Goal: Transaction & Acquisition: Purchase product/service

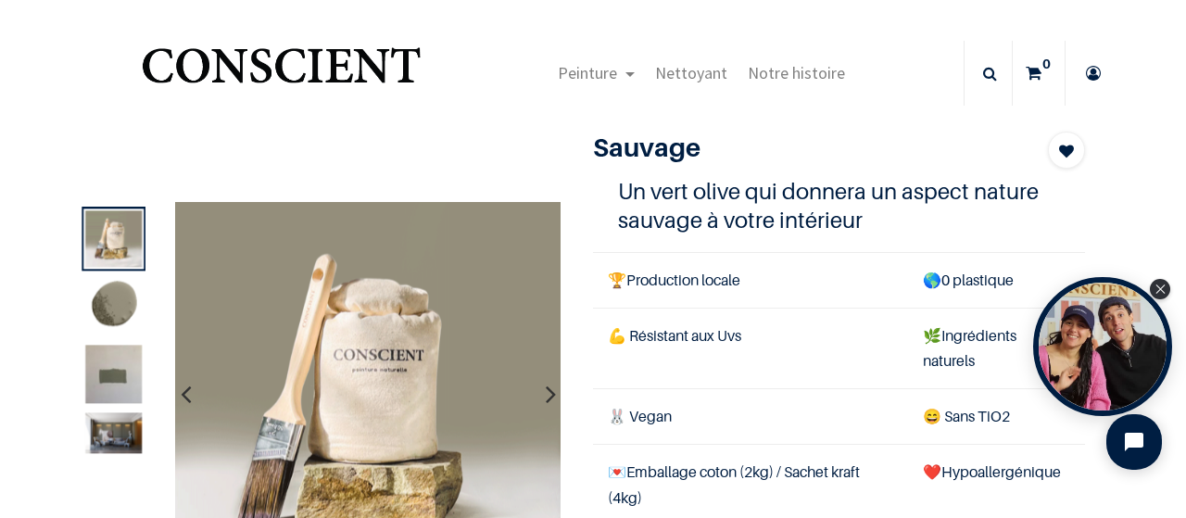
click at [32, 90] on nav "Peinture Shop Inspiration new 0" at bounding box center [593, 73] width 1186 height 73
click at [124, 294] on img at bounding box center [113, 306] width 57 height 57
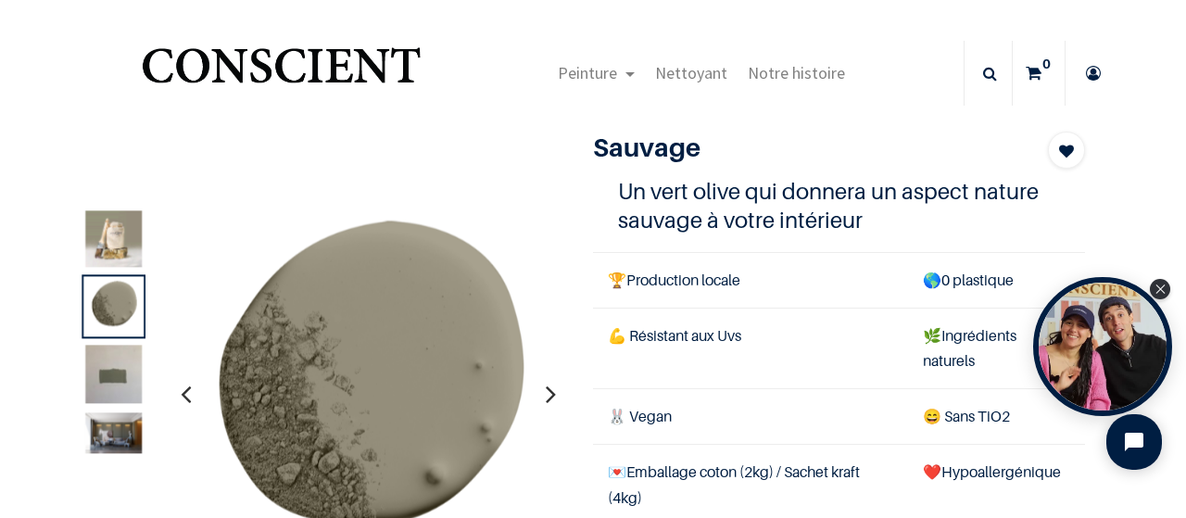
click at [128, 423] on img at bounding box center [113, 432] width 57 height 41
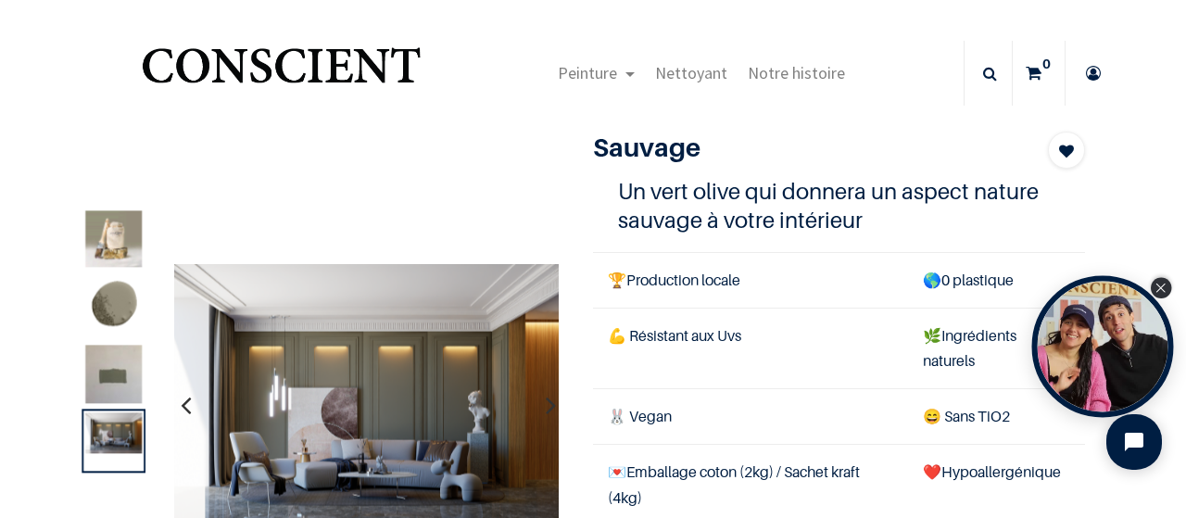
click at [1160, 289] on icon "Close Tolstoy widget" at bounding box center [1161, 288] width 10 height 9
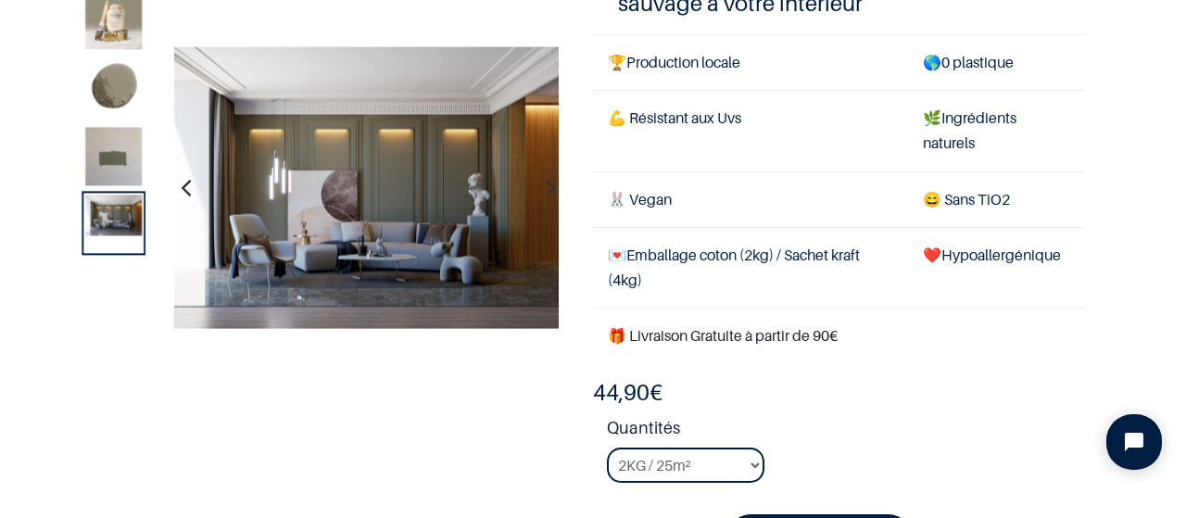
scroll to position [215, 0]
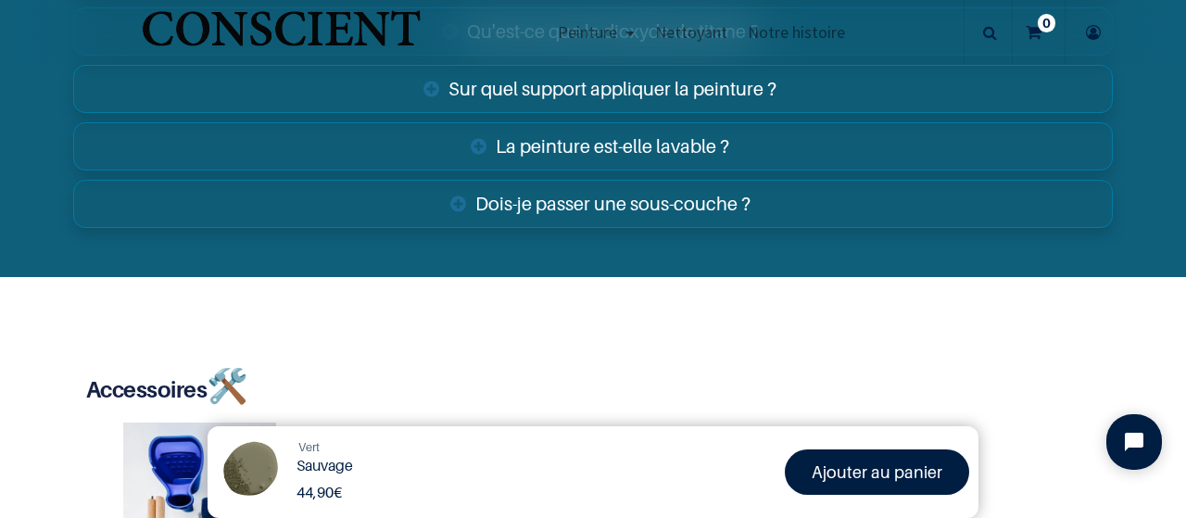
scroll to position [3244, 0]
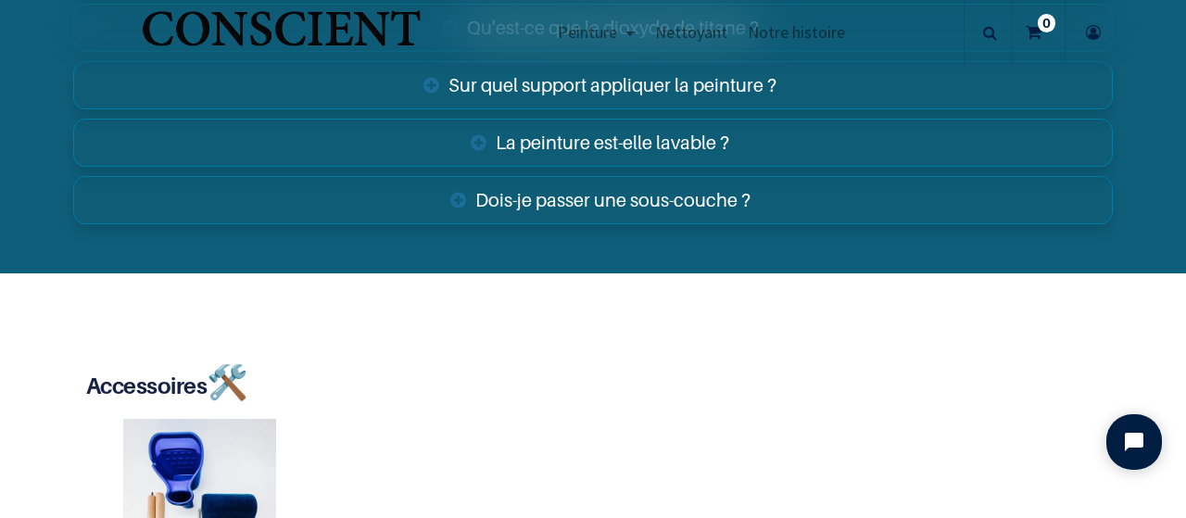
click at [575, 194] on link "Dois-je passer une sous-couche ?" at bounding box center [593, 200] width 1040 height 48
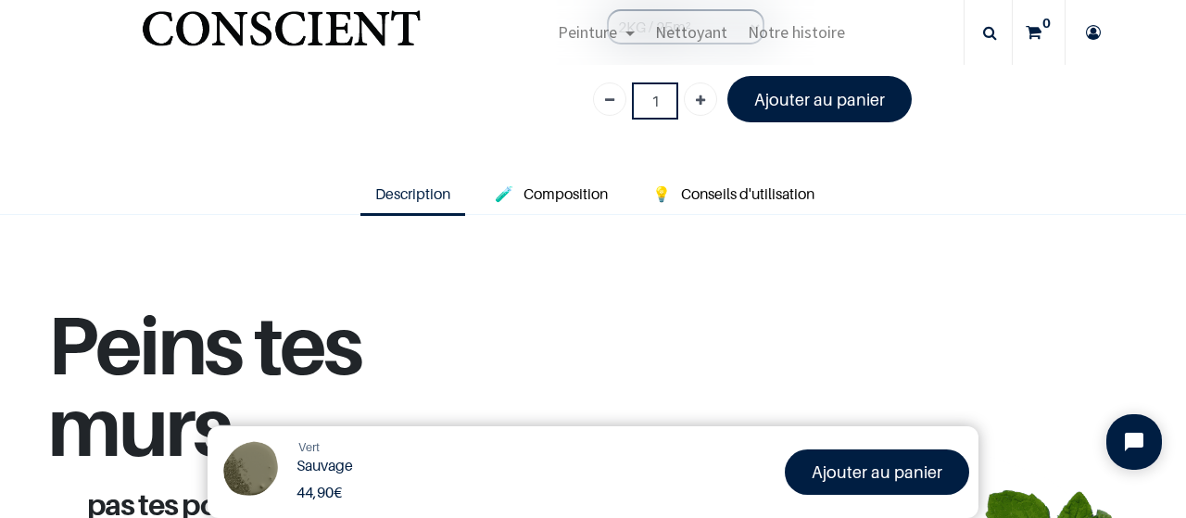
scroll to position [557, 0]
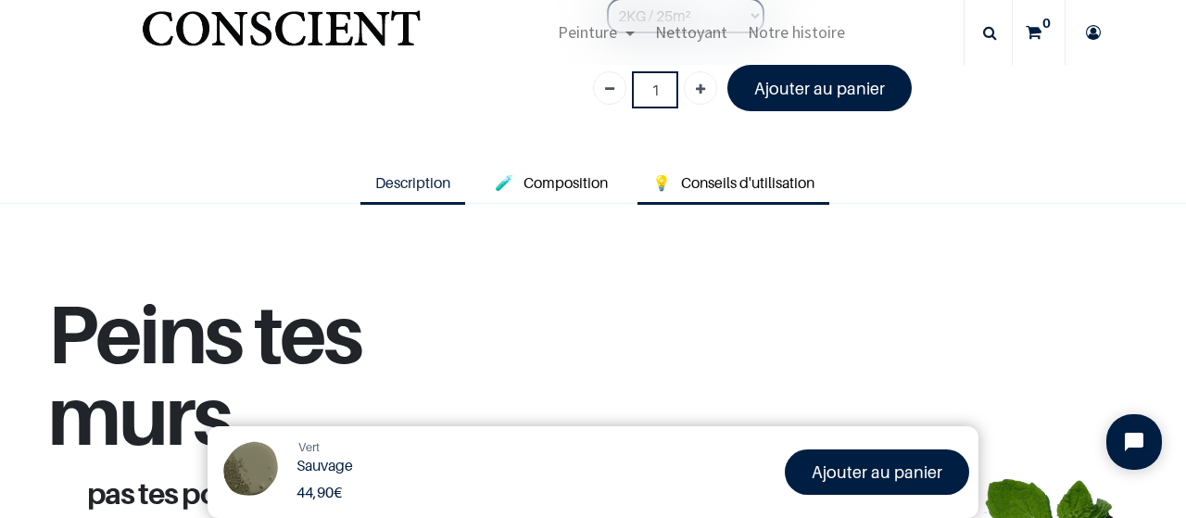
click at [714, 179] on span "Conseils d'utilisation" at bounding box center [747, 182] width 133 height 19
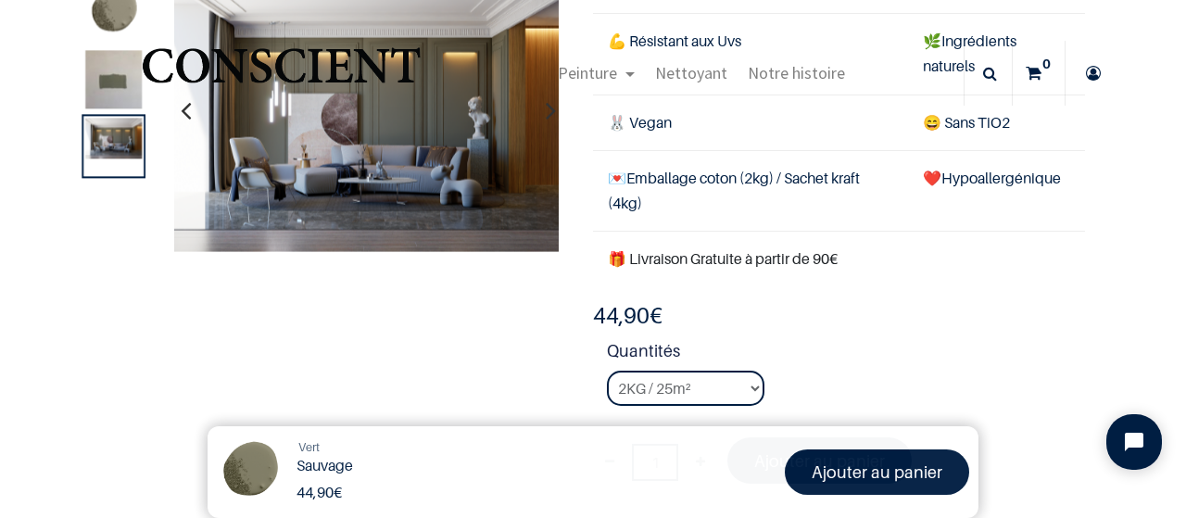
scroll to position [19, 0]
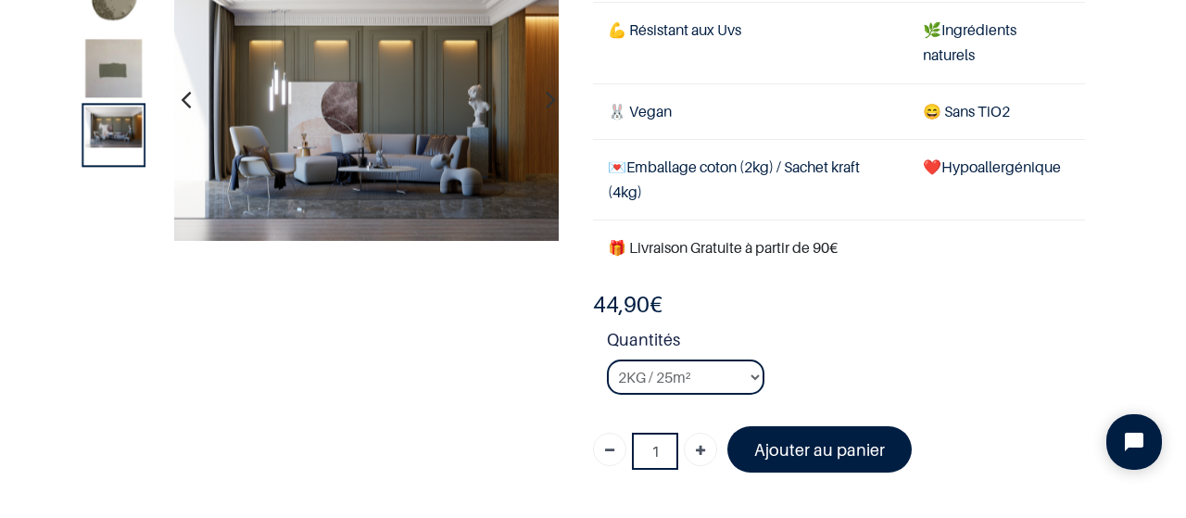
scroll to position [234, 0]
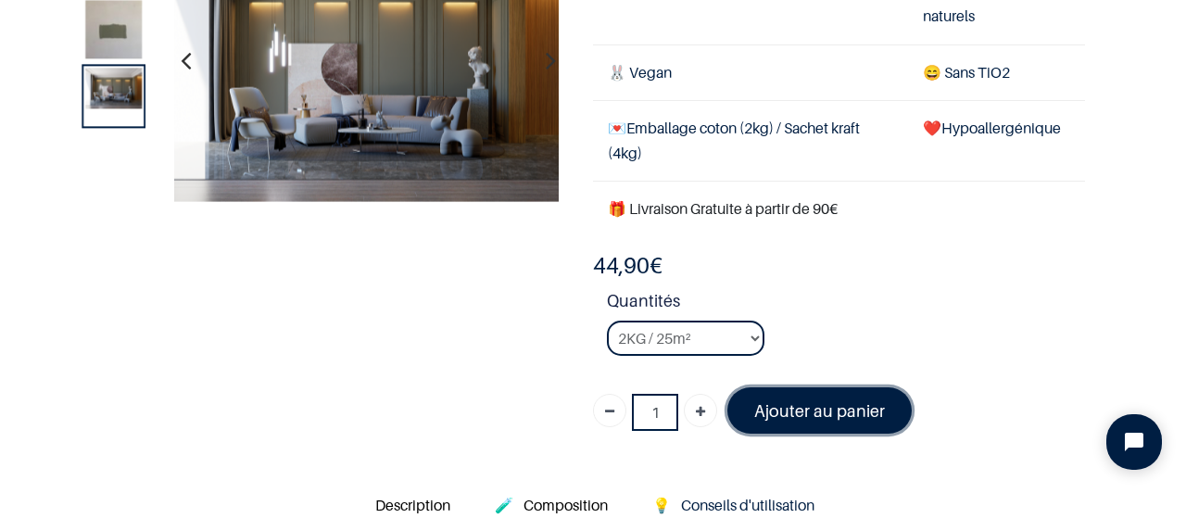
click at [830, 403] on font "Ajouter au panier" at bounding box center [819, 410] width 131 height 19
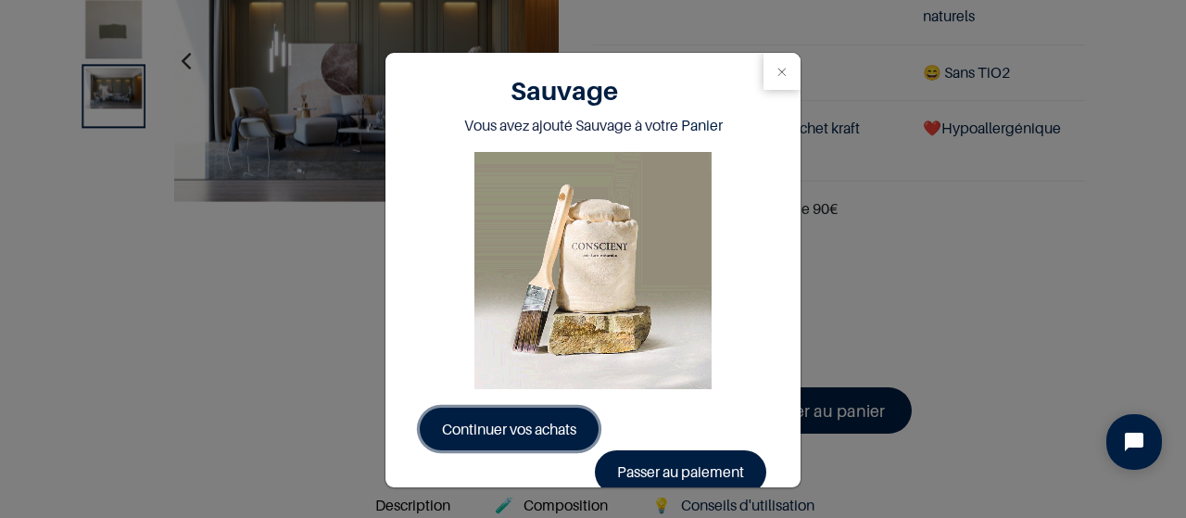
click at [555, 417] on link "Continuer vos achats" at bounding box center [509, 429] width 179 height 43
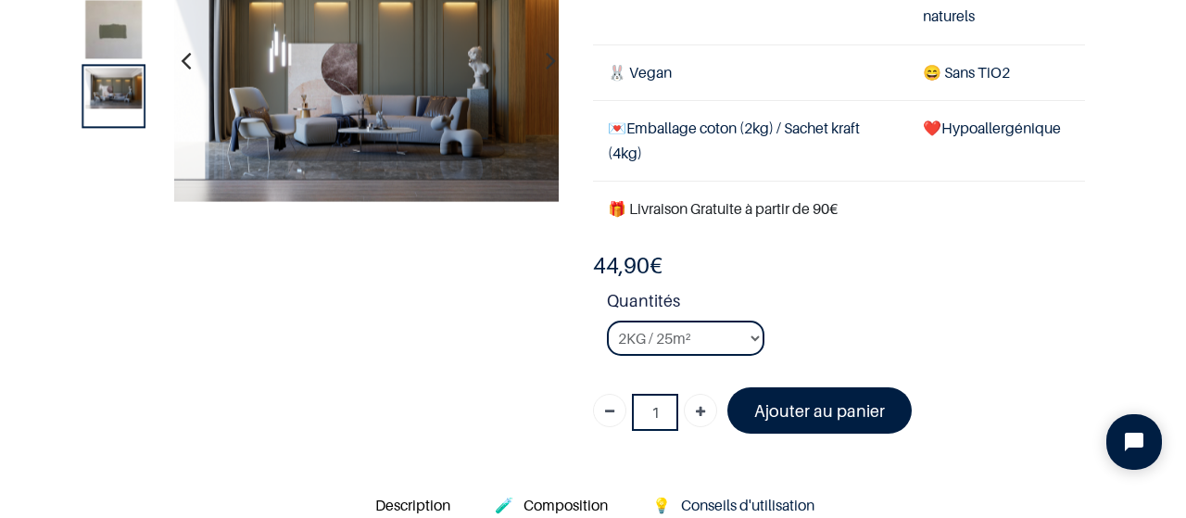
scroll to position [234, 0]
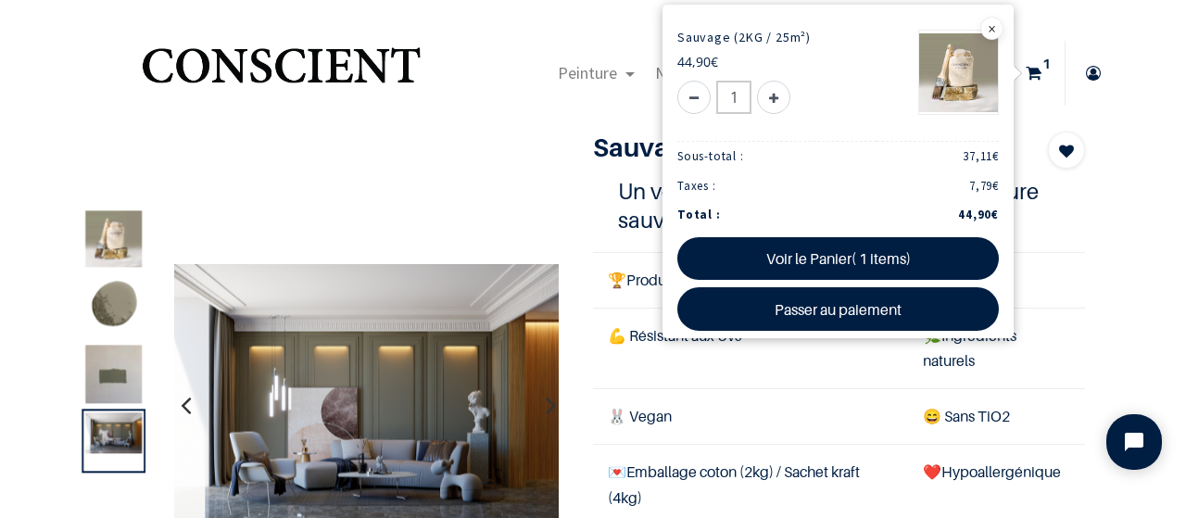
click at [1092, 68] on icon at bounding box center [1094, 73] width 30 height 65
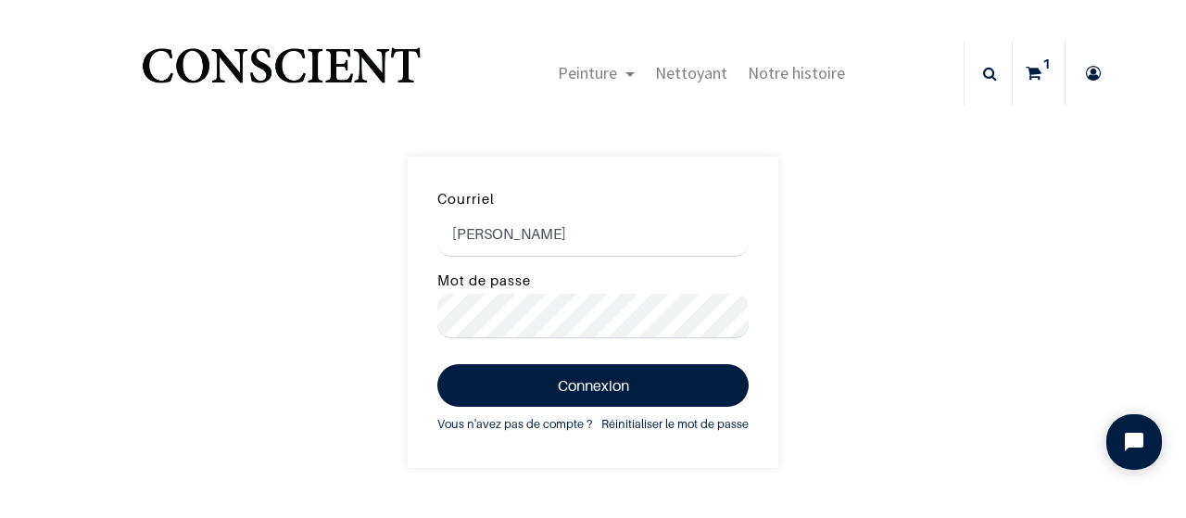
type input "[PERSON_NAME]"
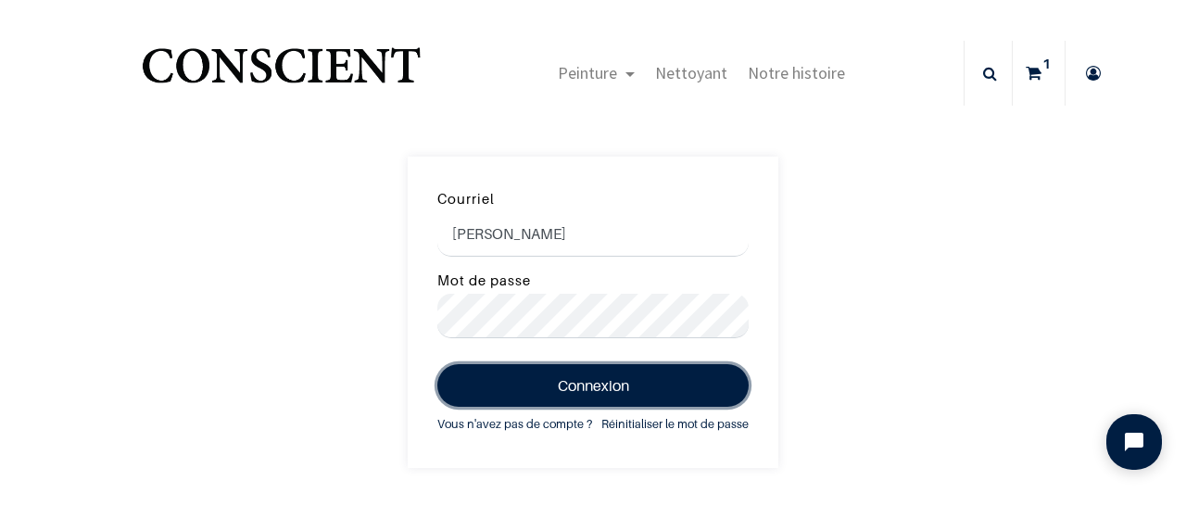
click at [601, 385] on button "Connexion" at bounding box center [592, 385] width 311 height 43
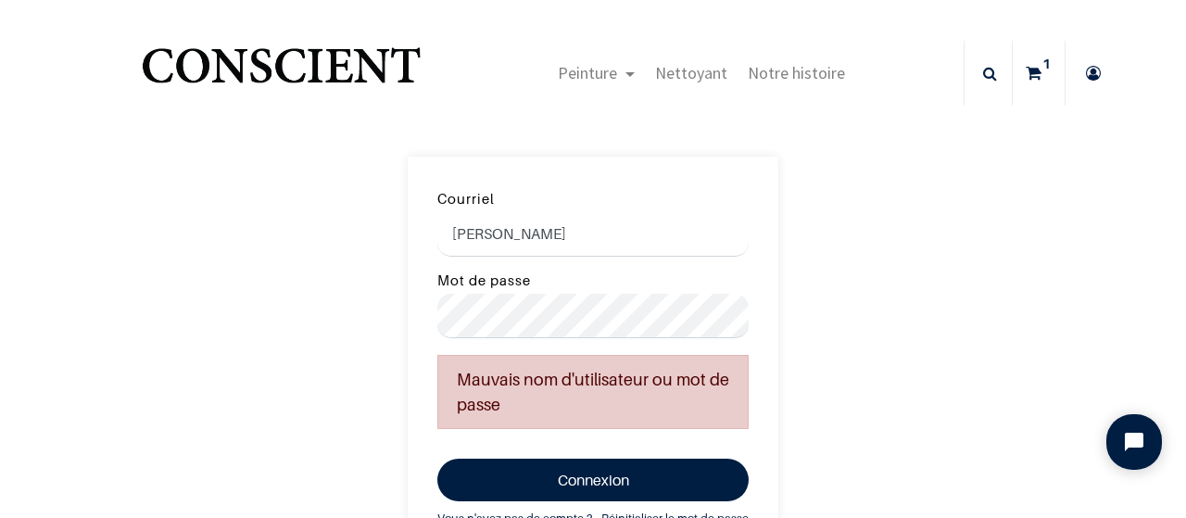
click at [606, 240] on input "[PERSON_NAME]" at bounding box center [592, 234] width 311 height 44
drag, startPoint x: 607, startPoint y: 240, endPoint x: 271, endPoint y: 238, distance: 336.4
click at [437, 238] on input "Laureys Françoise" at bounding box center [592, 234] width 311 height 44
type input "[EMAIL_ADDRESS][DOMAIN_NAME]"
click at [398, 302] on div "Courriel faelaureys@gmail.com Mot de passe Mauvais nom d'utilisateur ou mot de …" at bounding box center [593, 360] width 1186 height 406
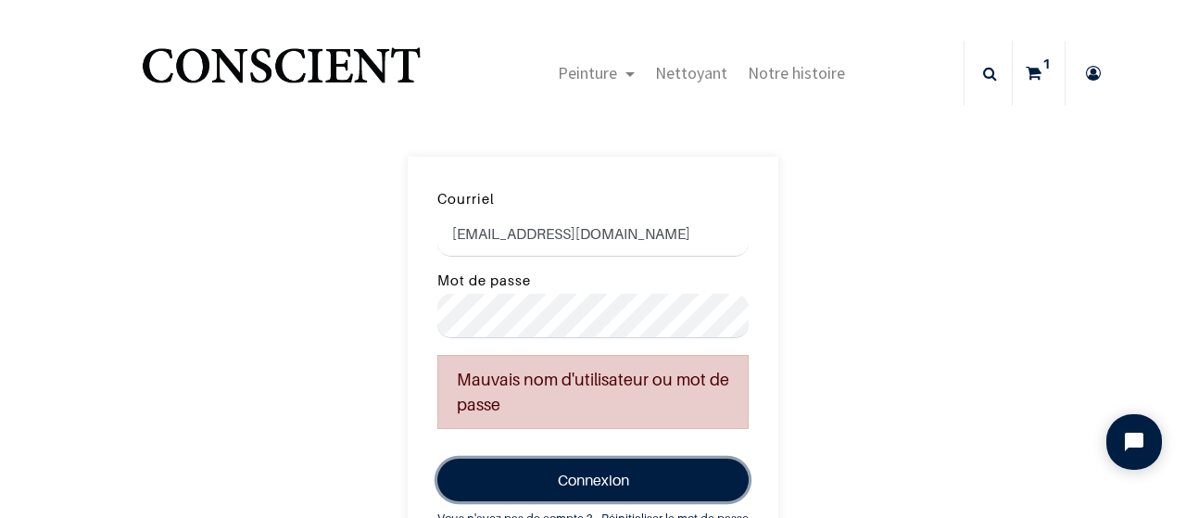
click at [678, 481] on button "Connexion" at bounding box center [592, 480] width 311 height 43
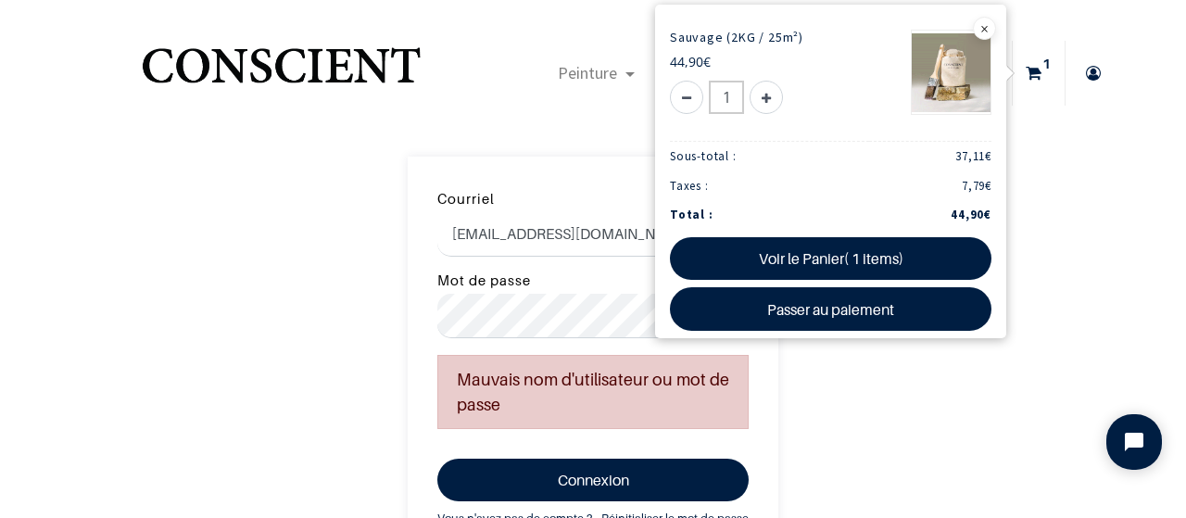
click at [1091, 77] on icon at bounding box center [1094, 73] width 30 height 65
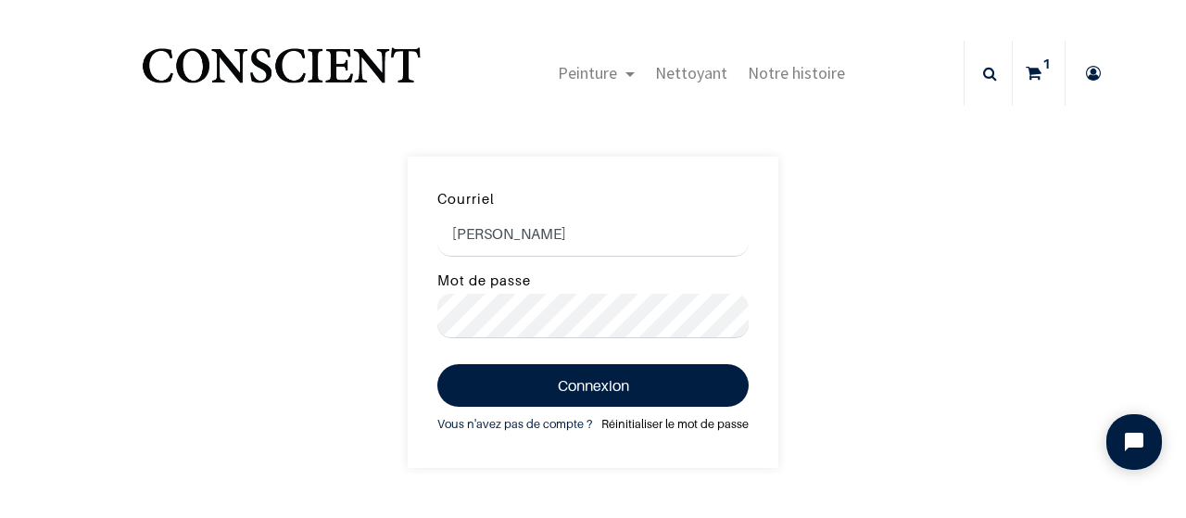
type input "Laureys Françoise"
click at [634, 428] on link "Réinitialiser le mot de passe" at bounding box center [674, 424] width 147 height 20
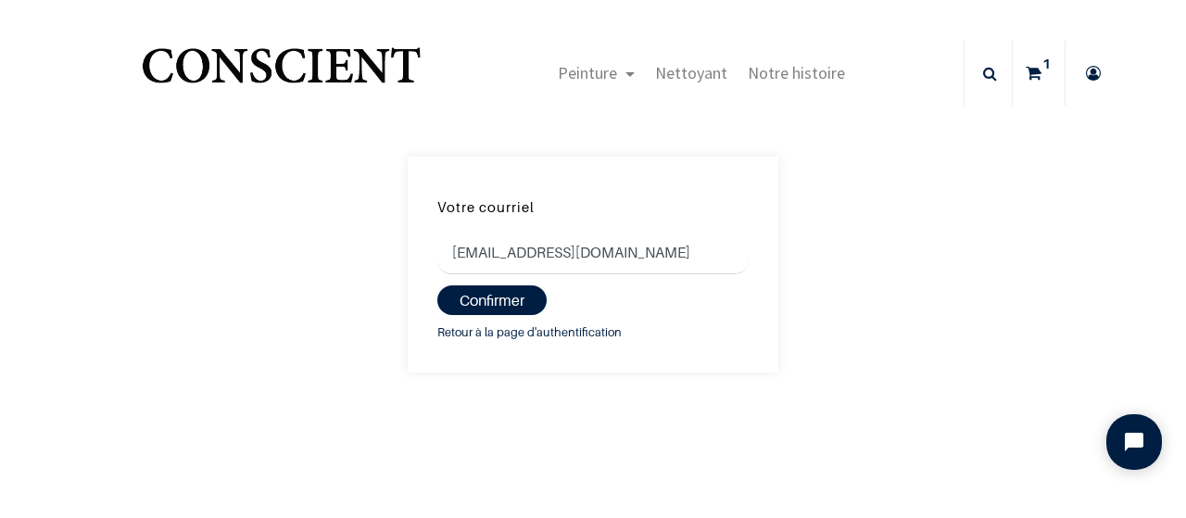
type input "[EMAIL_ADDRESS][DOMAIN_NAME]"
click at [437, 285] on button "Confirmer" at bounding box center [491, 300] width 109 height 30
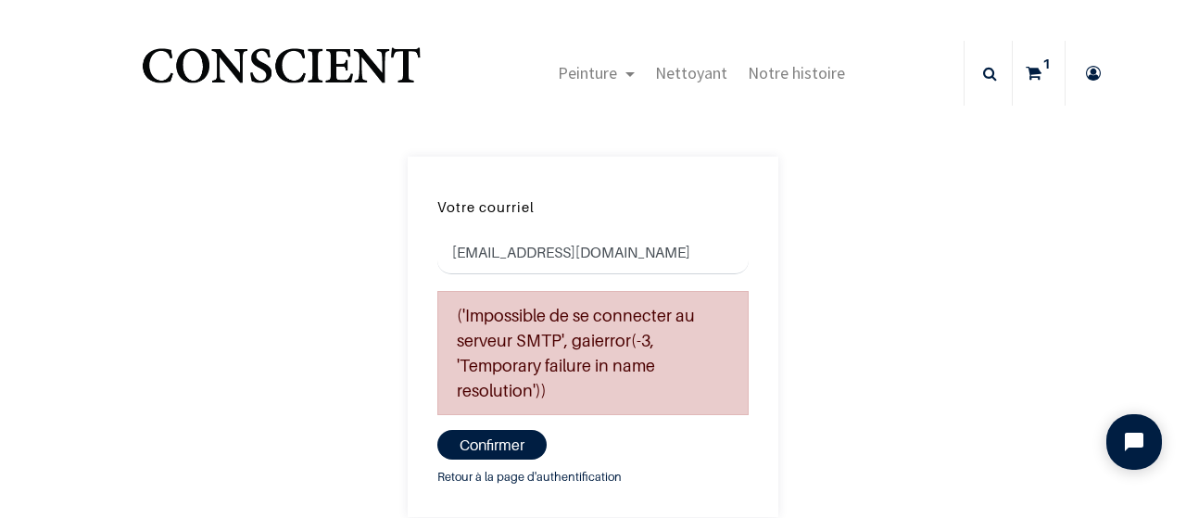
click at [1093, 70] on icon at bounding box center [1094, 73] width 30 height 65
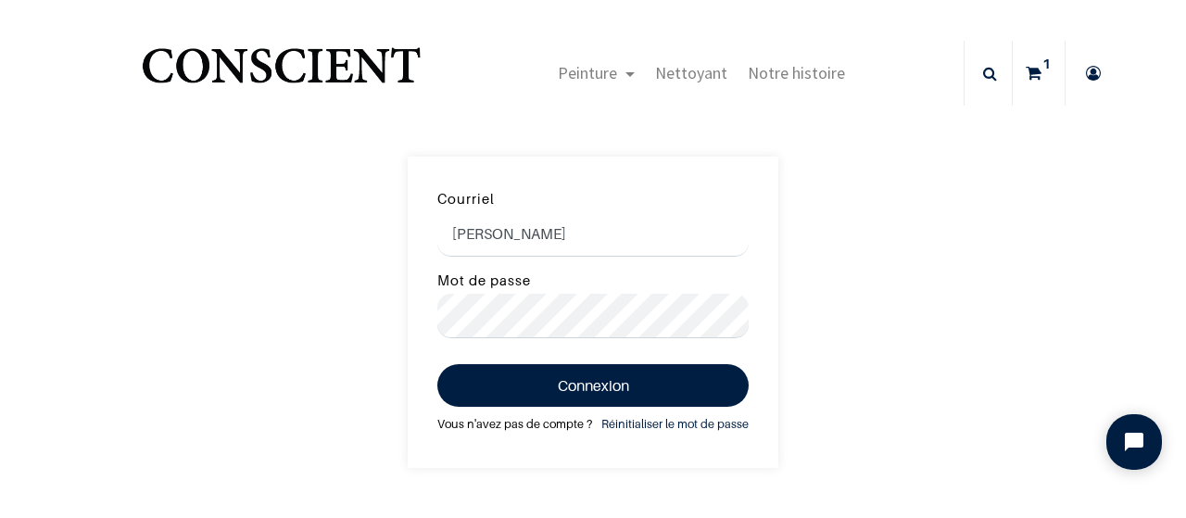
type input "[PERSON_NAME]"
click at [538, 424] on link "Vous n'avez pas de compte ?" at bounding box center [514, 424] width 155 height 20
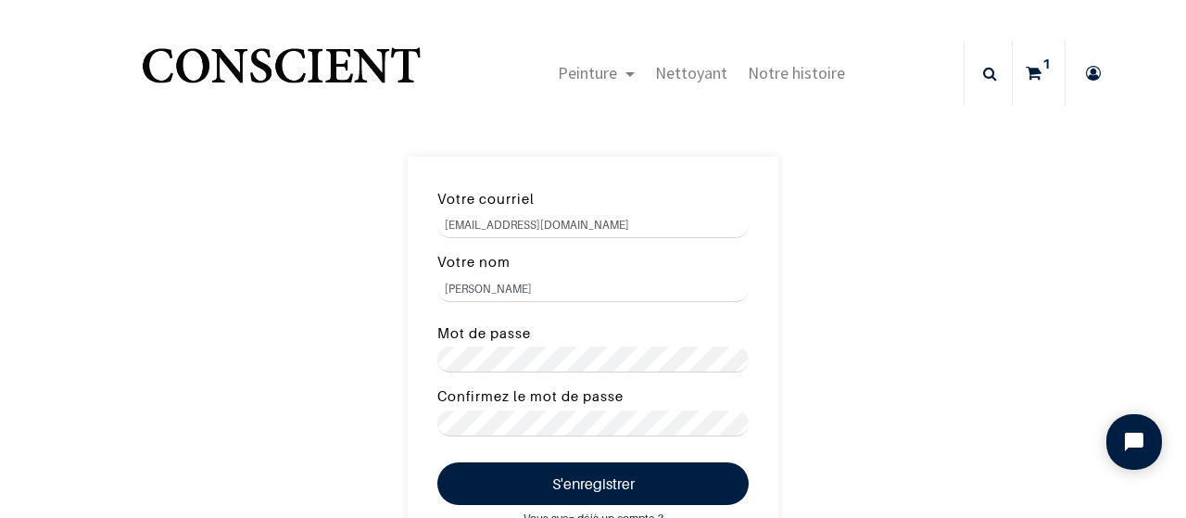
type input "[EMAIL_ADDRESS][DOMAIN_NAME]"
drag, startPoint x: 561, startPoint y: 282, endPoint x: 422, endPoint y: 286, distance: 139.1
click at [437, 286] on input "Laureys Françoise" at bounding box center [592, 289] width 311 height 26
type input "[PERSON_NAME]"
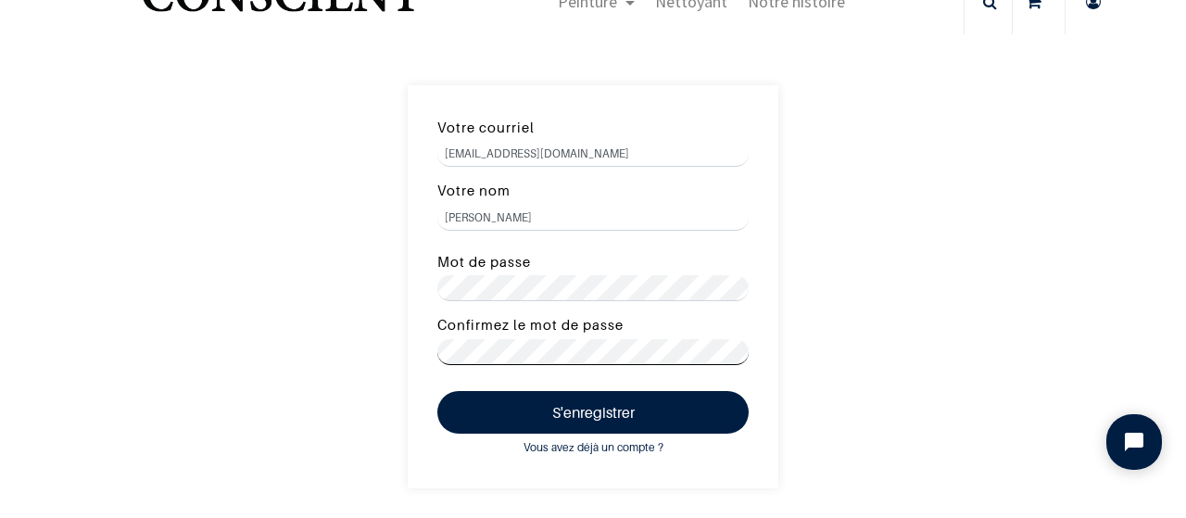
scroll to position [107, 0]
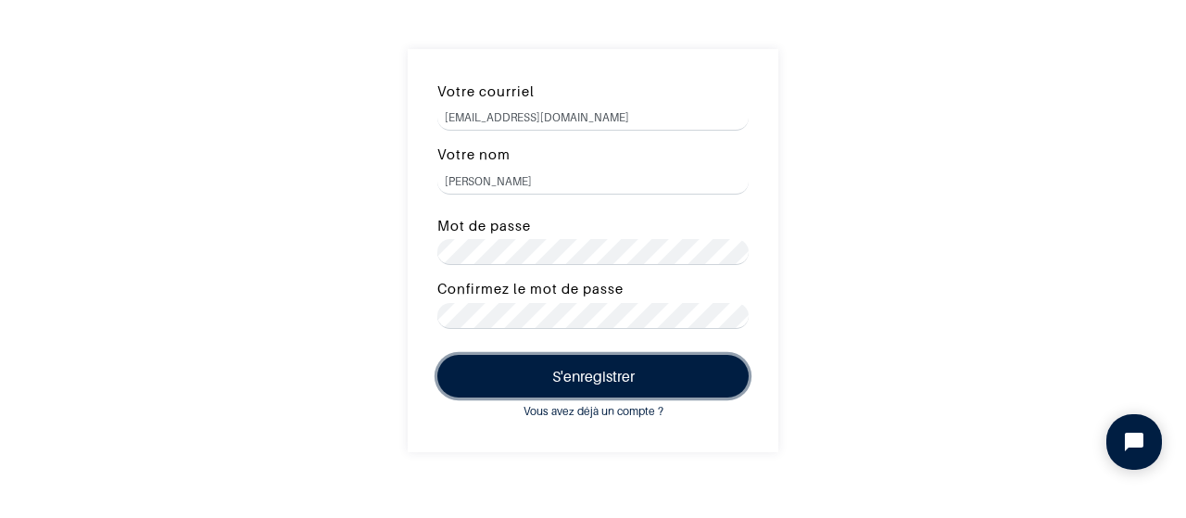
click at [590, 376] on button "S'enregistrer" at bounding box center [592, 376] width 311 height 43
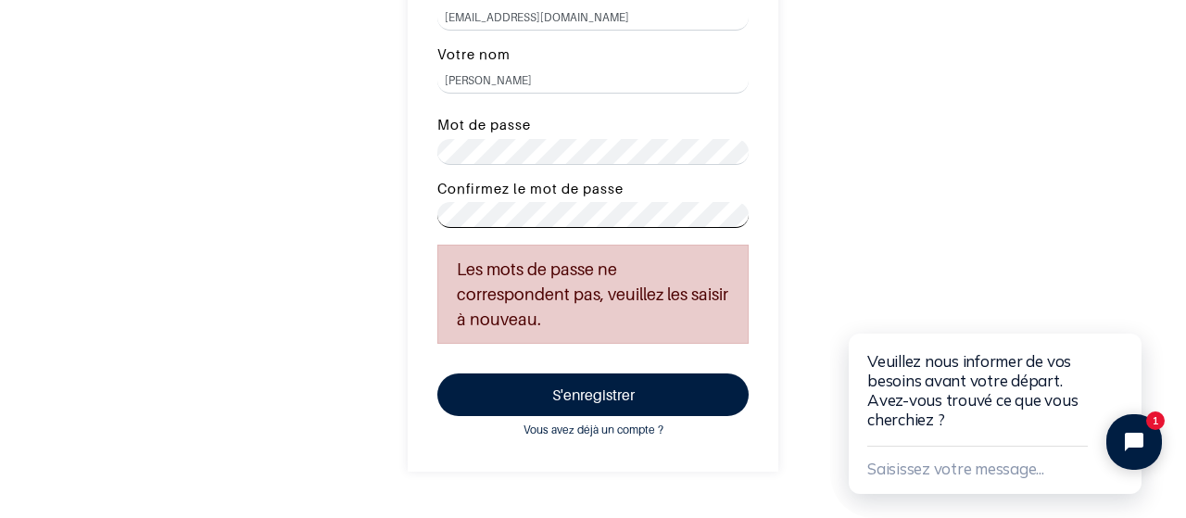
scroll to position [215, 0]
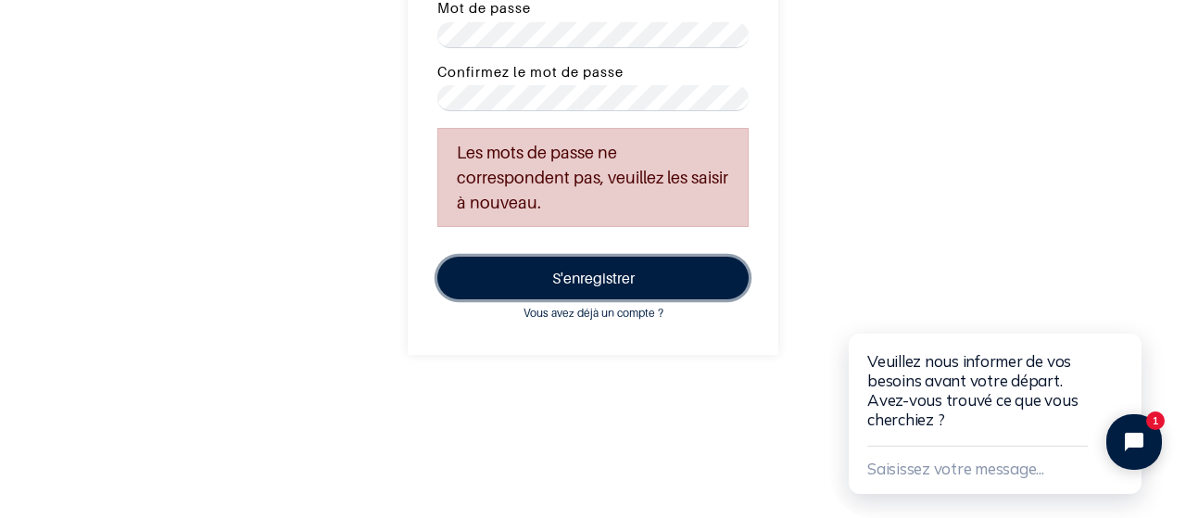
click at [568, 273] on button "S'enregistrer" at bounding box center [592, 278] width 311 height 43
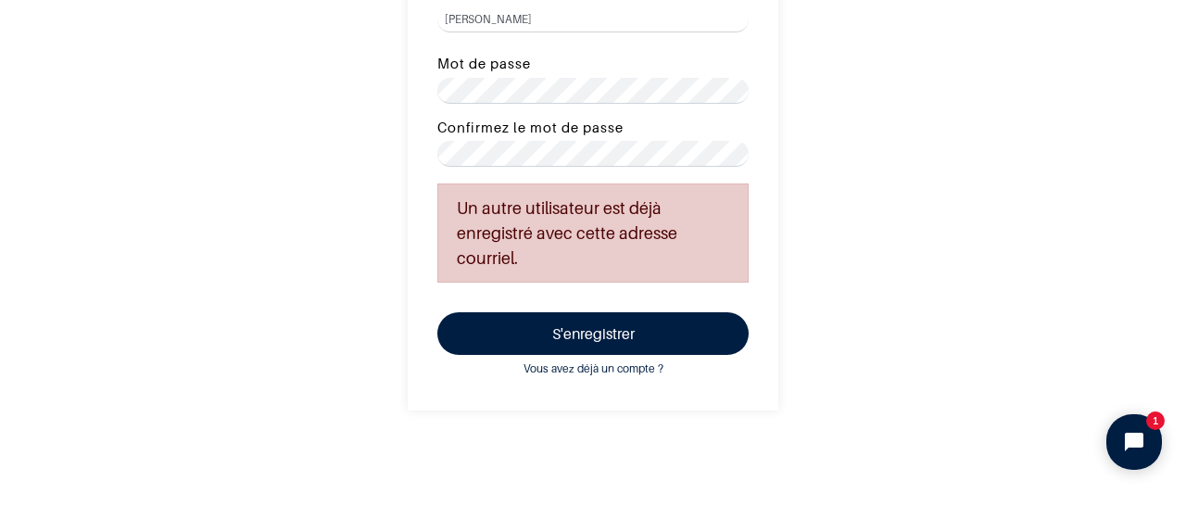
scroll to position [215, 0]
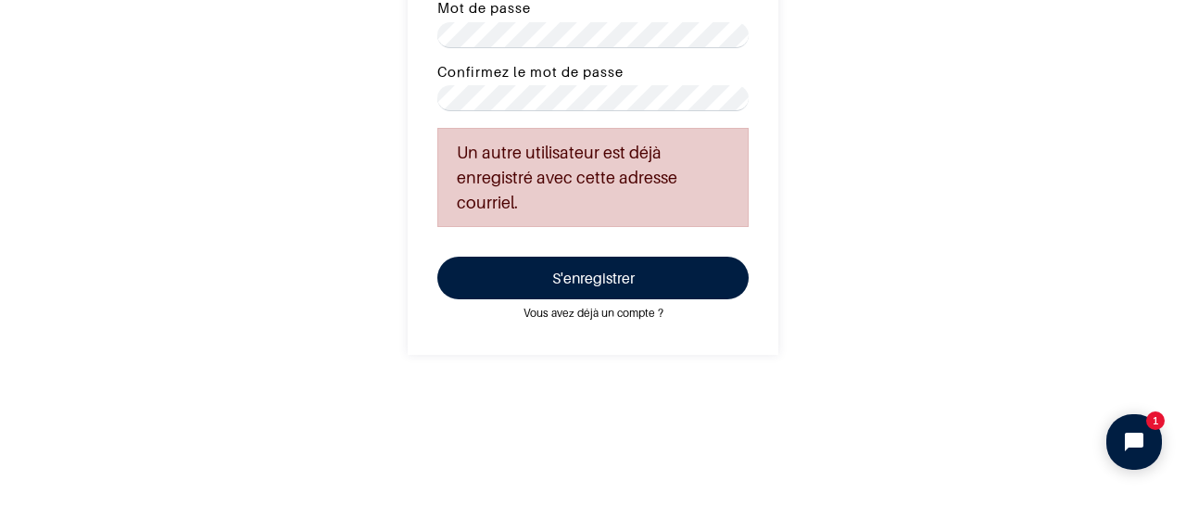
click at [601, 312] on link "Vous avez déjà un compte ?" at bounding box center [593, 313] width 149 height 19
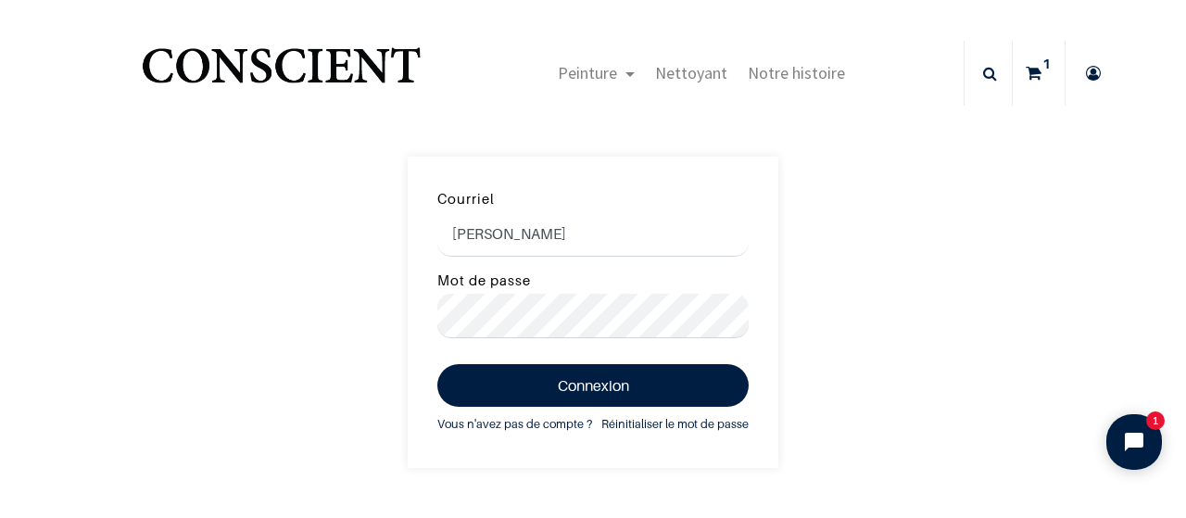
type input "[PERSON_NAME]"
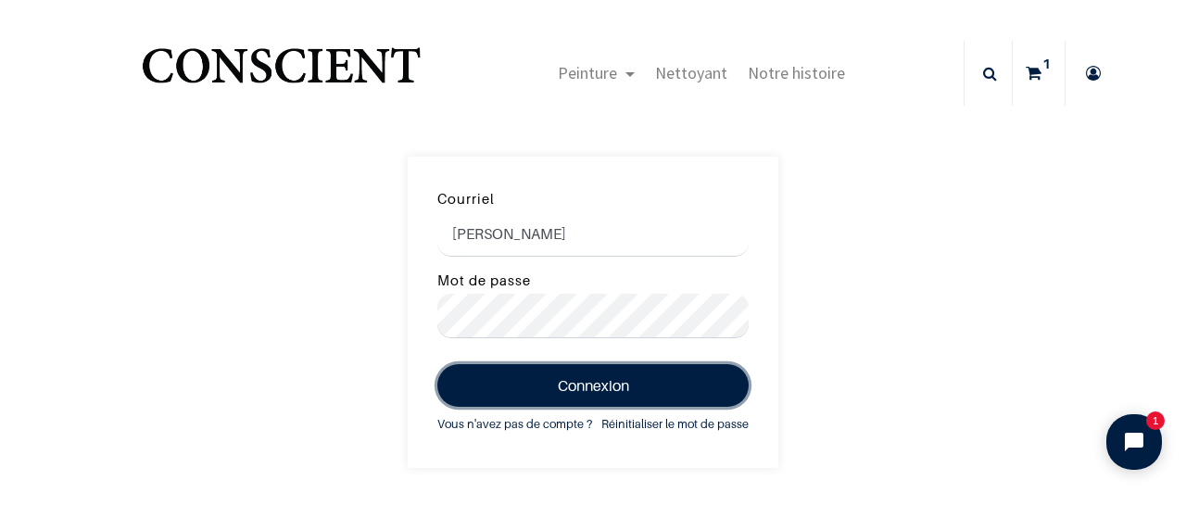
click at [601, 384] on button "Connexion" at bounding box center [592, 385] width 311 height 43
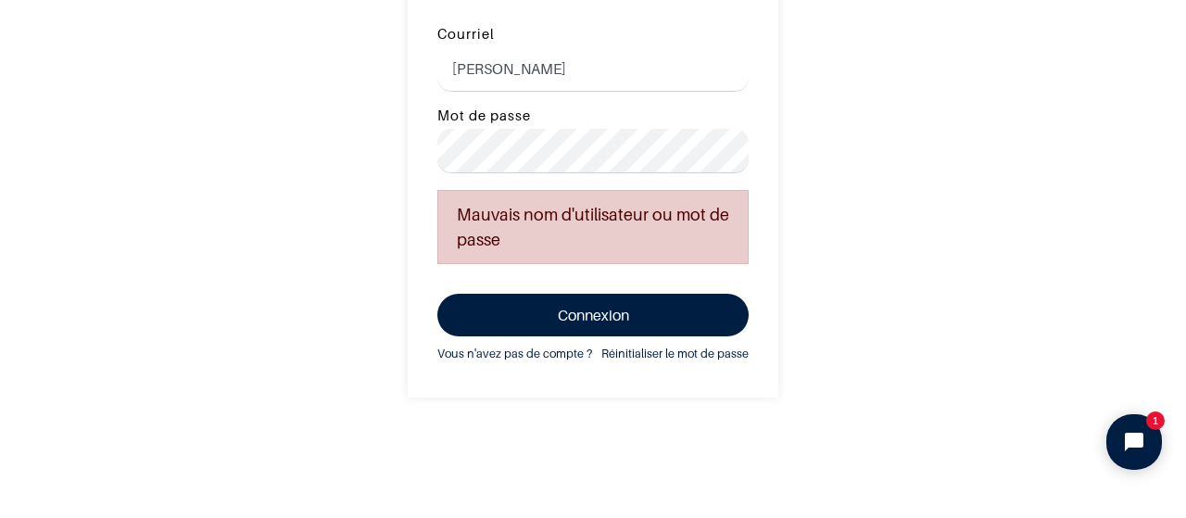
scroll to position [215, 0]
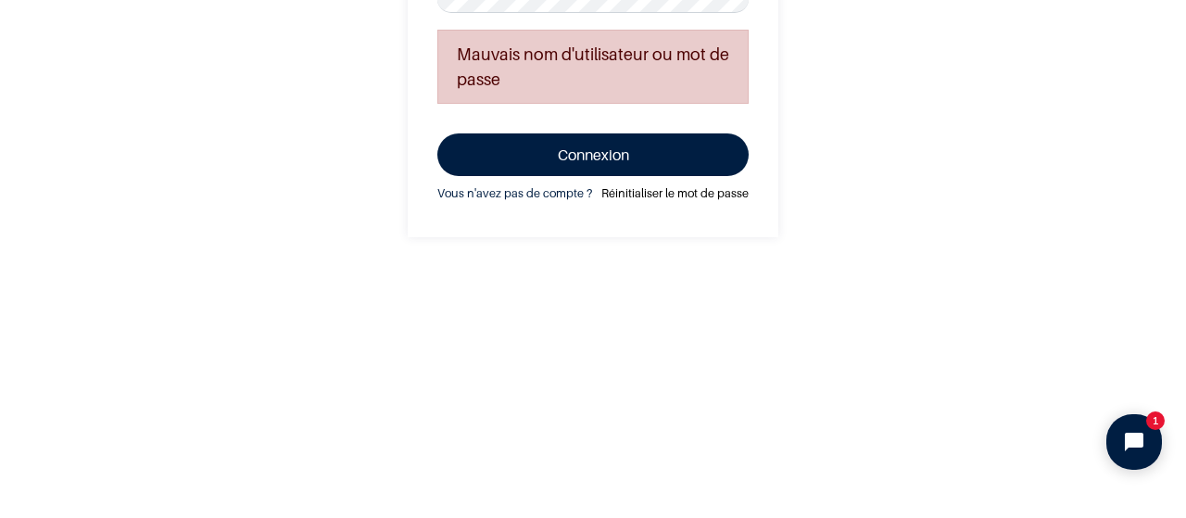
click at [647, 196] on link "Réinitialiser le mot de passe" at bounding box center [674, 193] width 147 height 20
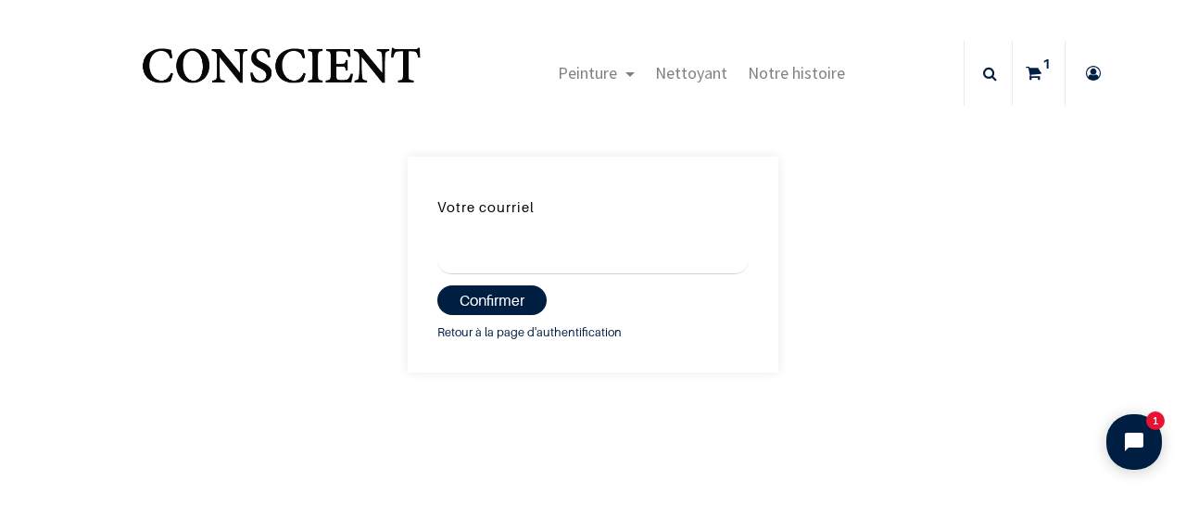
click at [698, 262] on input "Votre courriel" at bounding box center [592, 253] width 311 height 44
type input "[EMAIL_ADDRESS][DOMAIN_NAME]"
click at [482, 305] on button "Confirmer" at bounding box center [491, 300] width 109 height 30
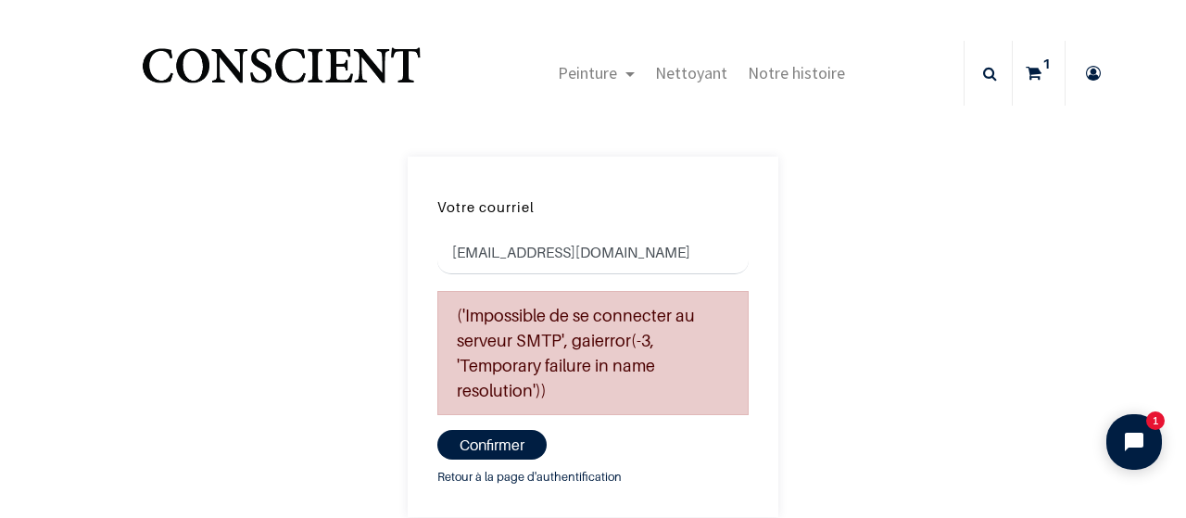
click at [1091, 72] on icon at bounding box center [1094, 73] width 30 height 65
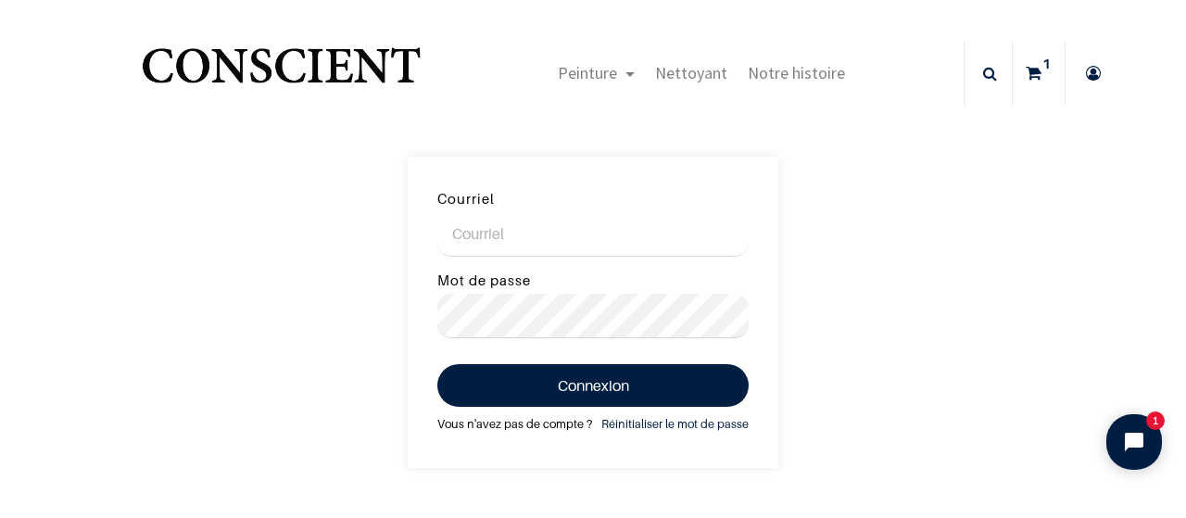
click at [544, 423] on link "Vous n'avez pas de compte ?" at bounding box center [514, 424] width 155 height 20
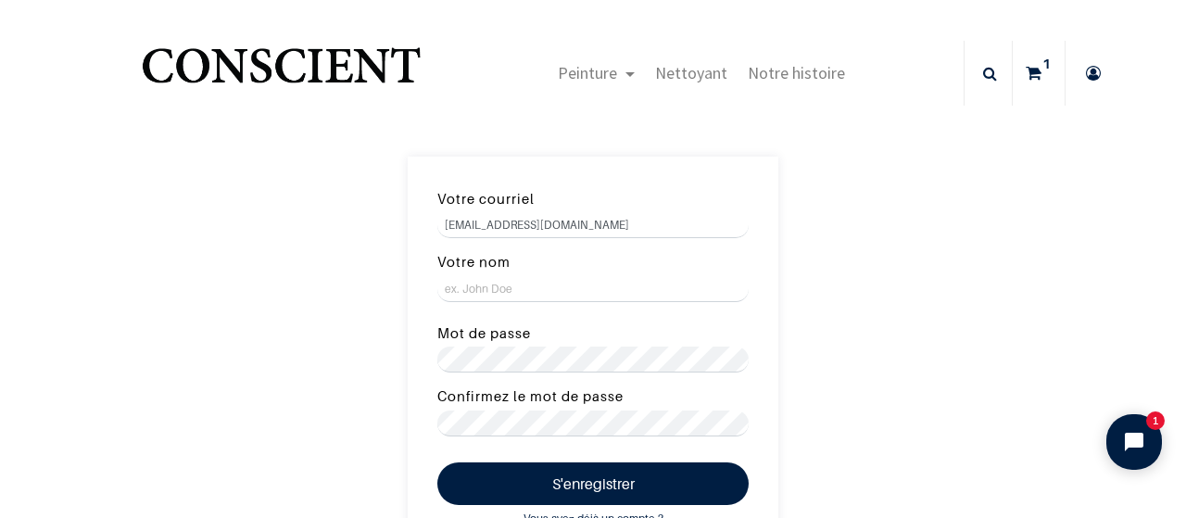
type input "[EMAIL_ADDRESS][DOMAIN_NAME]"
click at [521, 284] on input "Votre nom" at bounding box center [592, 289] width 311 height 26
type input "[PERSON_NAME]"
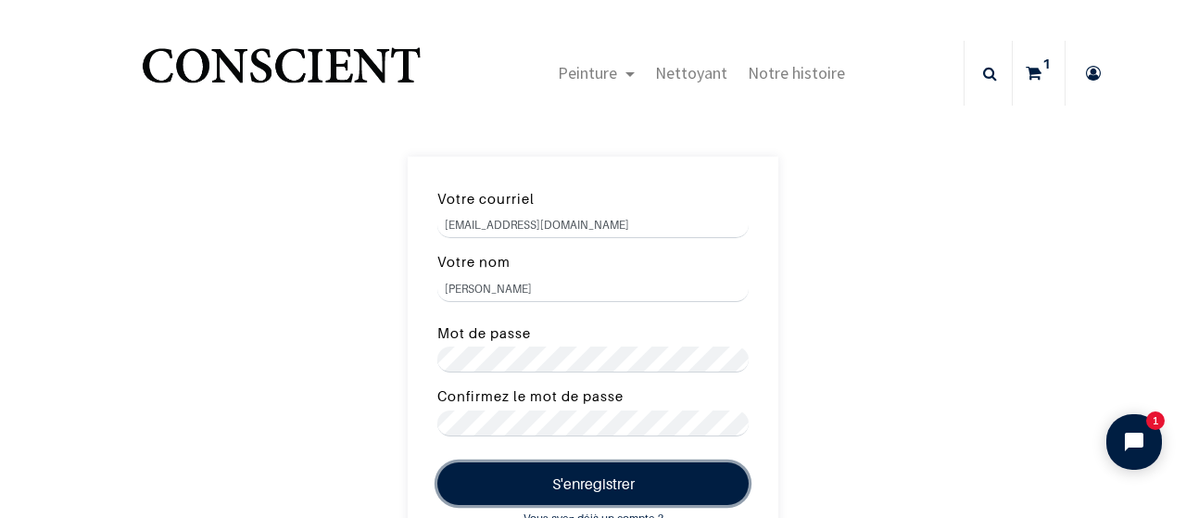
click at [563, 485] on button "S'enregistrer" at bounding box center [592, 483] width 311 height 43
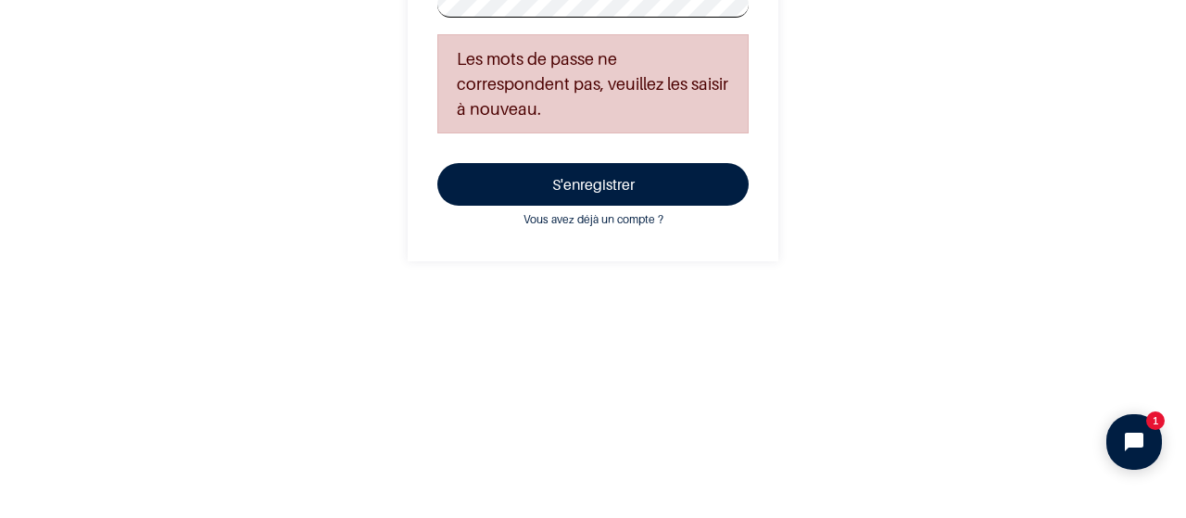
scroll to position [322, 0]
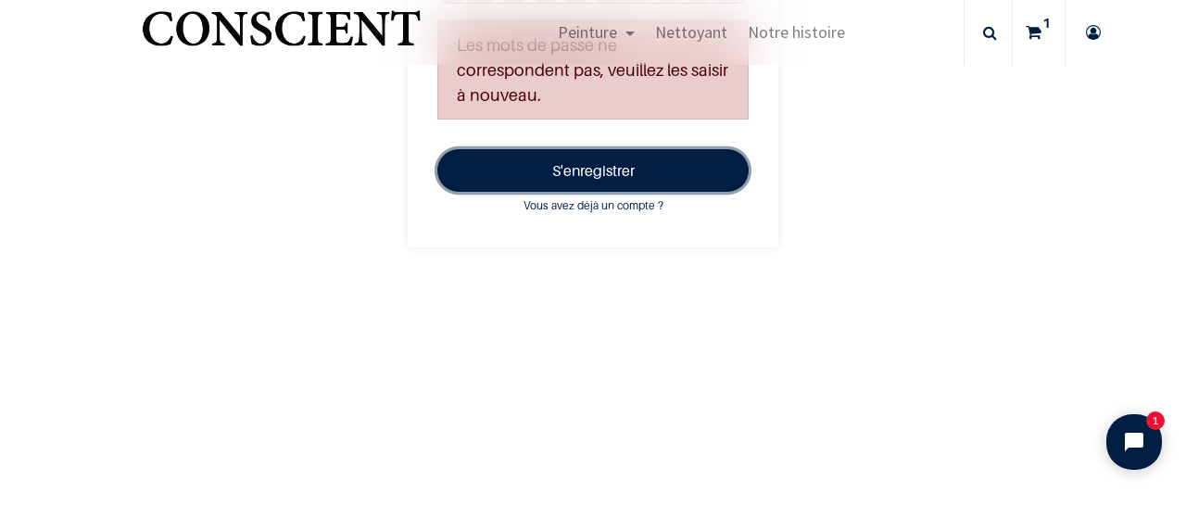
click at [598, 177] on button "S'enregistrer" at bounding box center [592, 170] width 311 height 43
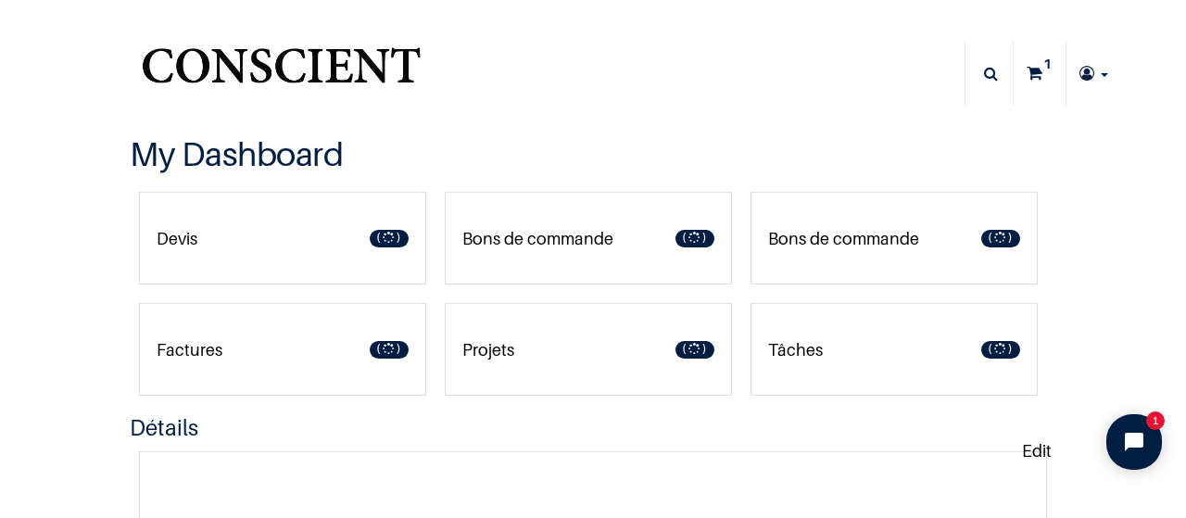
type input "[EMAIL_ADDRESS][DOMAIN_NAME]"
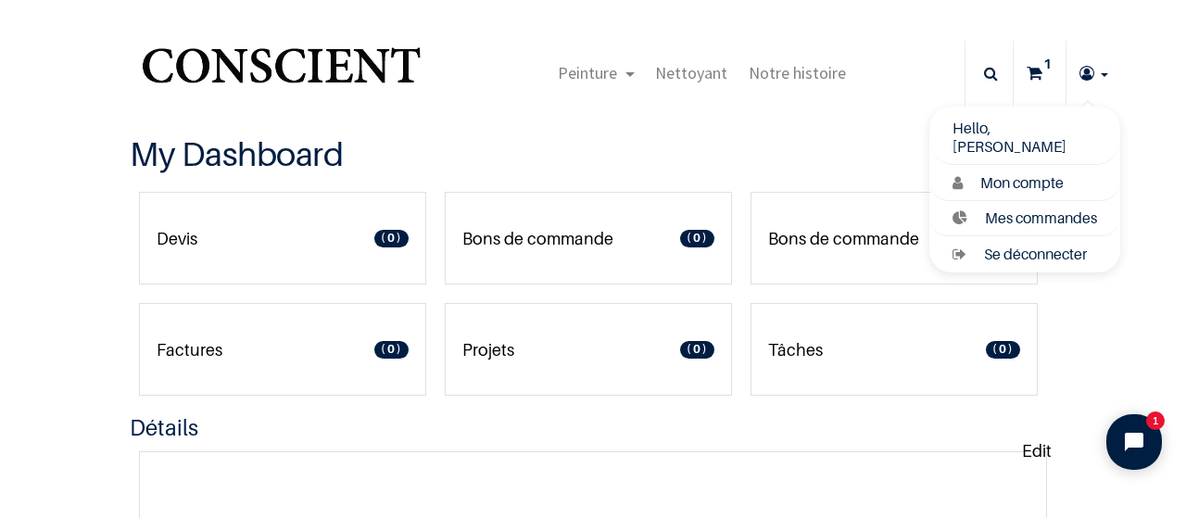
click at [1086, 69] on icon at bounding box center [1087, 73] width 15 height 65
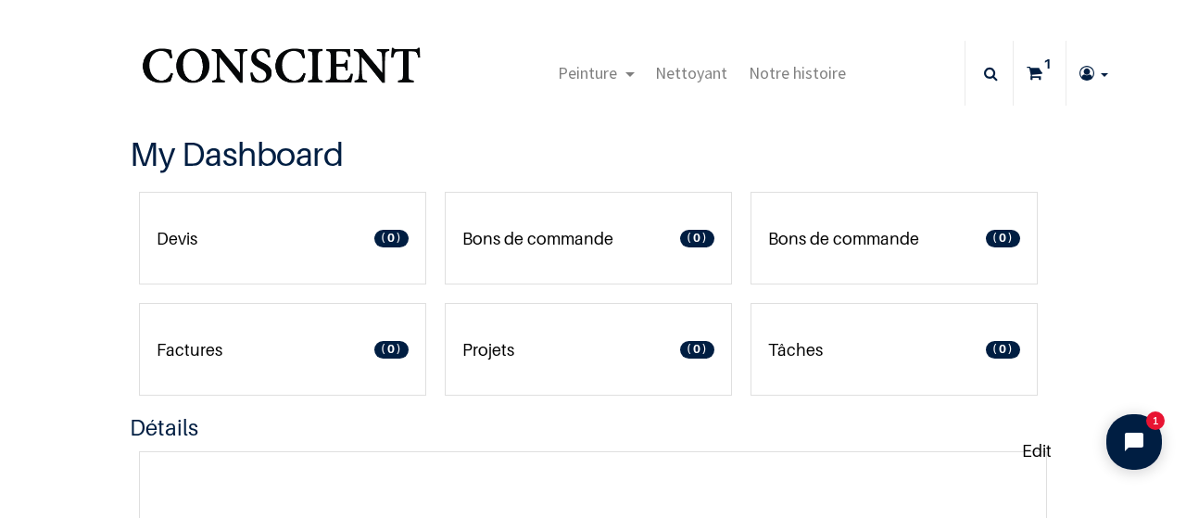
click at [1096, 71] on link at bounding box center [1094, 73] width 55 height 65
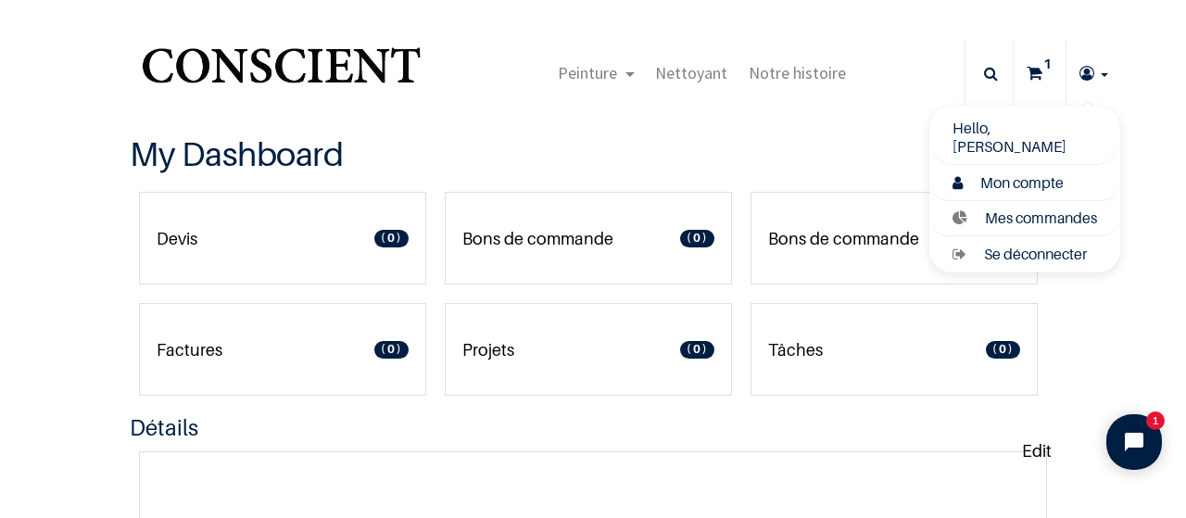
click at [1048, 177] on span "Mon compte" at bounding box center [1021, 182] width 83 height 19
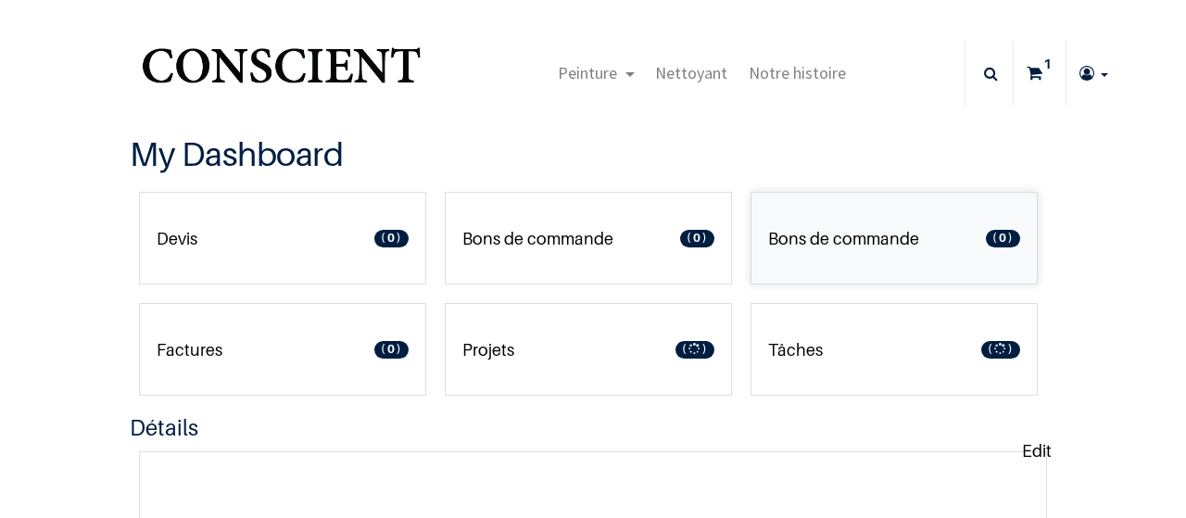
type input "[EMAIL_ADDRESS][DOMAIN_NAME]"
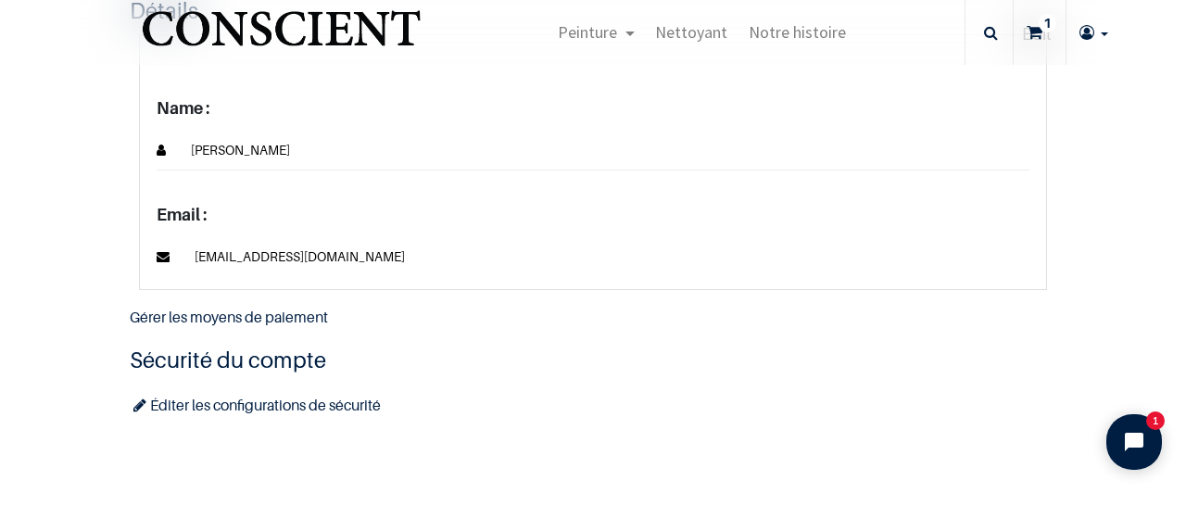
scroll to position [430, 0]
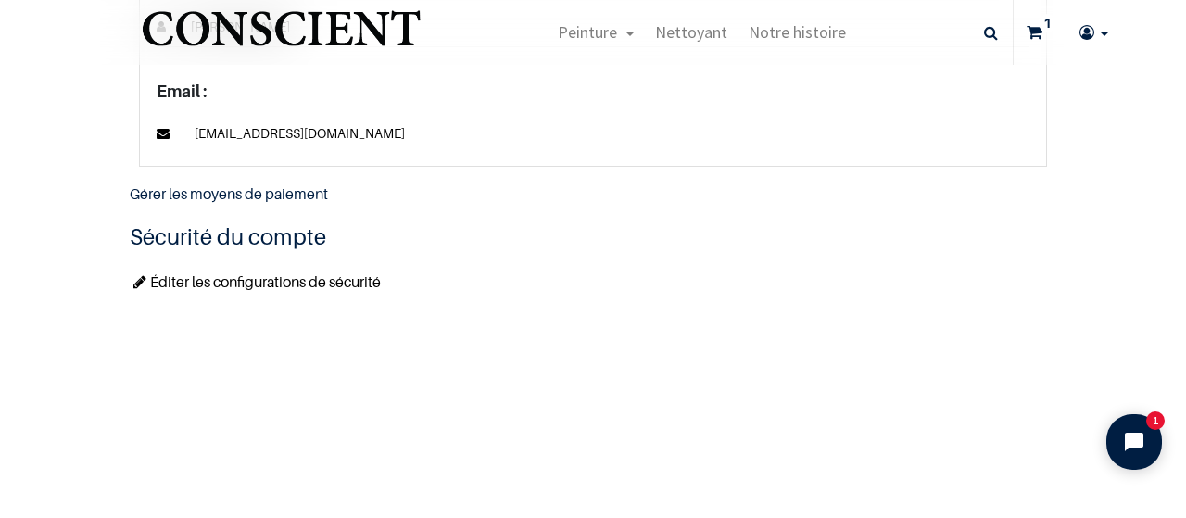
click at [312, 284] on link "Éditer les configurations de sécurité" at bounding box center [255, 281] width 251 height 19
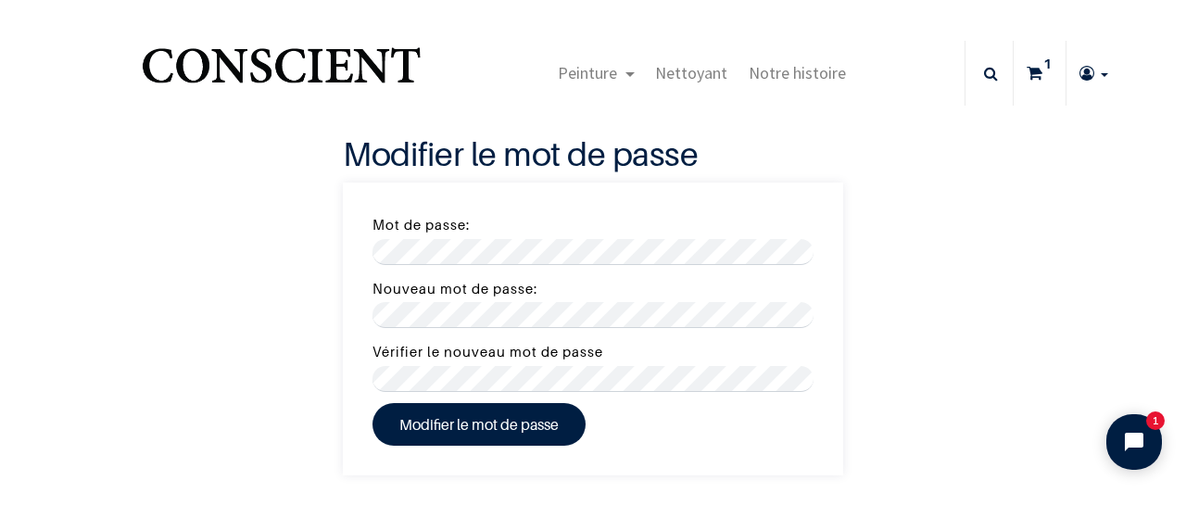
click at [927, 209] on div "Modifier le mot de passe Mot de passe: Nouveau mot de passe: Vérifier le nouvea…" at bounding box center [593, 293] width 1068 height 366
click at [498, 238] on div "Mot de passe:" at bounding box center [593, 238] width 441 height 53
click at [485, 425] on button "Modifier le mot de passe" at bounding box center [479, 424] width 213 height 43
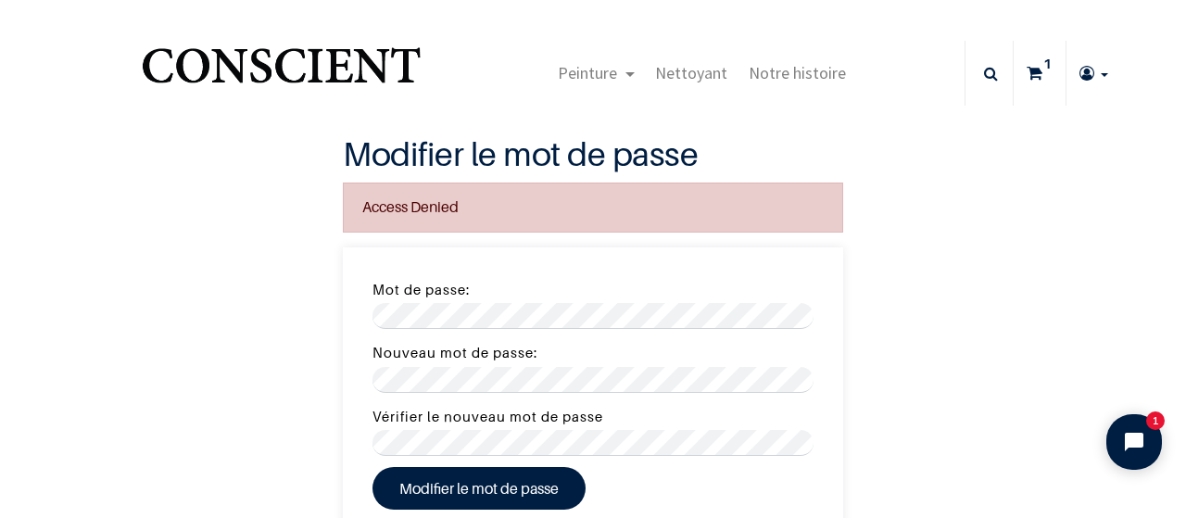
click at [1081, 199] on div "Modifier le mot de passe Access Denied Mot de passe: Nouveau mot de passe: Véri…" at bounding box center [593, 325] width 1068 height 430
click at [482, 484] on button "Modifier le mot de passe" at bounding box center [479, 488] width 213 height 43
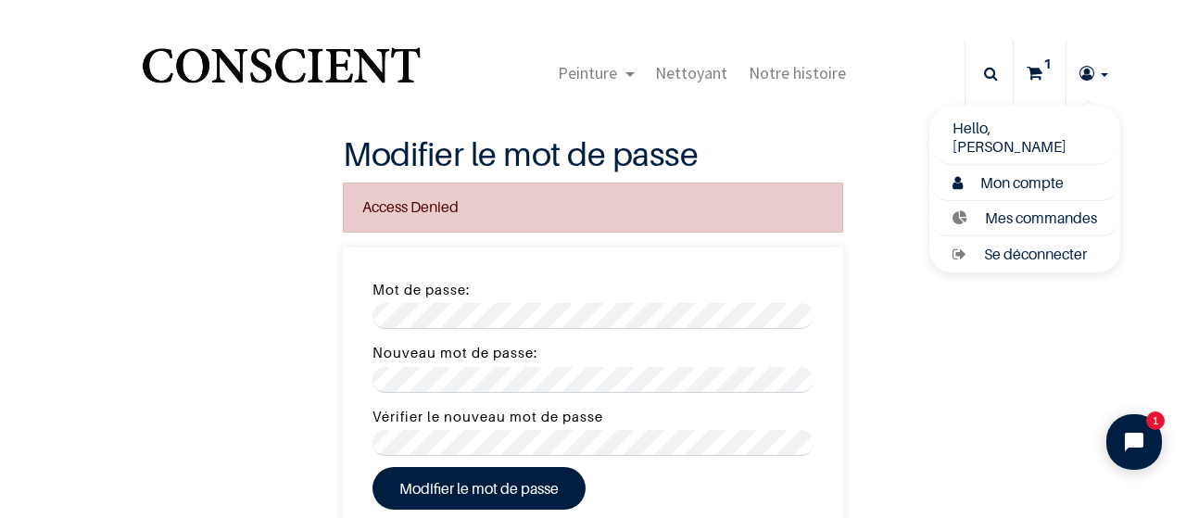
click at [1020, 185] on span "Mon compte" at bounding box center [1021, 182] width 83 height 19
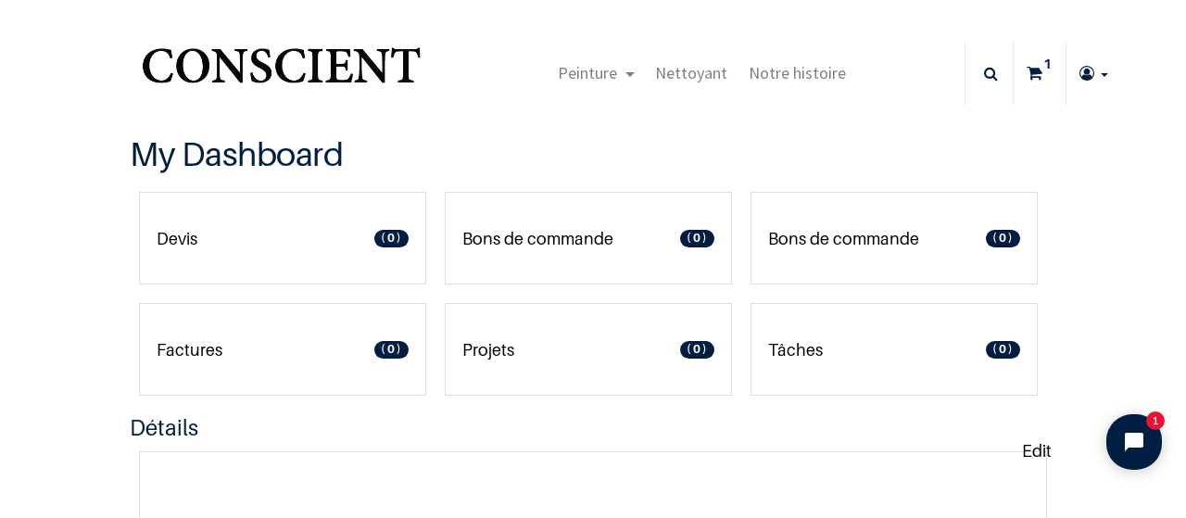
click at [1046, 65] on sup "1" at bounding box center [1048, 64] width 18 height 19
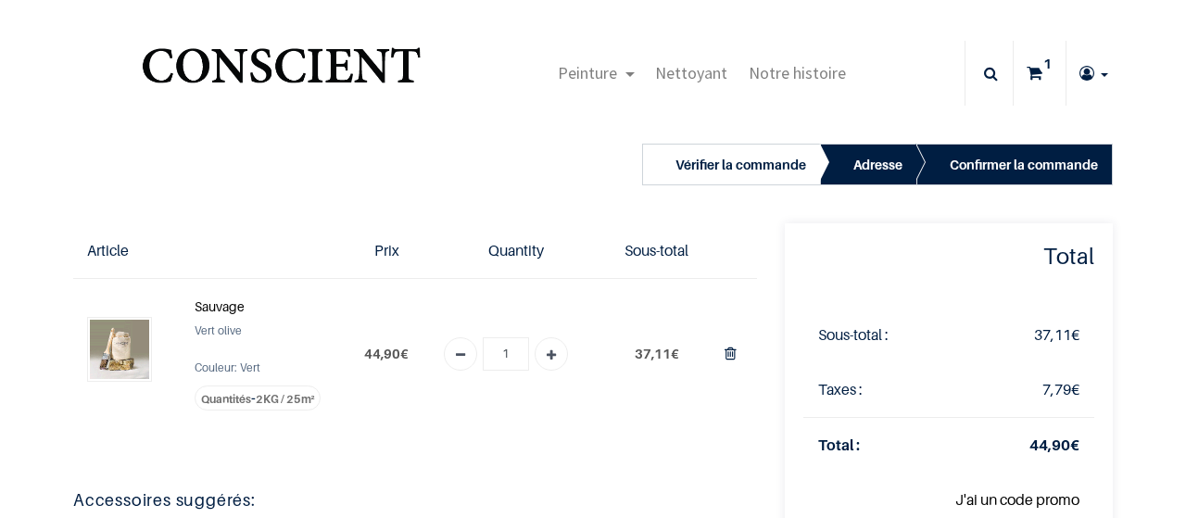
type input "[EMAIL_ADDRESS][DOMAIN_NAME]"
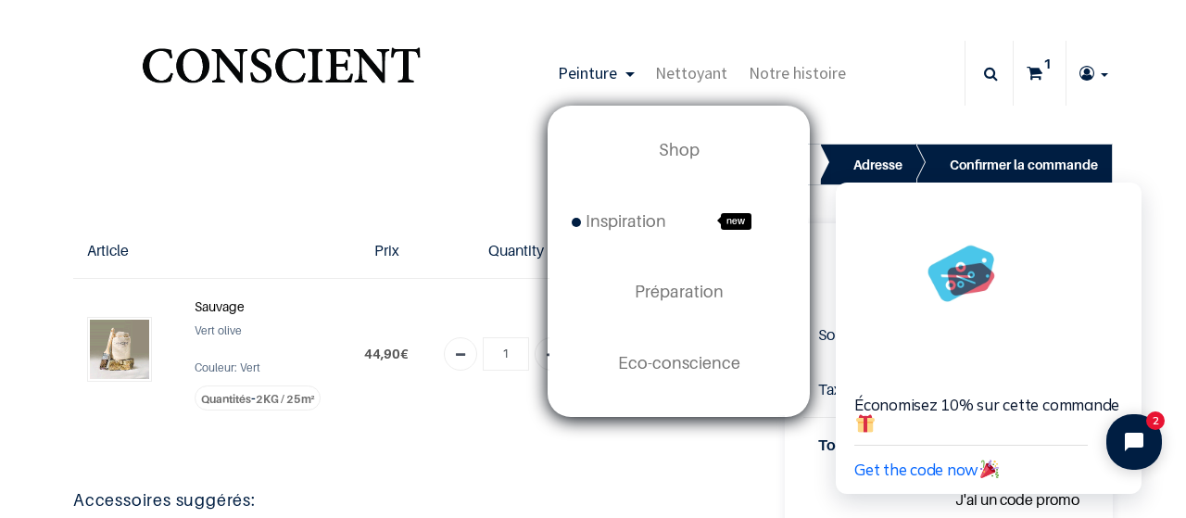
click at [612, 71] on span "Peinture" at bounding box center [587, 72] width 59 height 21
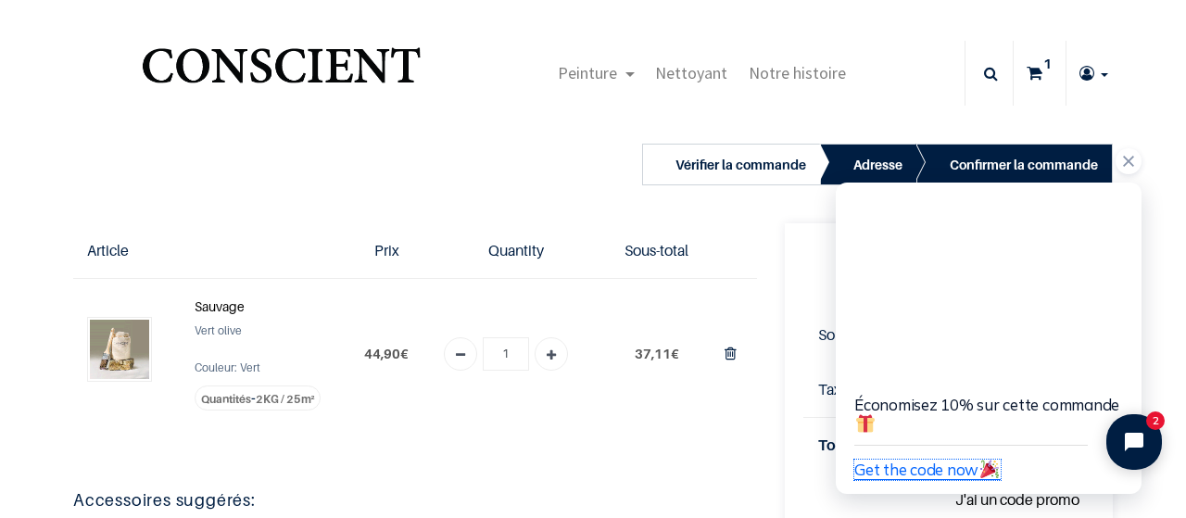
click at [950, 474] on span "Get the code now" at bounding box center [927, 469] width 146 height 19
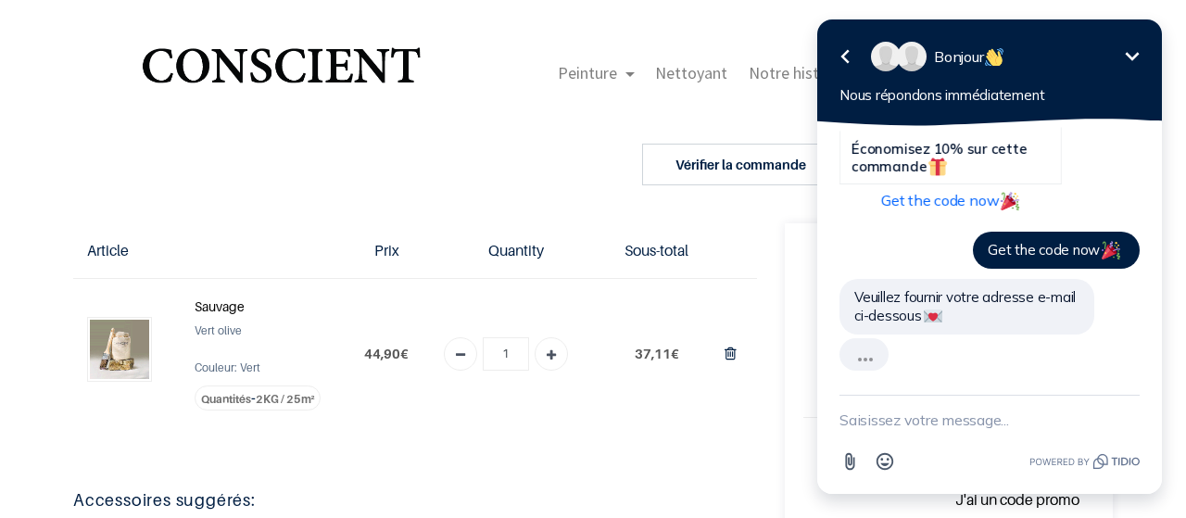
scroll to position [206, 0]
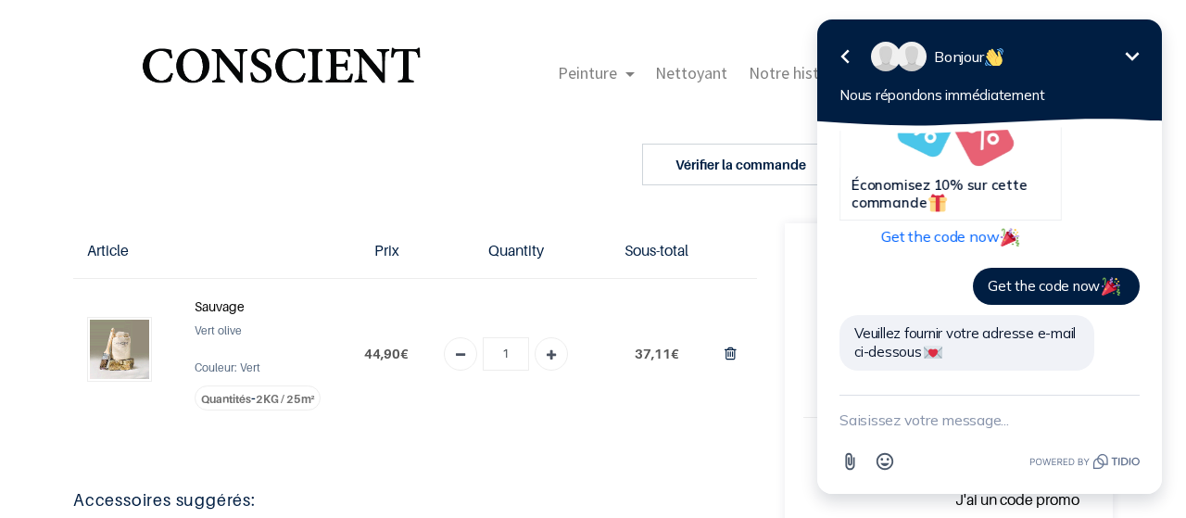
click at [918, 417] on textarea "New message" at bounding box center [990, 420] width 300 height 48
type textarea "[EMAIL_ADDRESS][DOMAIN_NAME]"
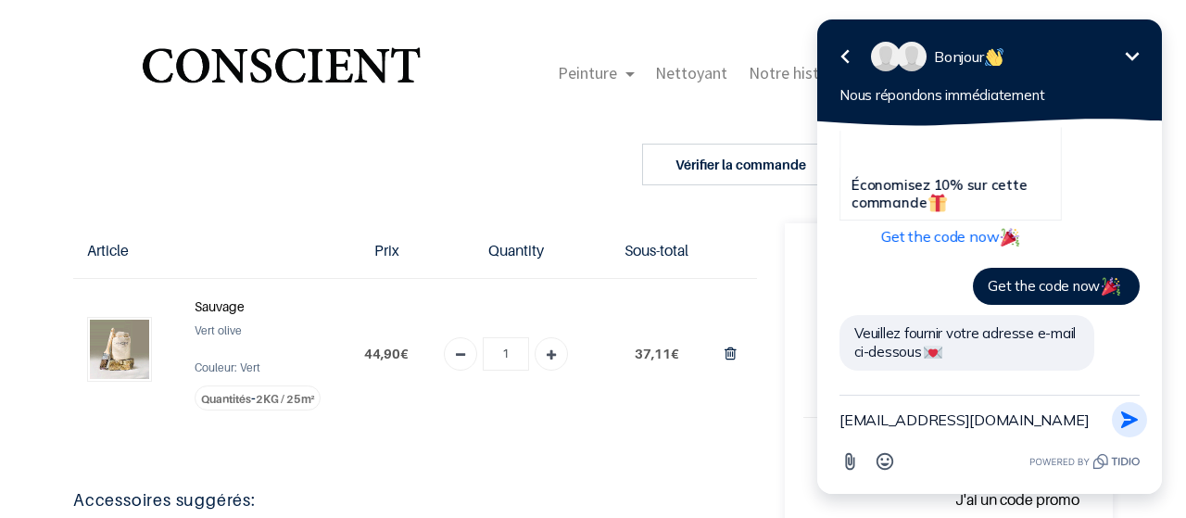
click at [1126, 420] on icon "button" at bounding box center [1129, 420] width 20 height 20
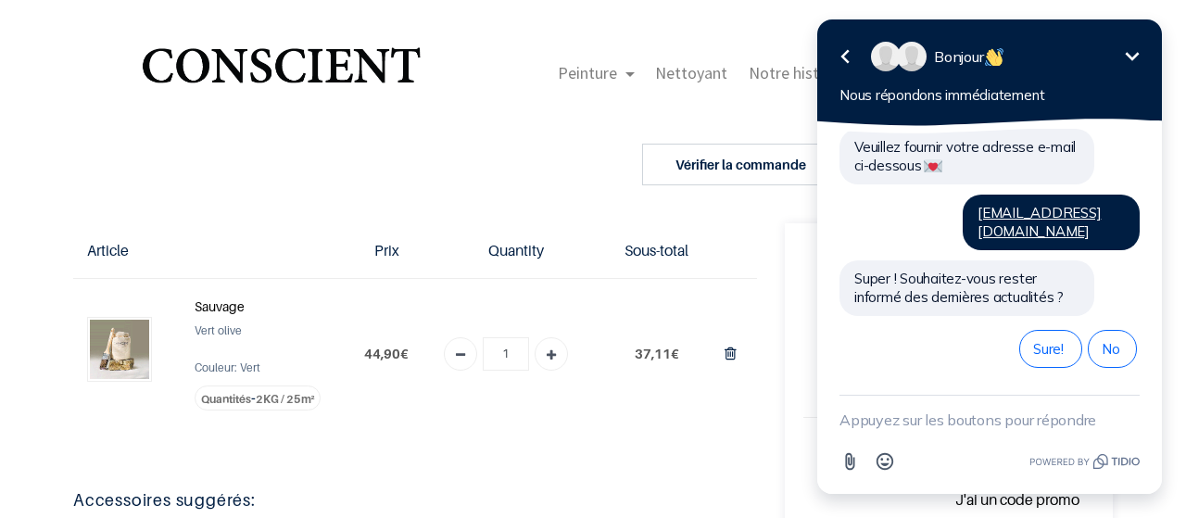
scroll to position [373, 0]
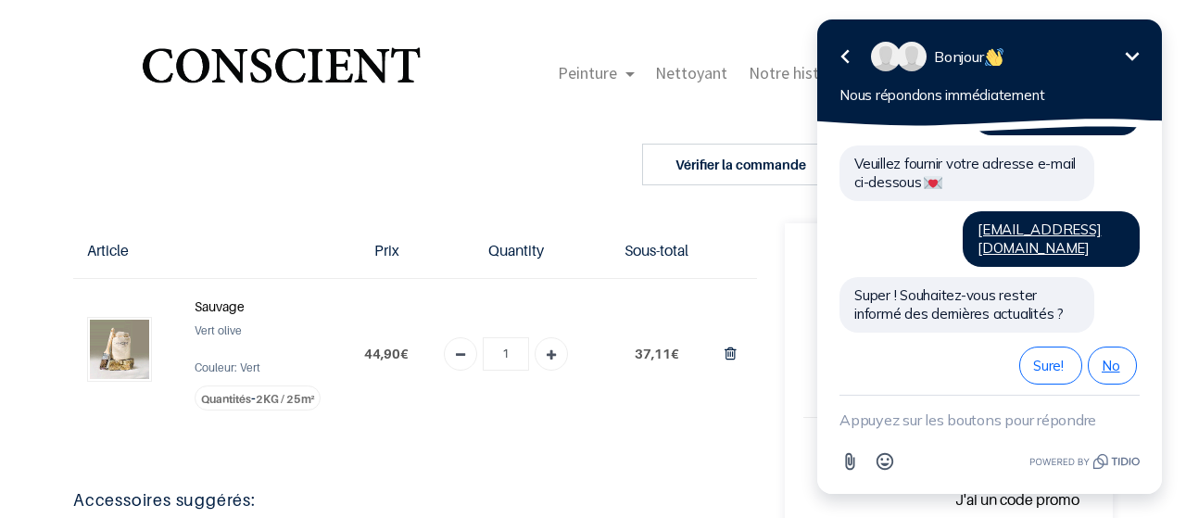
click at [1115, 357] on span "No" at bounding box center [1112, 366] width 21 height 18
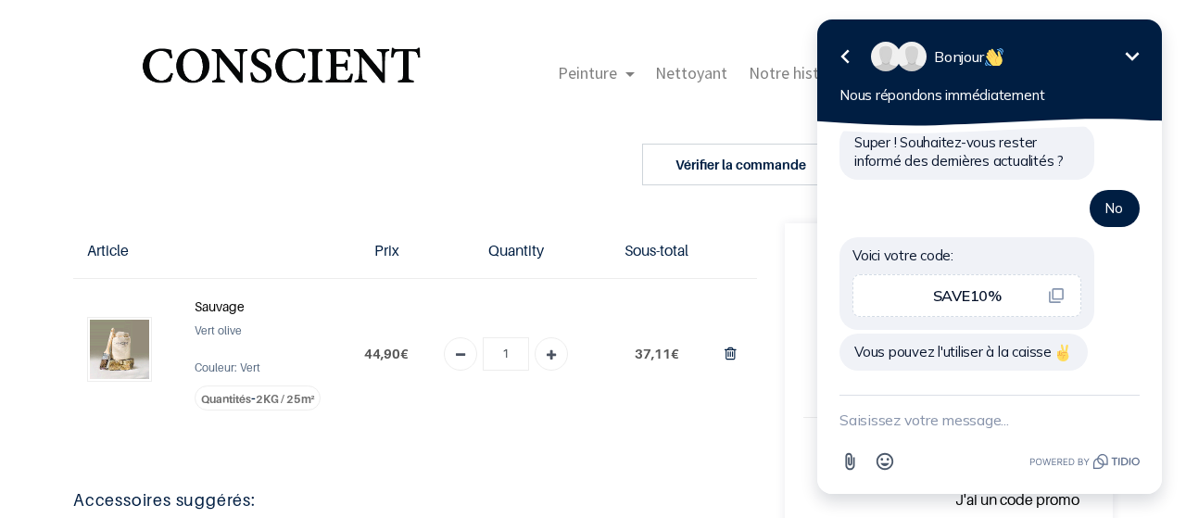
scroll to position [510, 0]
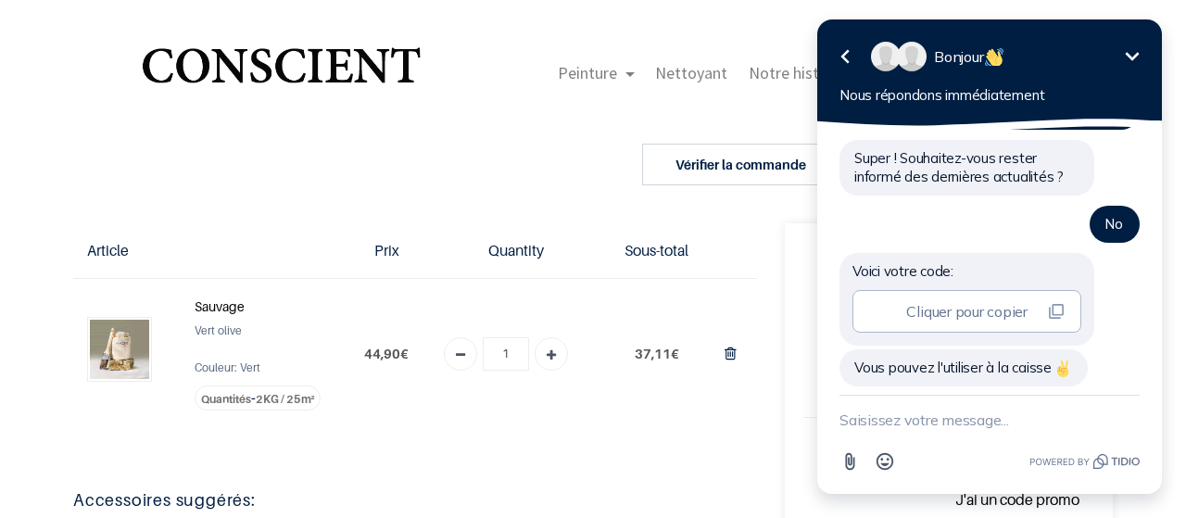
click at [1061, 304] on icon "button" at bounding box center [1056, 311] width 15 height 15
click at [607, 394] on td "37,11 €" at bounding box center [656, 353] width 107 height 150
click at [1132, 61] on icon "Réduire" at bounding box center [1132, 56] width 22 height 22
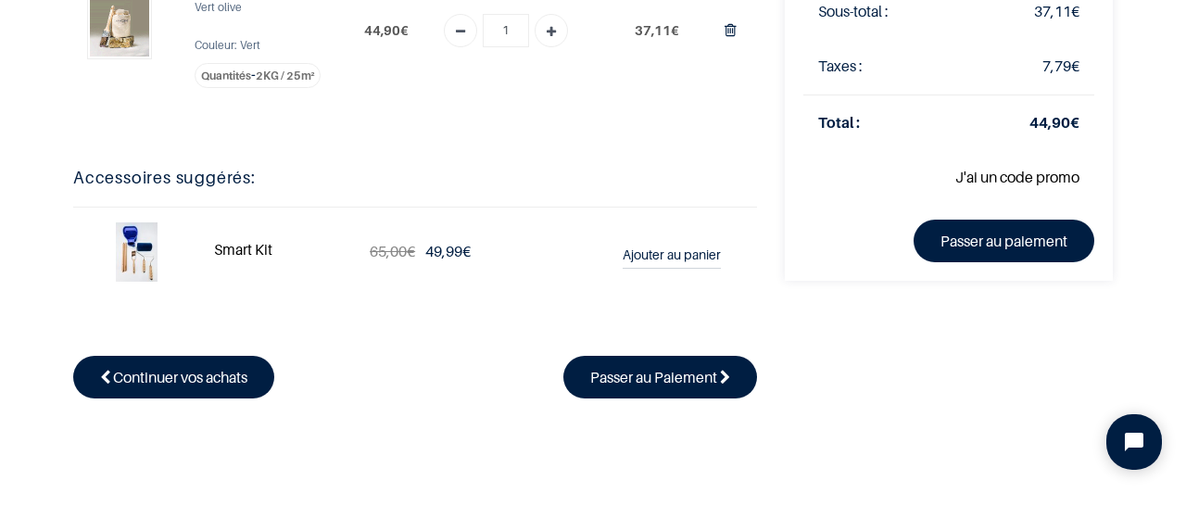
scroll to position [215, 0]
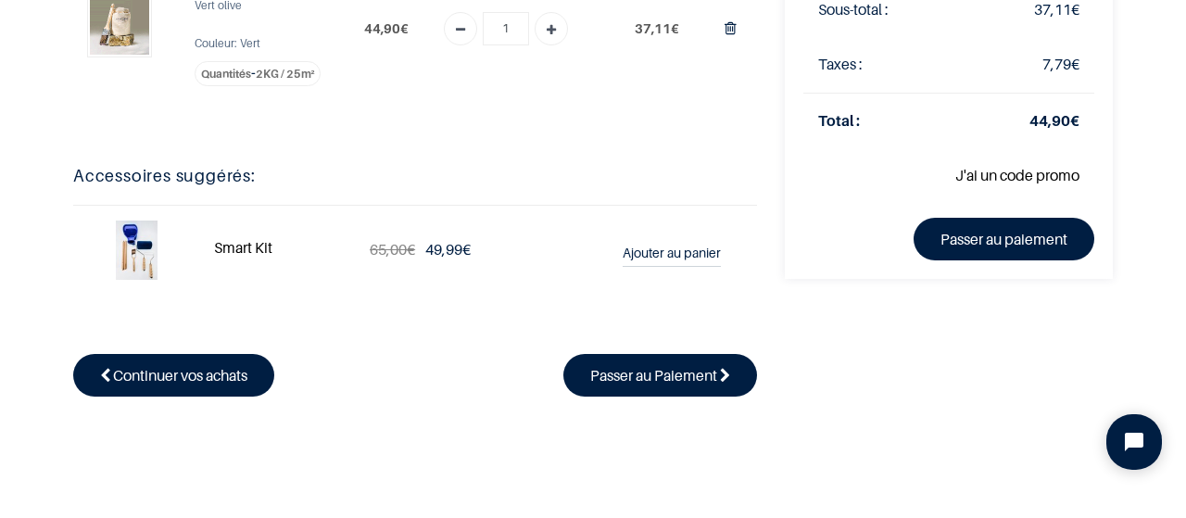
click at [974, 177] on link "J'ai un code promo" at bounding box center [1017, 175] width 124 height 19
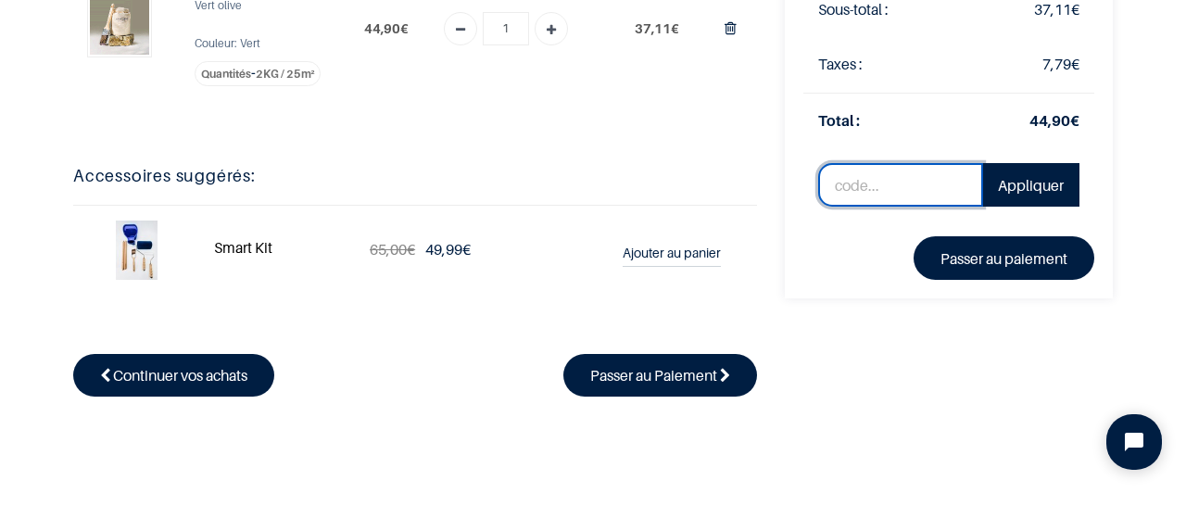
paste input "SAVE10%"
type input "SAVE10%"
click at [544, 146] on div "Article Prix Quantity Sous-total Sauvage Vert olive 1" at bounding box center [415, 162] width 712 height 528
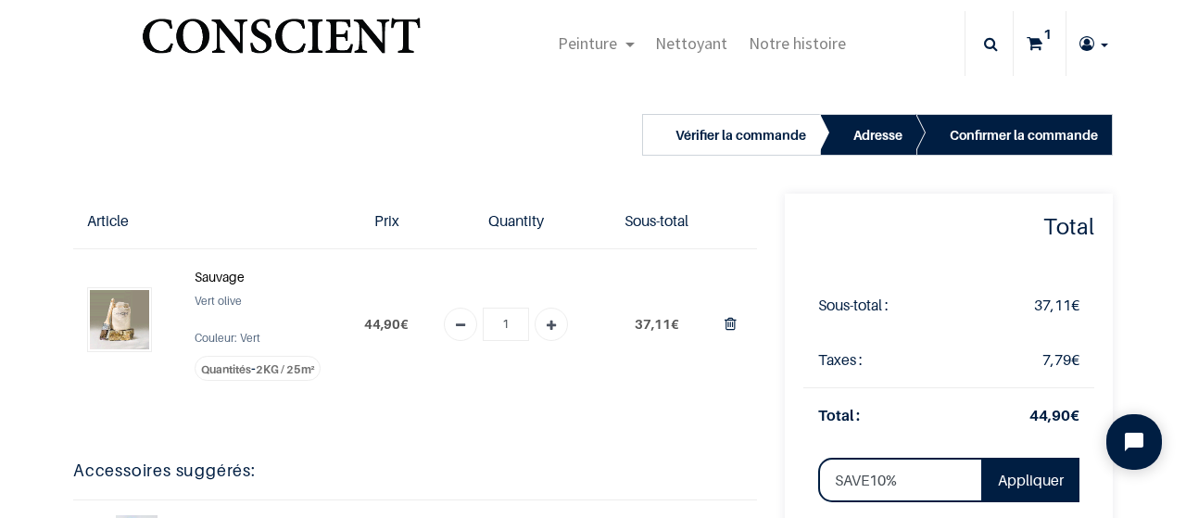
scroll to position [0, 0]
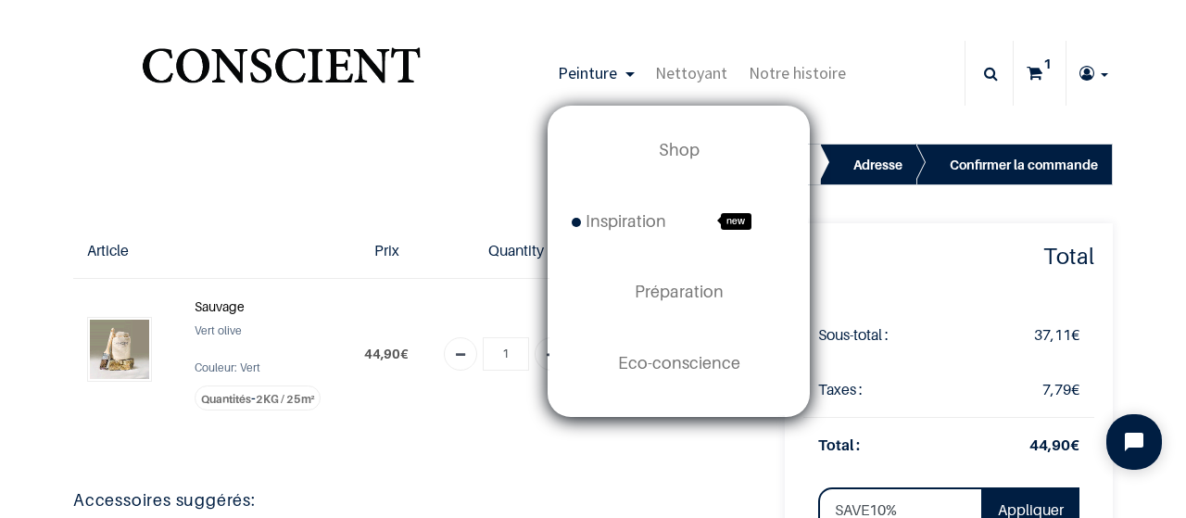
click at [584, 72] on span "Peinture" at bounding box center [587, 72] width 59 height 21
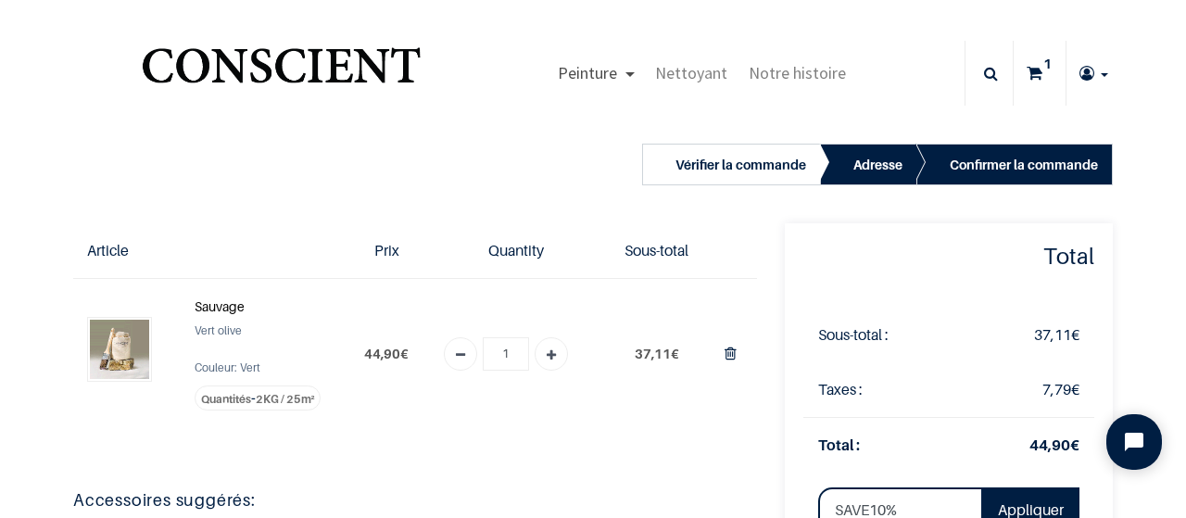
click at [588, 79] on span "Peinture" at bounding box center [587, 72] width 59 height 21
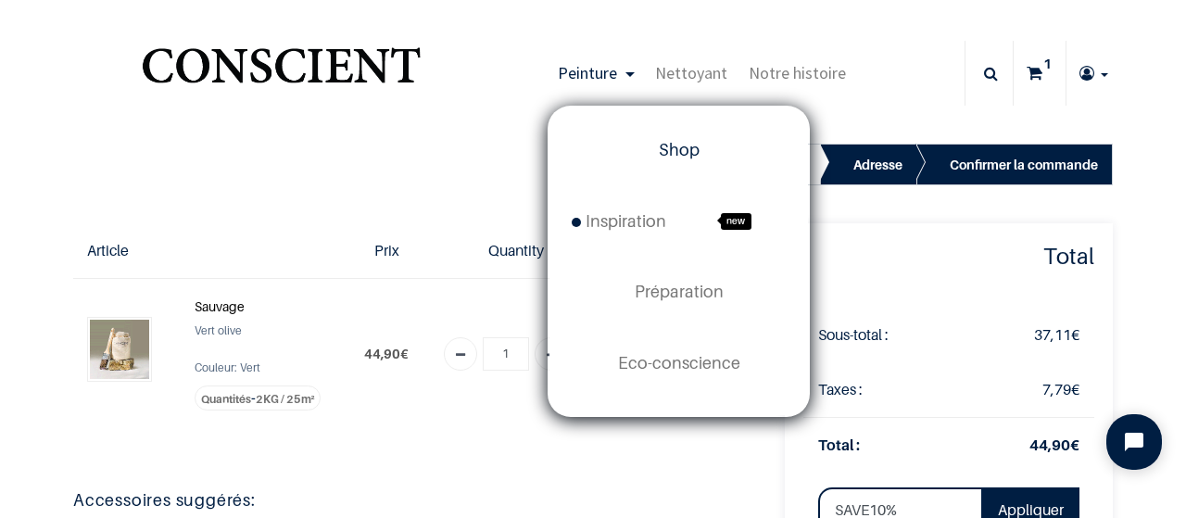
click at [677, 158] on span "Shop" at bounding box center [679, 149] width 41 height 19
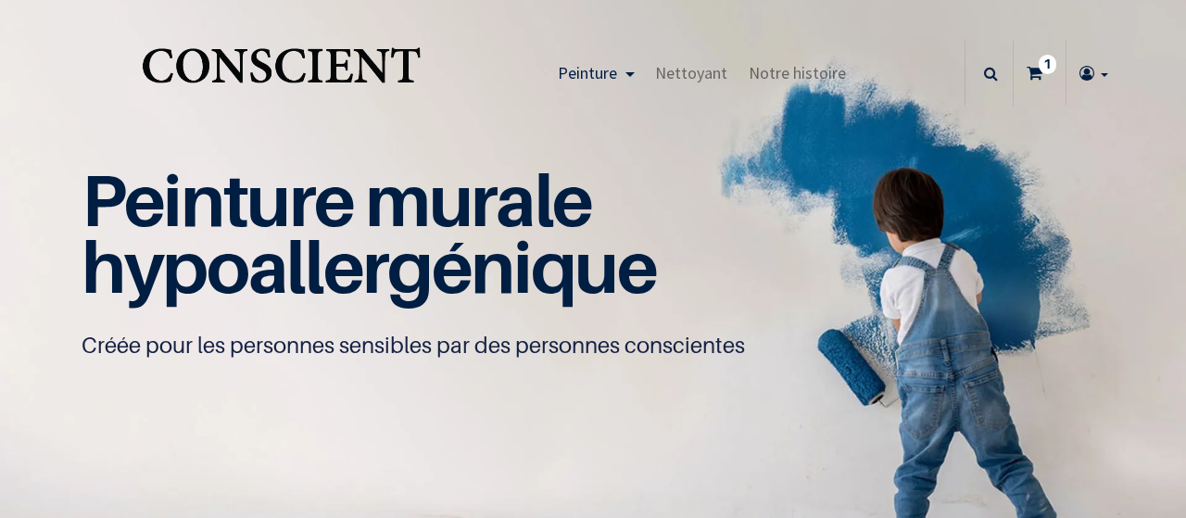
type input "[EMAIL_ADDRESS][DOMAIN_NAME]"
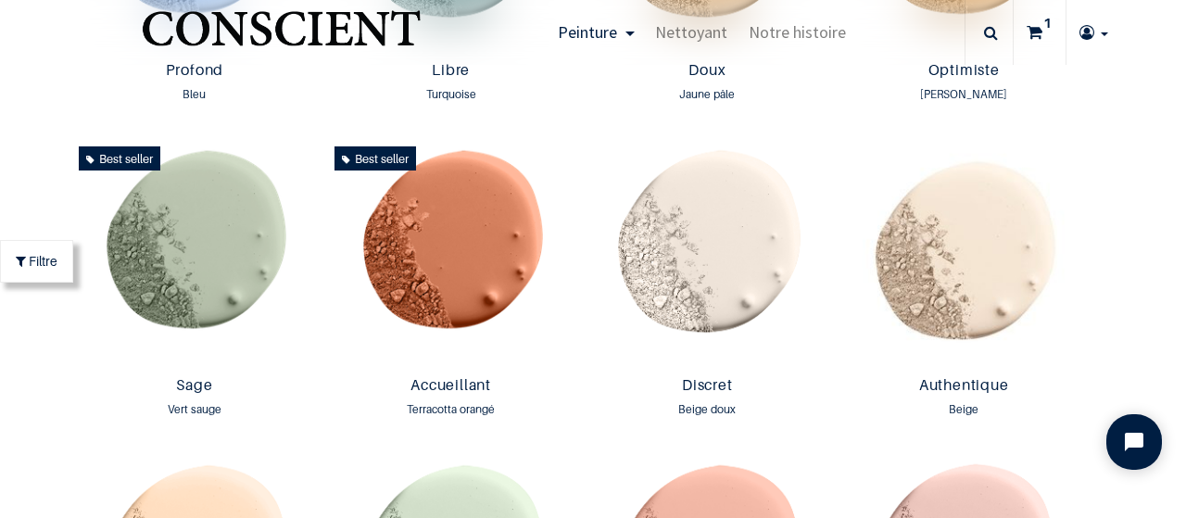
scroll to position [1613, 0]
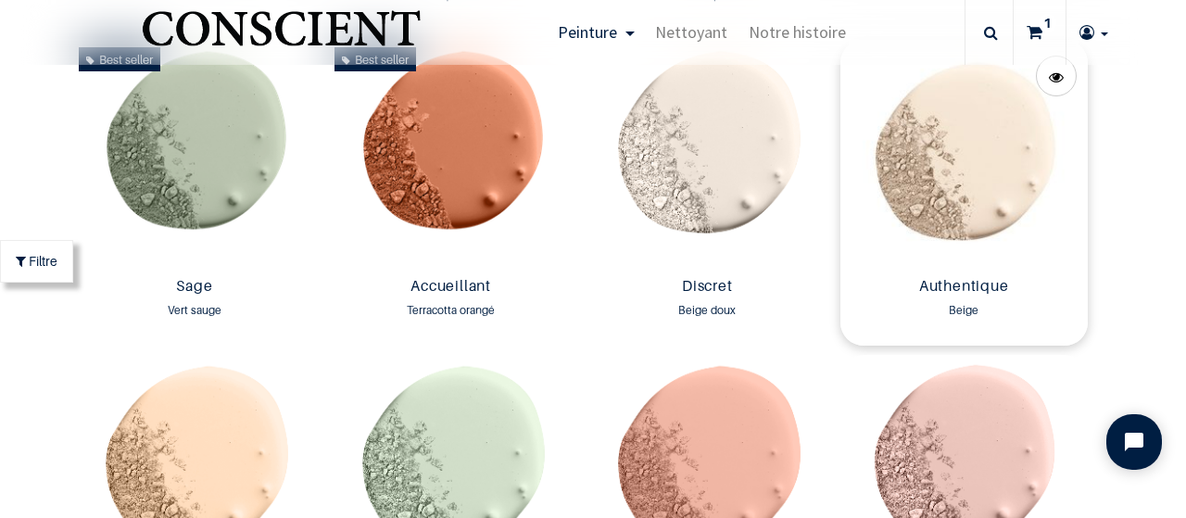
click at [967, 187] on img at bounding box center [964, 155] width 247 height 230
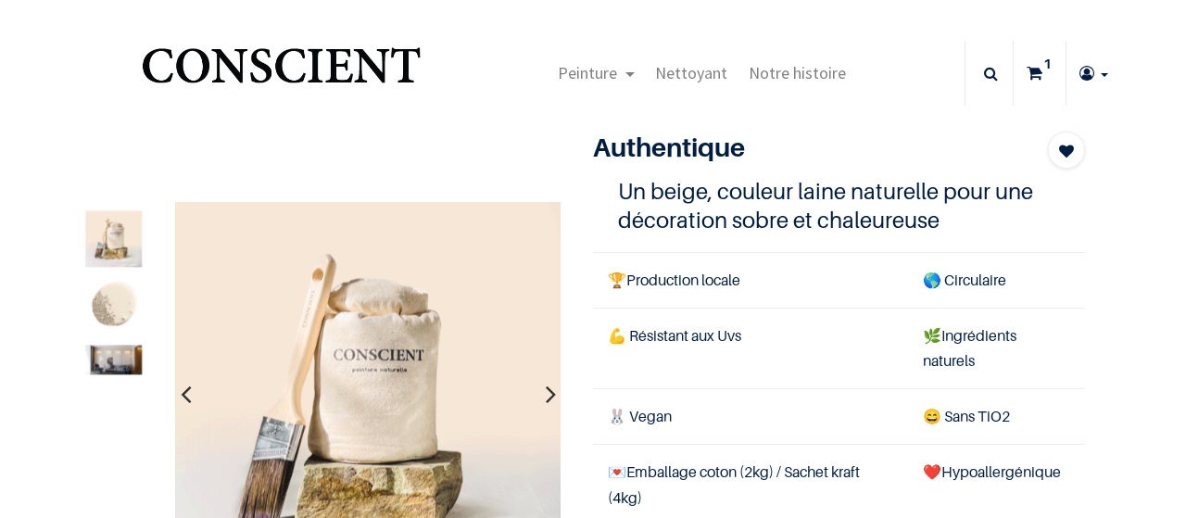
type input "[EMAIL_ADDRESS][DOMAIN_NAME]"
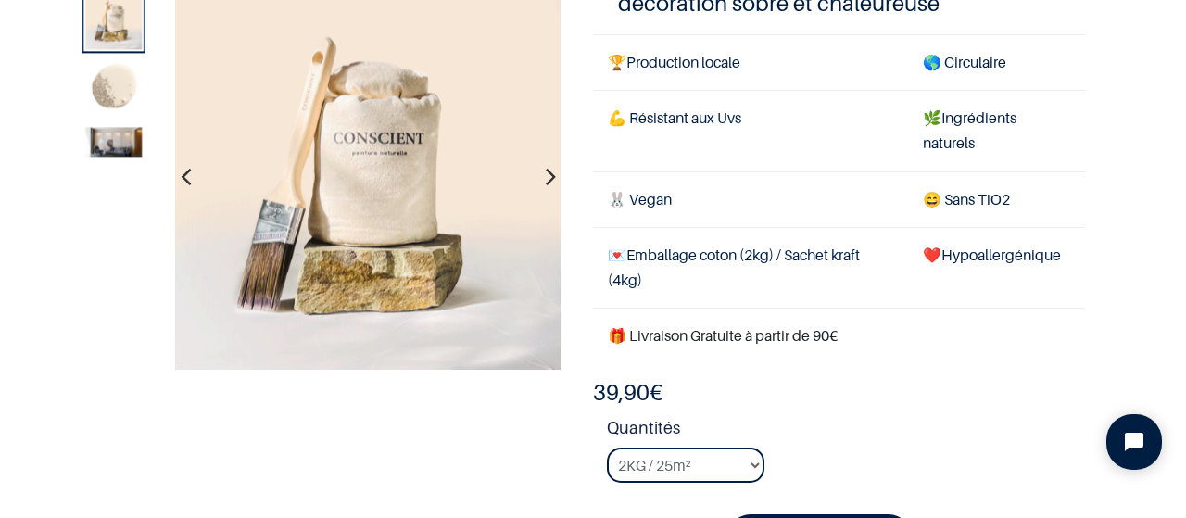
scroll to position [215, 0]
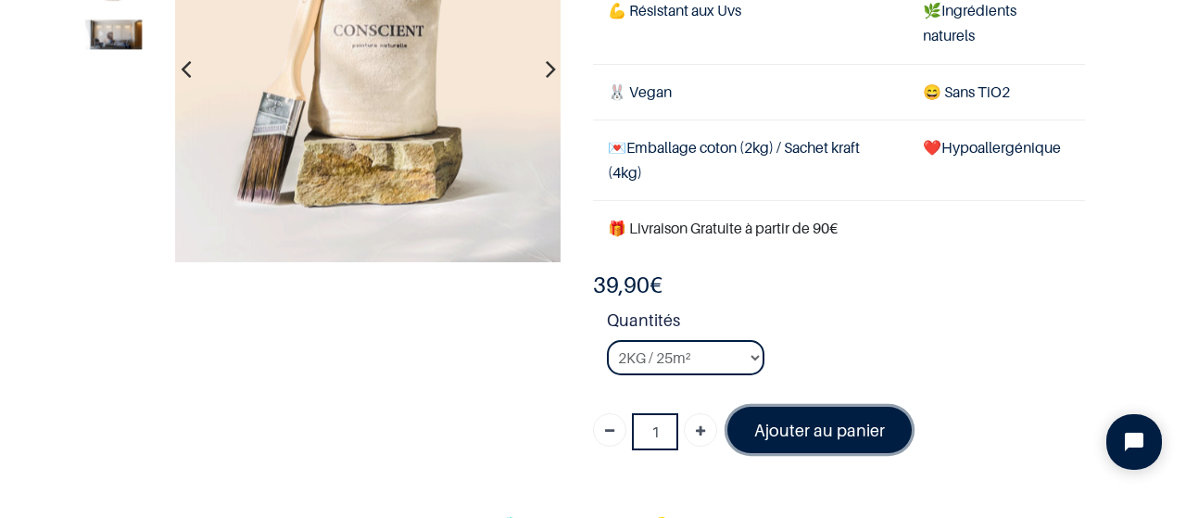
click at [790, 435] on font "Ajouter au panier" at bounding box center [819, 430] width 131 height 19
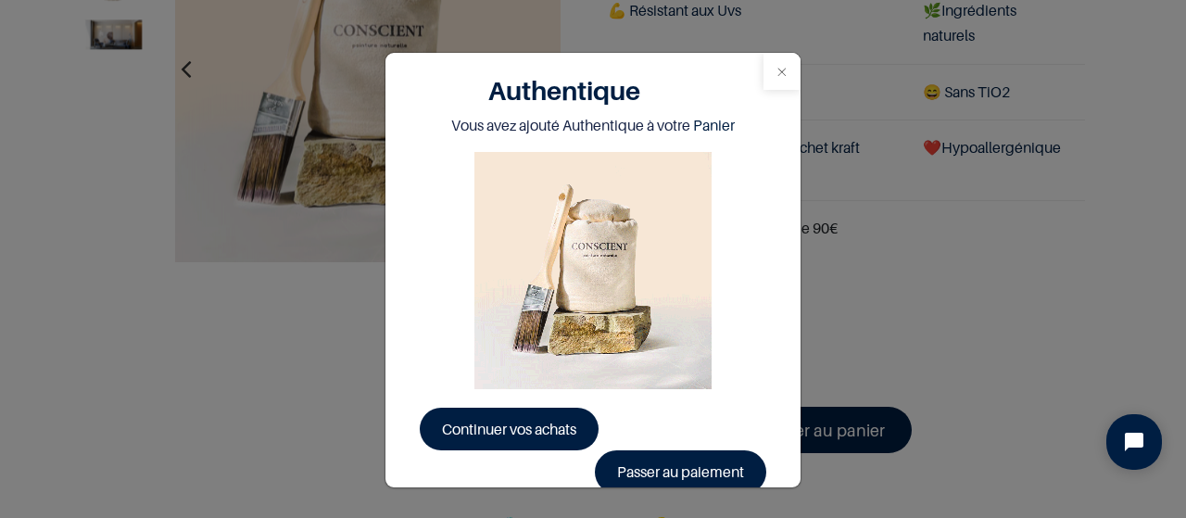
click at [789, 69] on button "Close" at bounding box center [782, 71] width 37 height 37
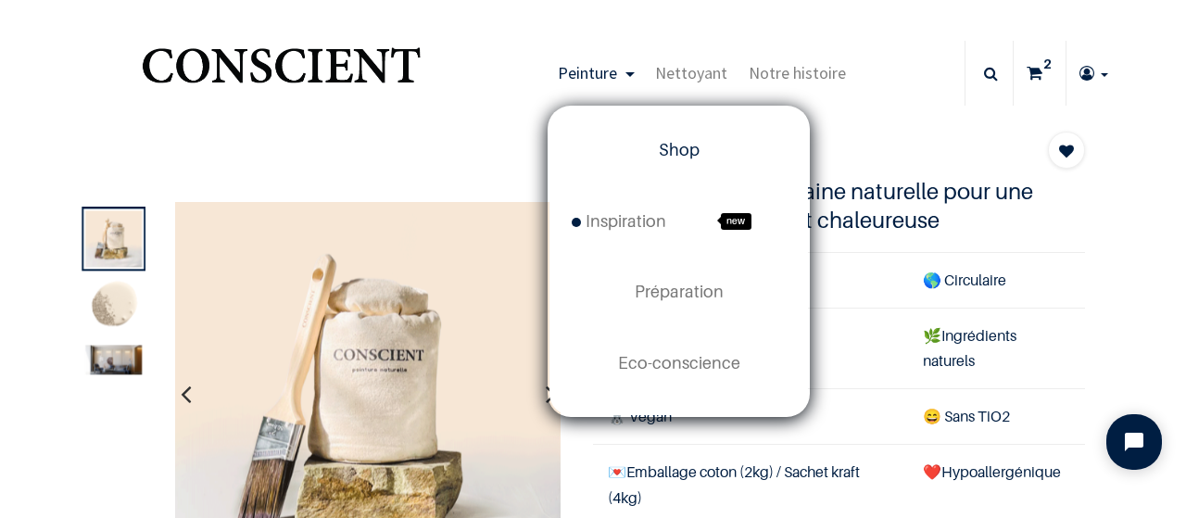
click at [642, 149] on link "Shop" at bounding box center [679, 150] width 259 height 70
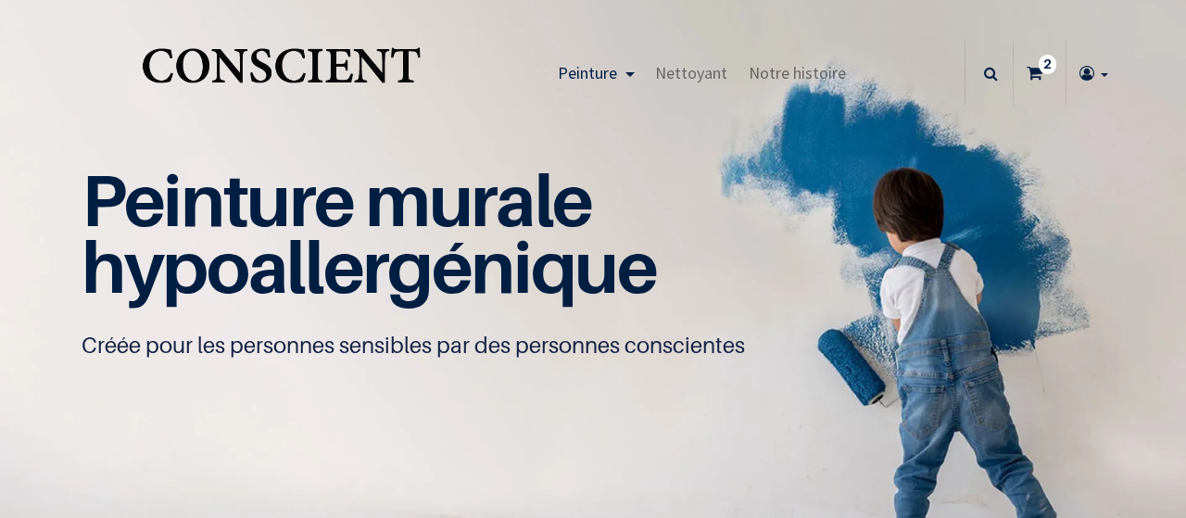
type input "[EMAIL_ADDRESS][DOMAIN_NAME]"
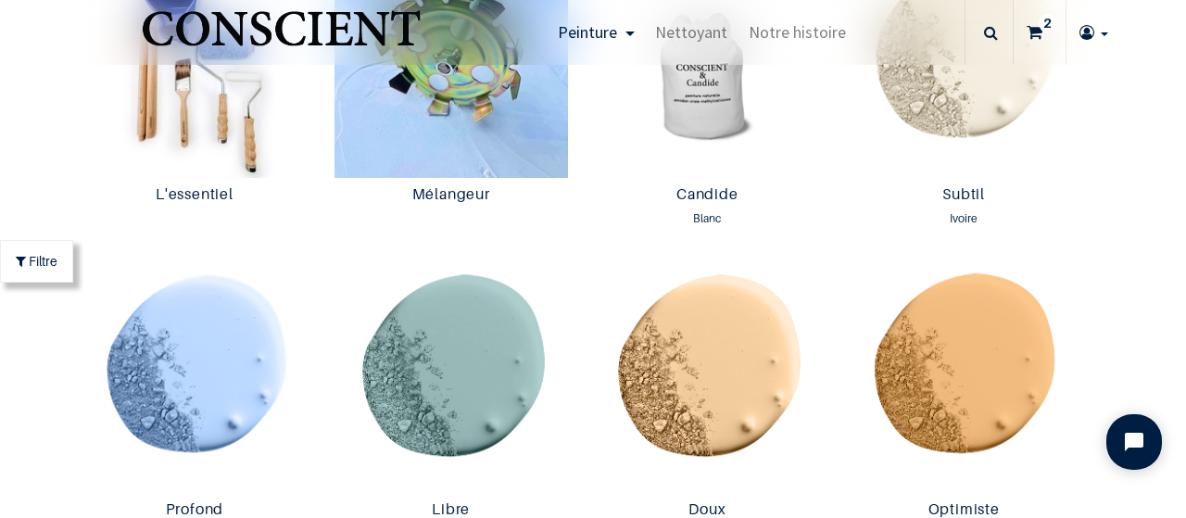
scroll to position [1076, 0]
click at [765, 176] on img at bounding box center [707, 62] width 247 height 230
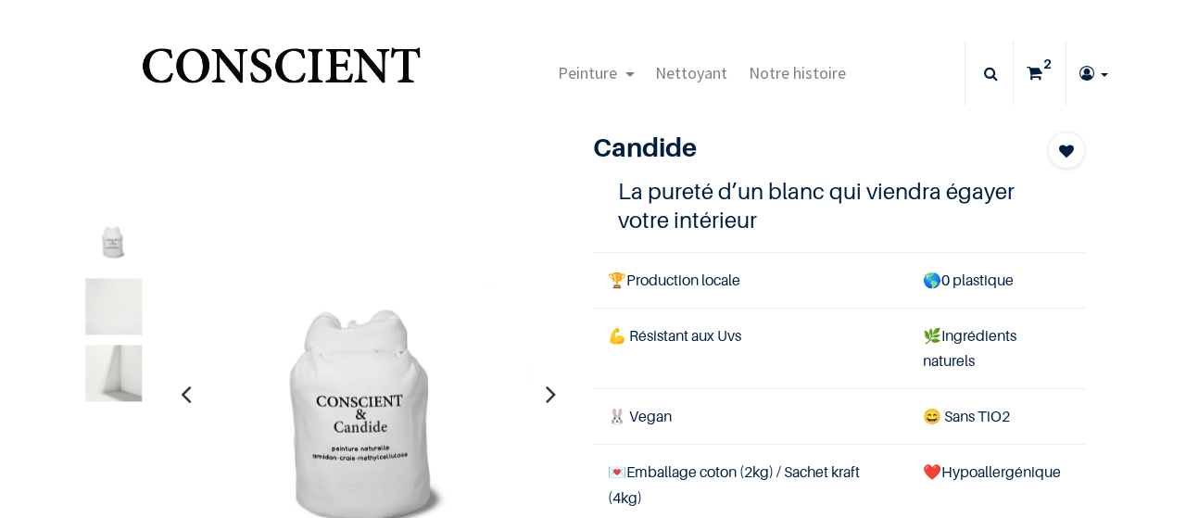
type input "[EMAIL_ADDRESS][DOMAIN_NAME]"
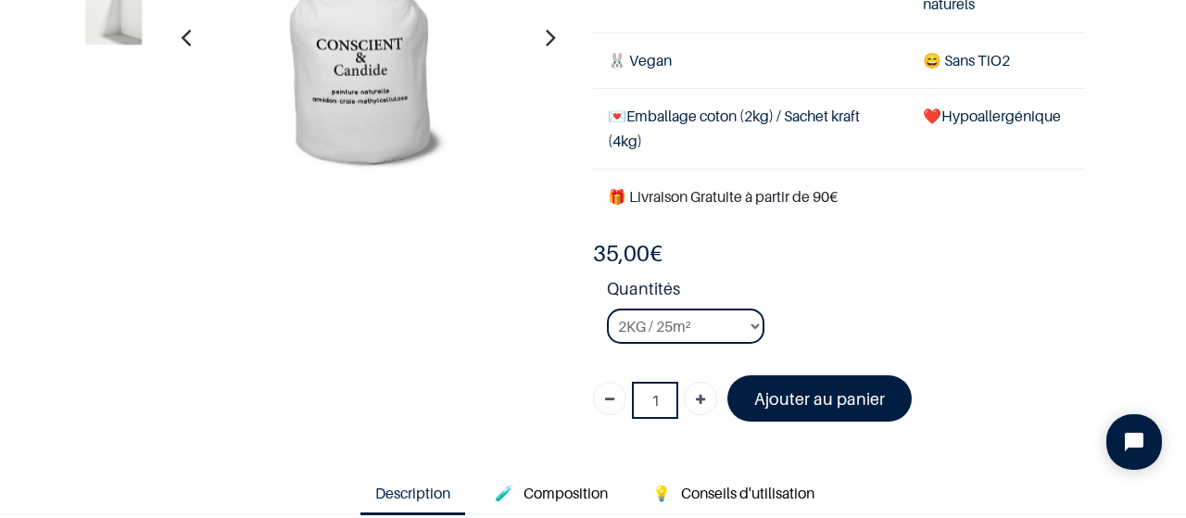
scroll to position [322, 0]
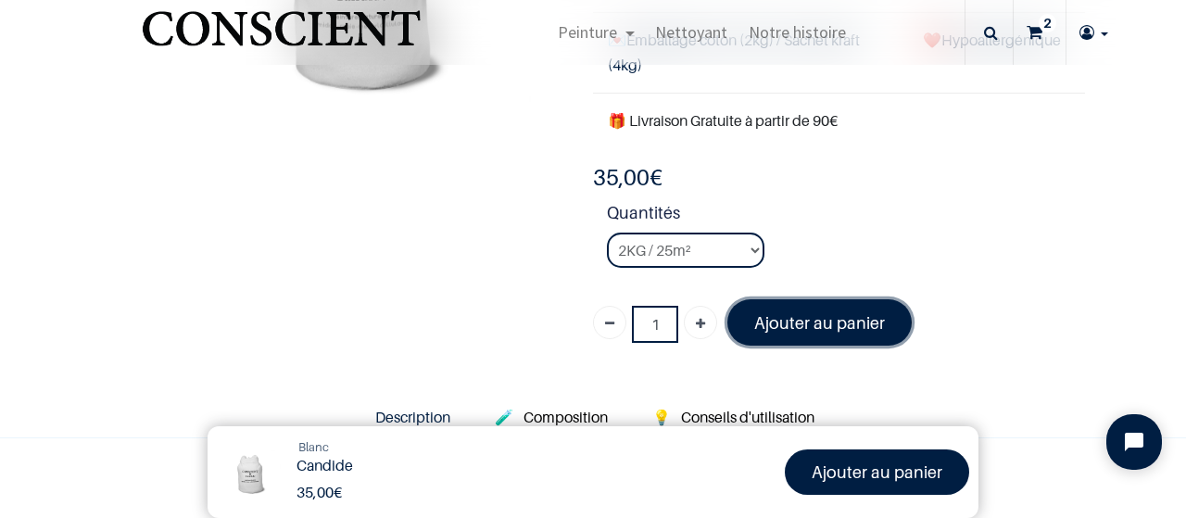
click at [844, 318] on font "Ajouter au panier" at bounding box center [819, 322] width 131 height 19
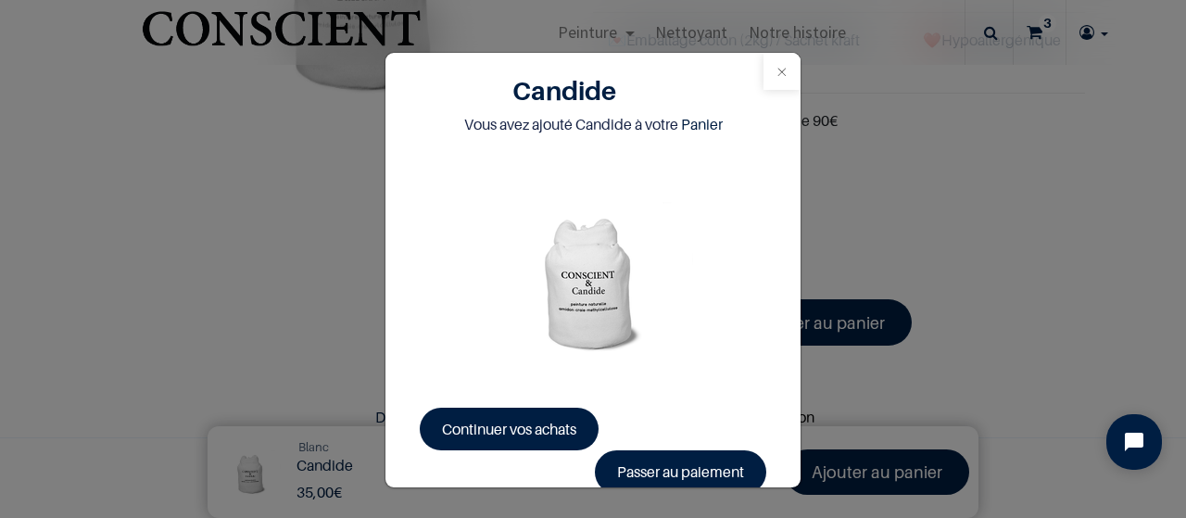
click at [772, 68] on button "Close" at bounding box center [782, 71] width 37 height 37
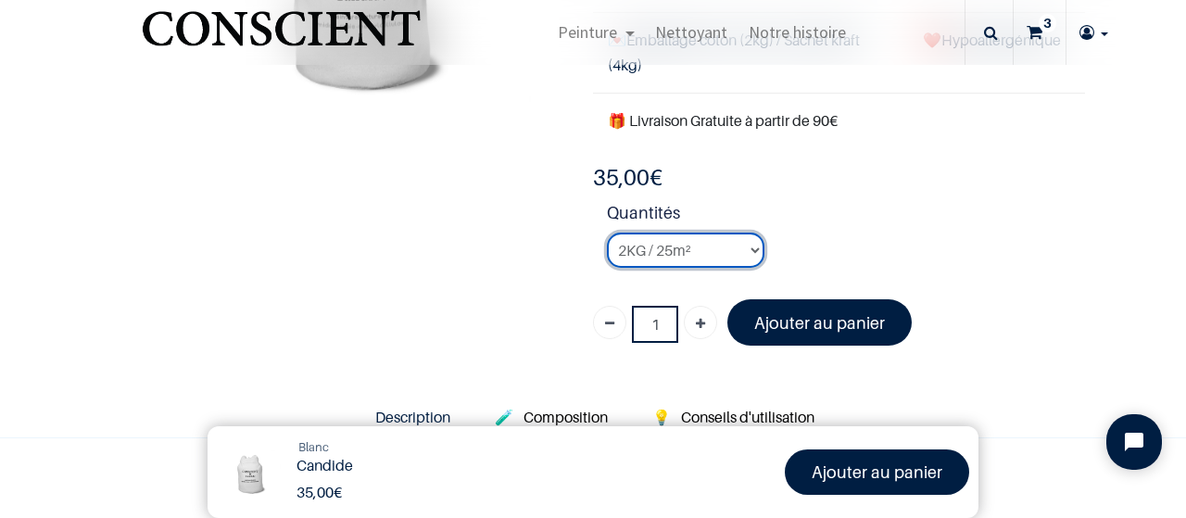
click at [607, 233] on select "2KG / 25m² 4KG / 50m² 8KG / 100m² Testeur" at bounding box center [686, 250] width 158 height 35
select select "50"
click option "Testeur" at bounding box center [0, 0] width 0 height 0
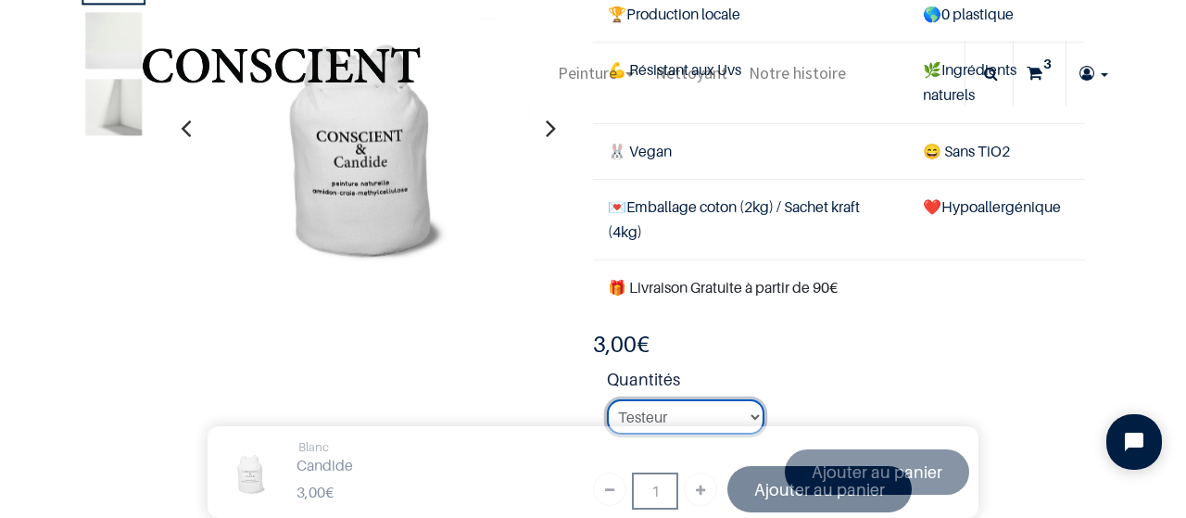
scroll to position [44, 0]
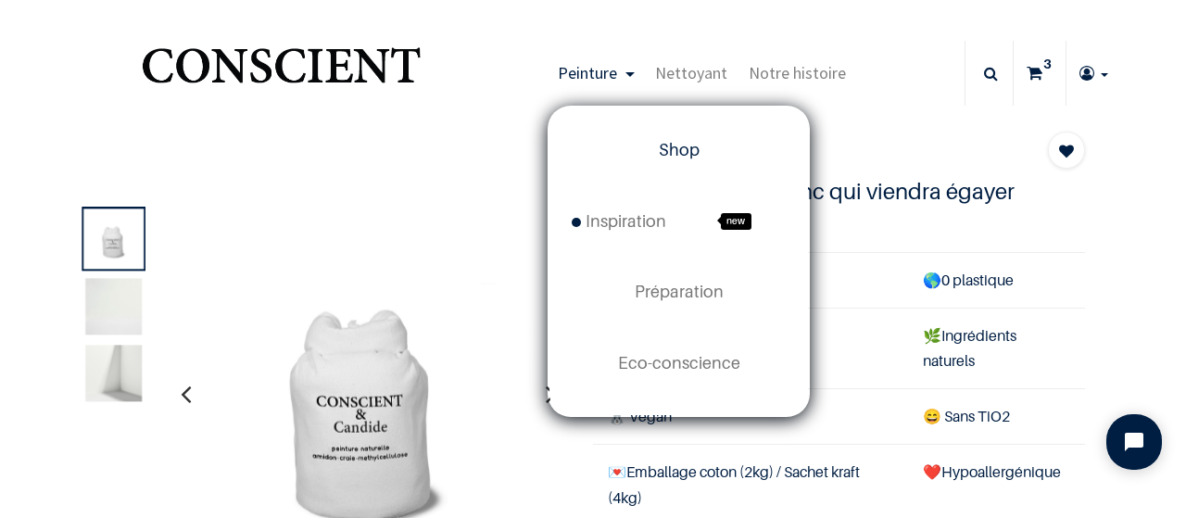
click at [670, 139] on link "Shop" at bounding box center [679, 150] width 259 height 70
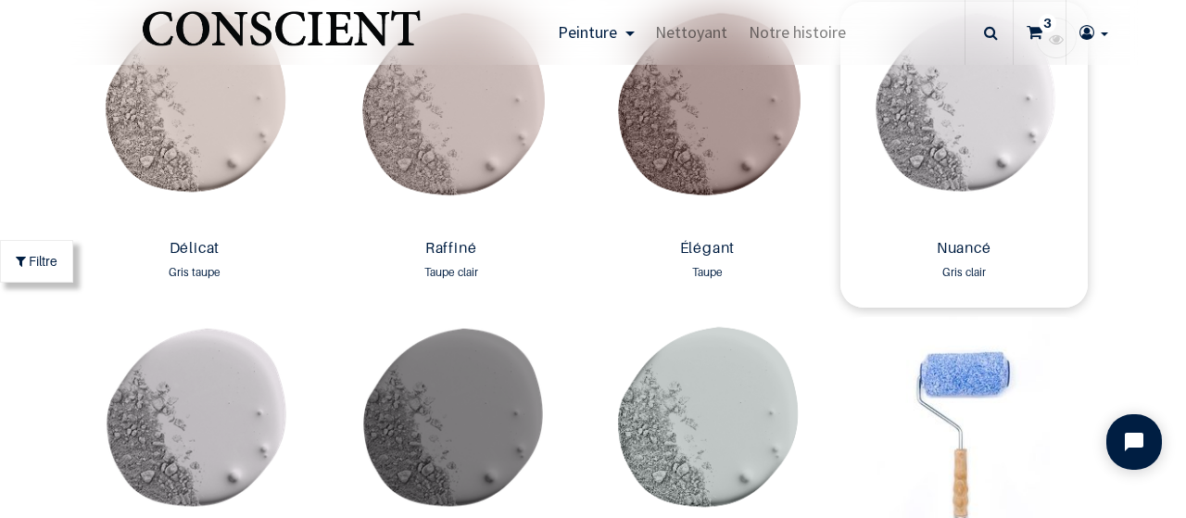
scroll to position [2902, 0]
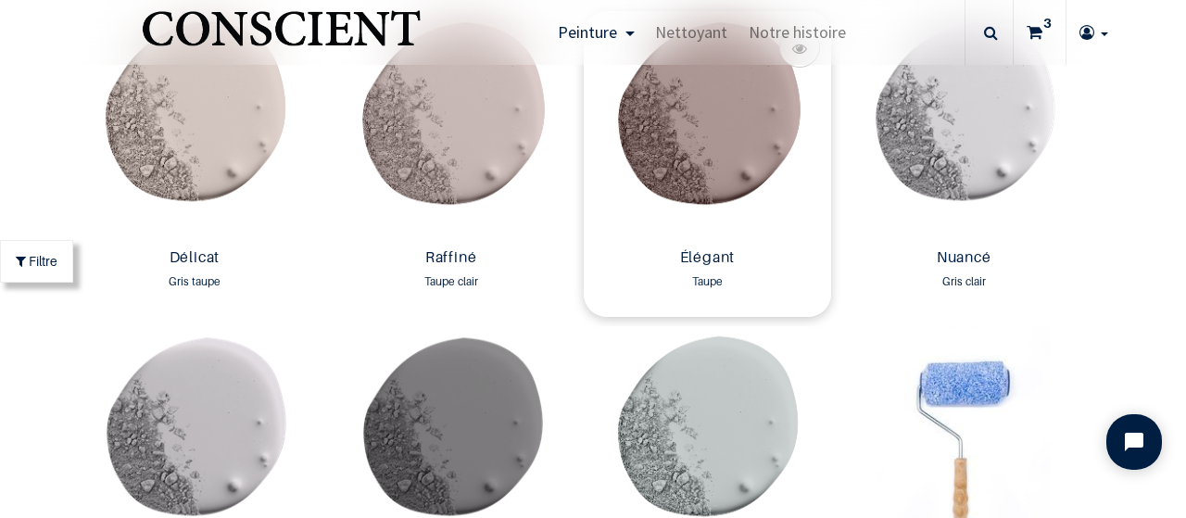
click at [720, 152] on img at bounding box center [707, 126] width 247 height 230
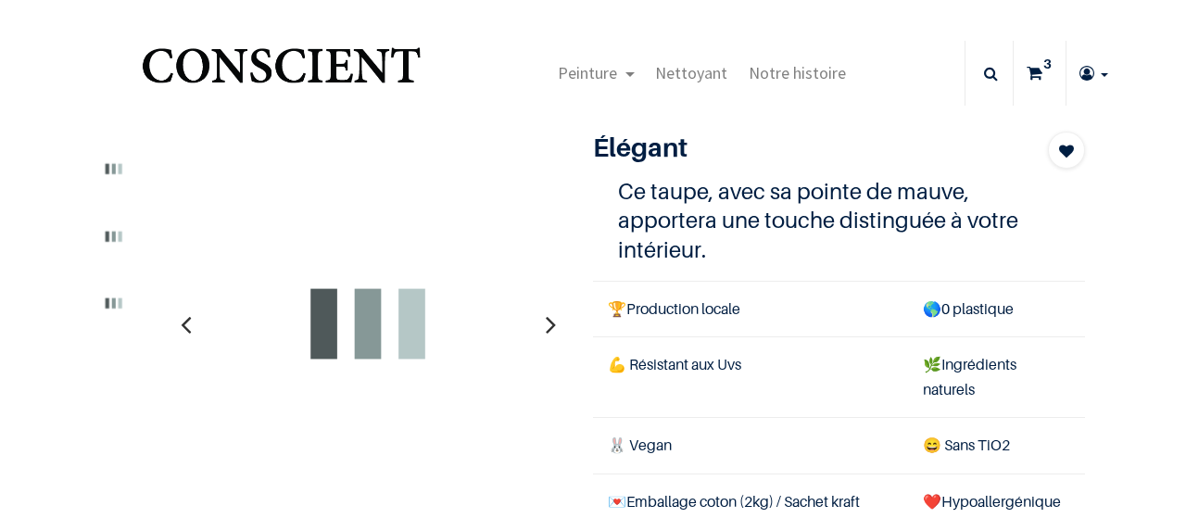
type input "[EMAIL_ADDRESS][DOMAIN_NAME]"
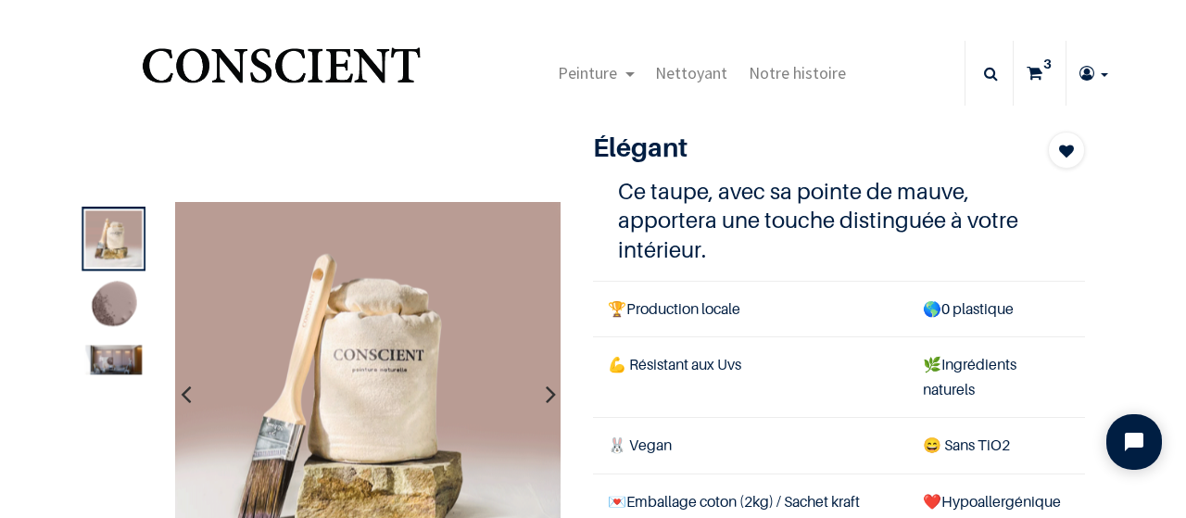
click at [133, 353] on img at bounding box center [113, 360] width 57 height 30
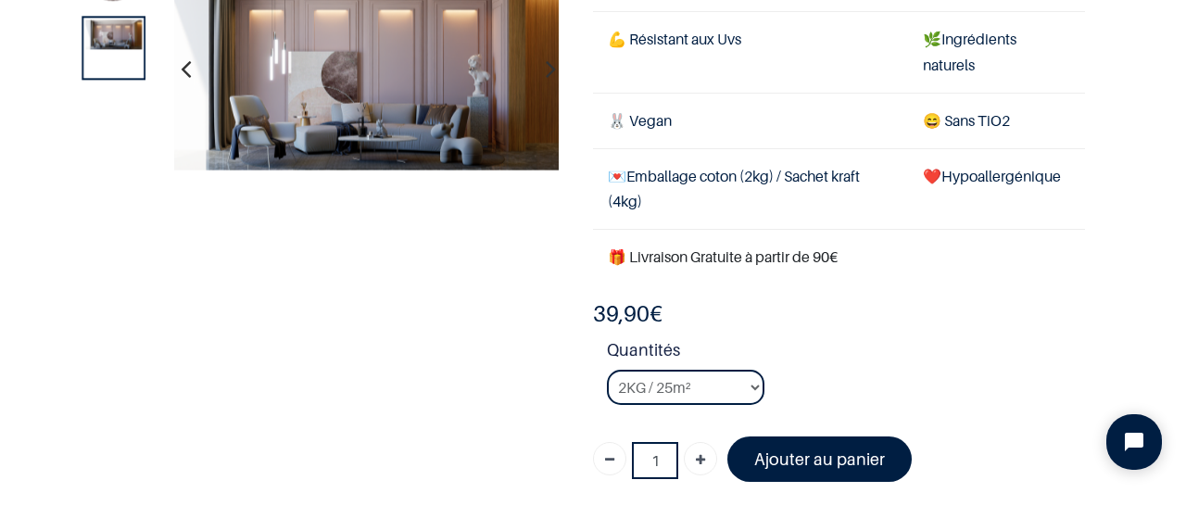
scroll to position [107, 0]
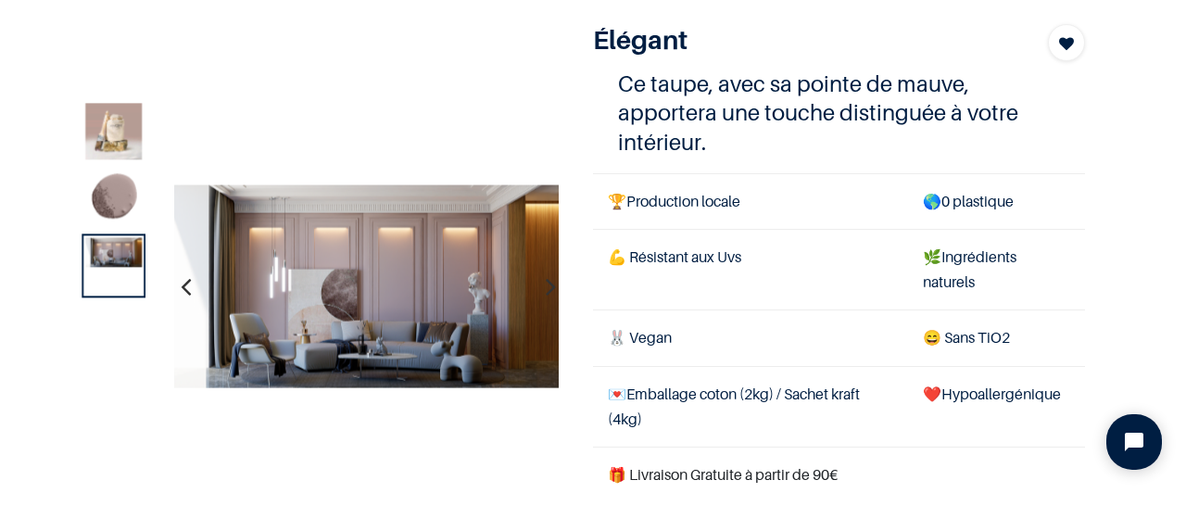
click at [116, 196] on img at bounding box center [113, 199] width 57 height 57
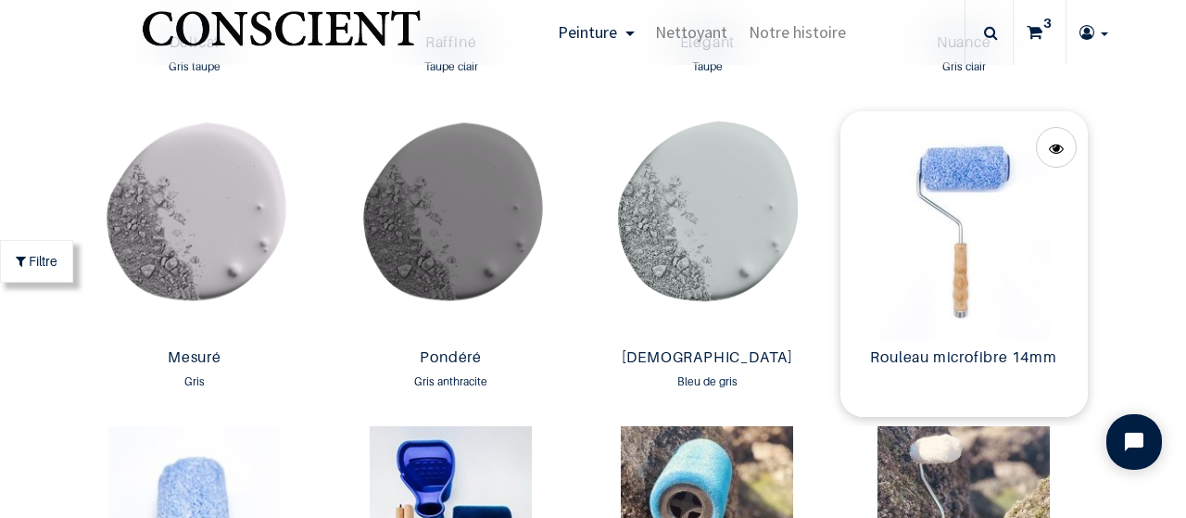
scroll to position [2687, 0]
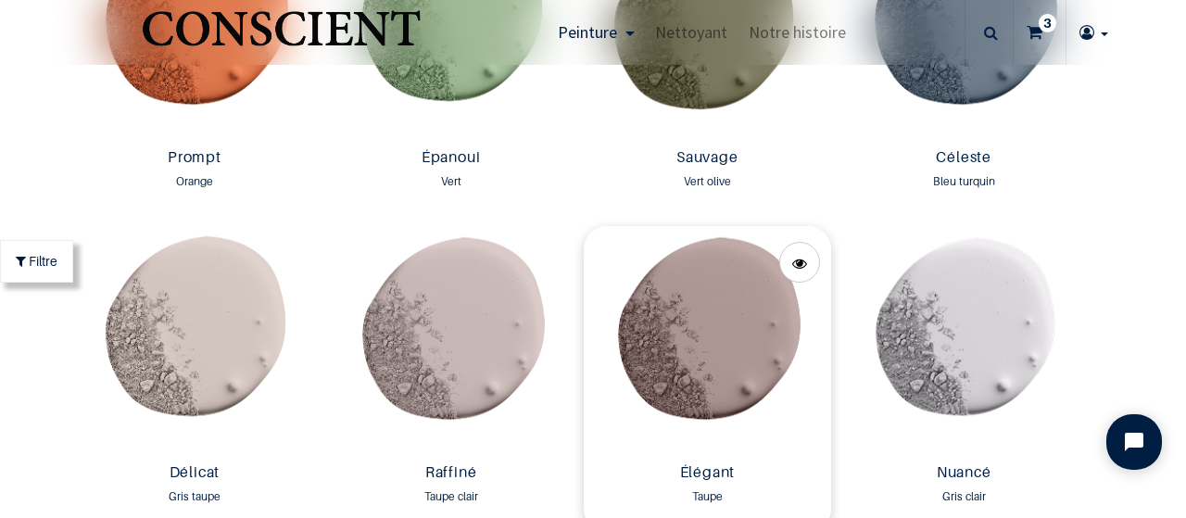
click at [749, 282] on img at bounding box center [707, 341] width 247 height 230
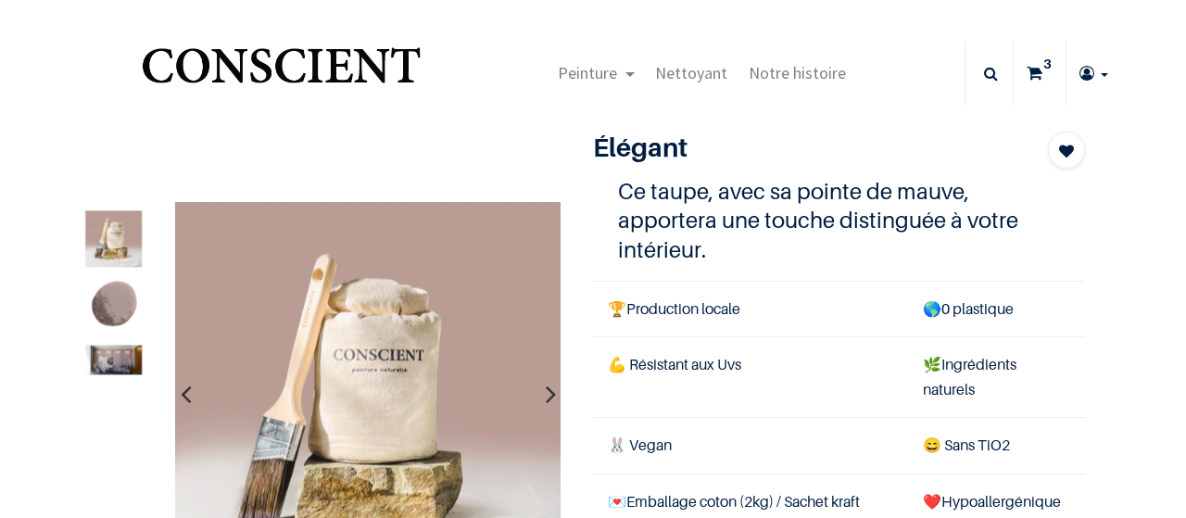
type input "[EMAIL_ADDRESS][DOMAIN_NAME]"
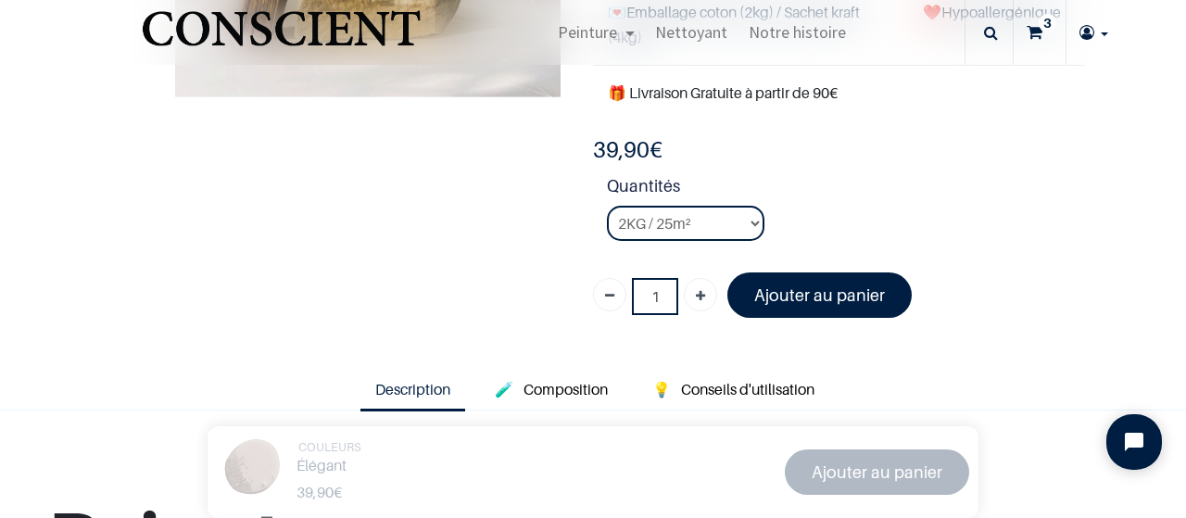
scroll to position [430, 0]
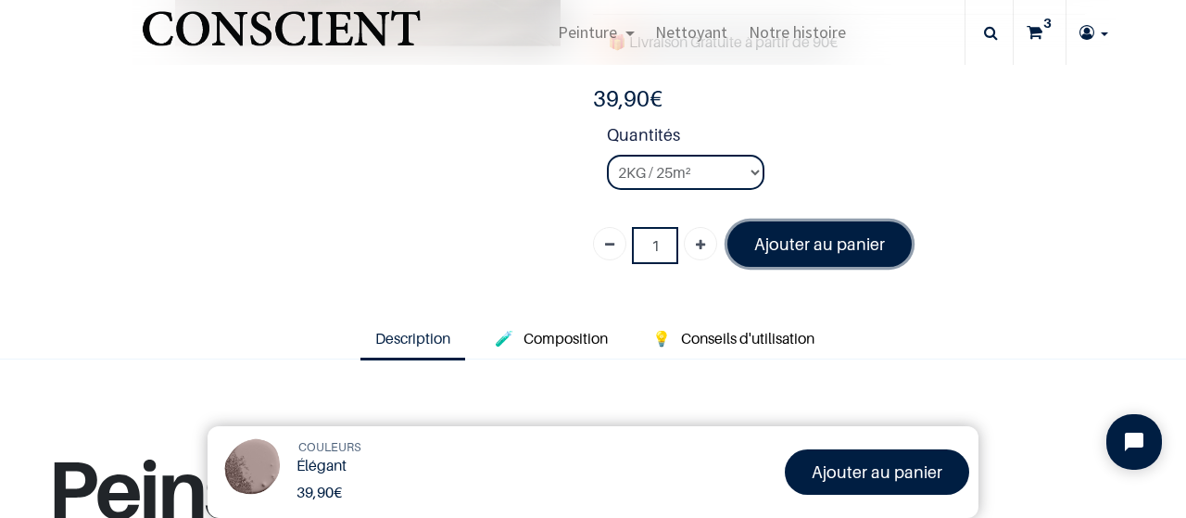
click at [811, 235] on font "Ajouter au panier" at bounding box center [819, 243] width 131 height 19
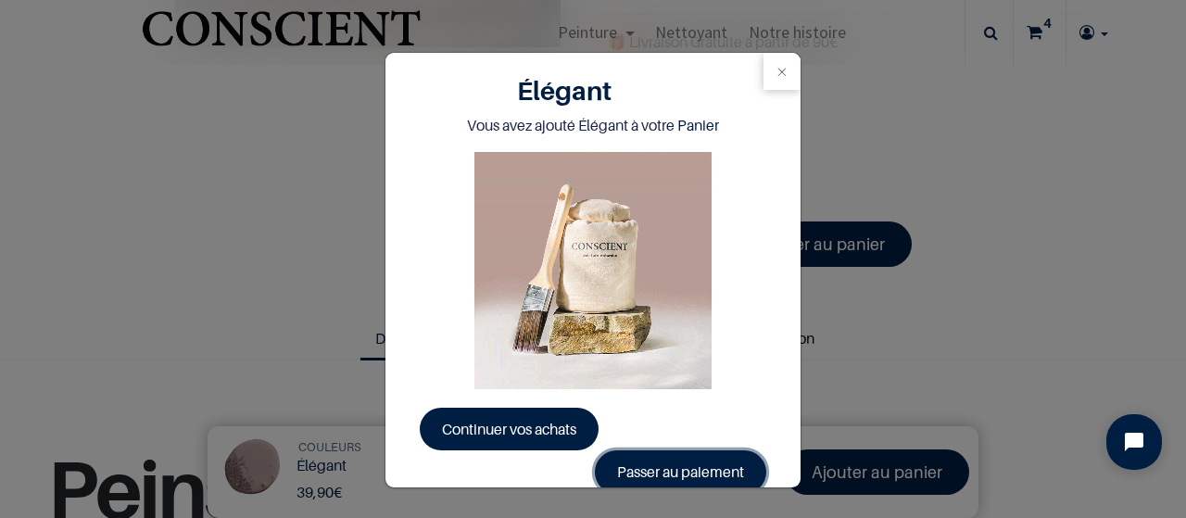
click at [681, 470] on link "Passer au paiement" at bounding box center [680, 471] width 171 height 43
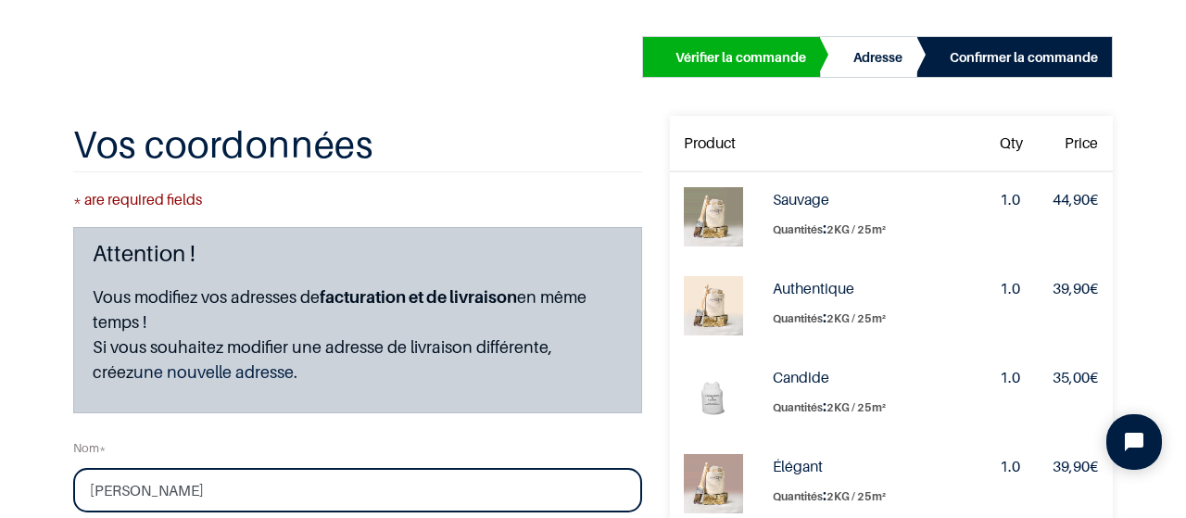
scroll to position [215, 0]
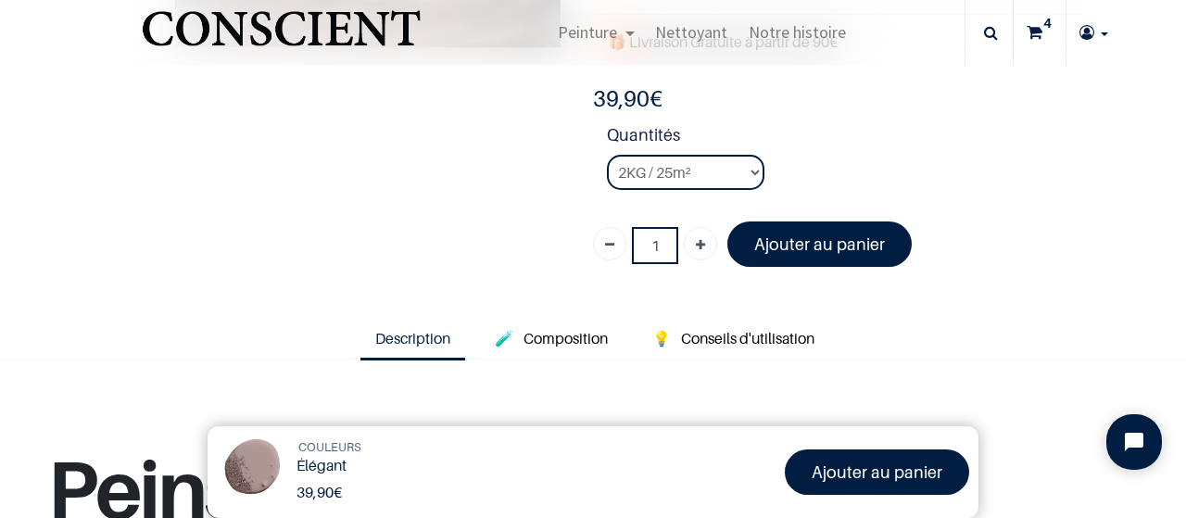
click at [1037, 29] on icon at bounding box center [1035, 32] width 16 height 65
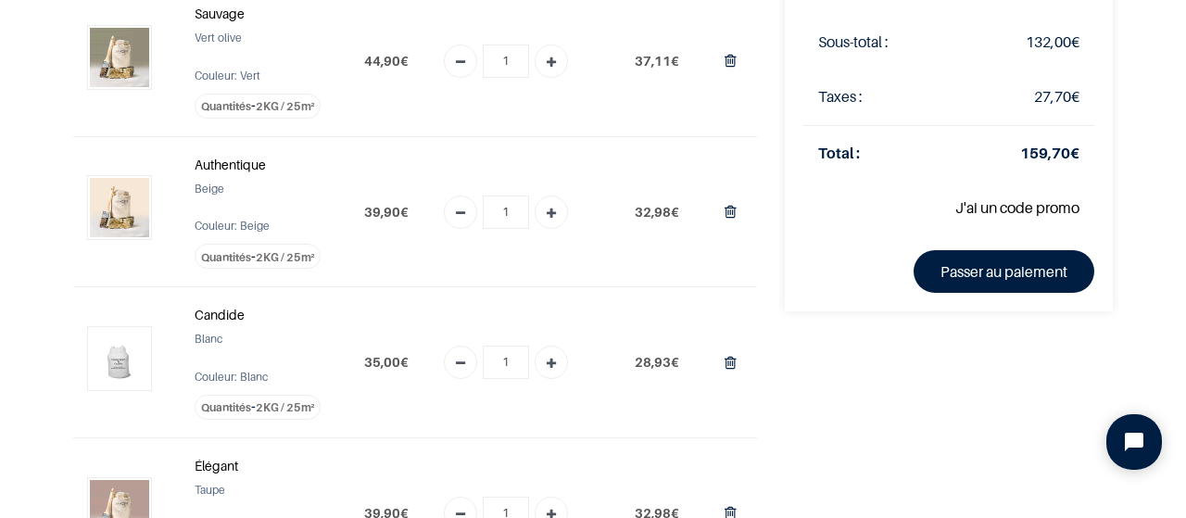
scroll to position [215, 0]
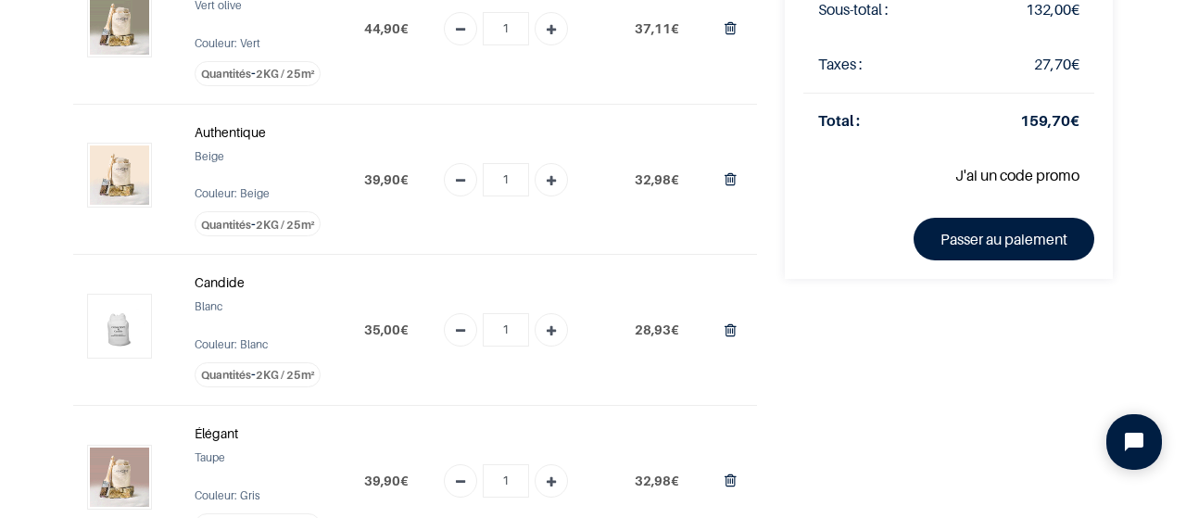
click at [855, 174] on td "J'ai un code promo Appliquer" at bounding box center [948, 175] width 291 height 55
click at [986, 169] on link "J'ai un code promo" at bounding box center [1017, 175] width 124 height 19
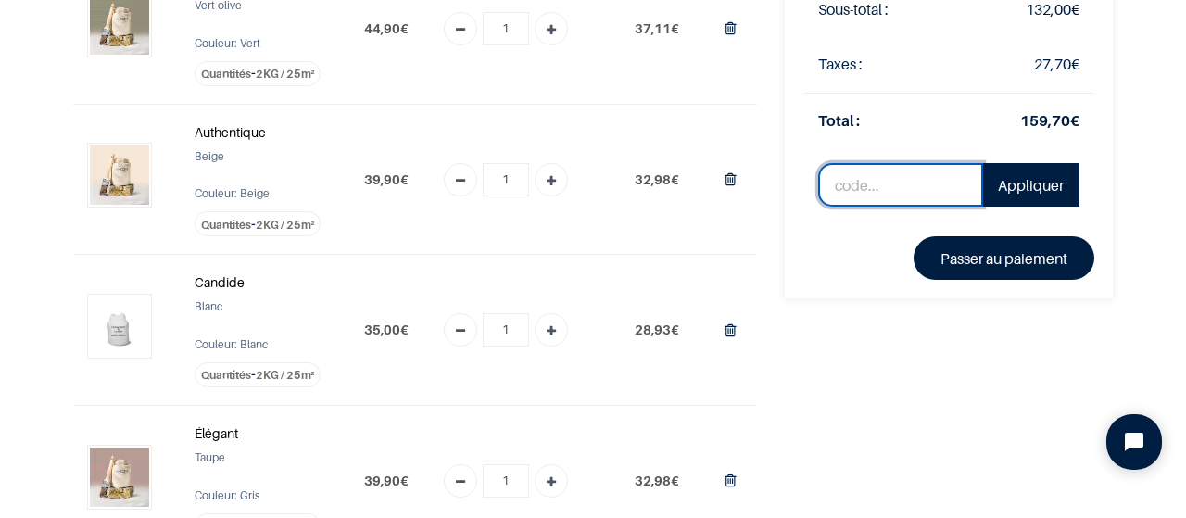
click at [891, 192] on input "text" at bounding box center [900, 185] width 165 height 44
paste input "SAVE10%"
type input "SAVE10%"
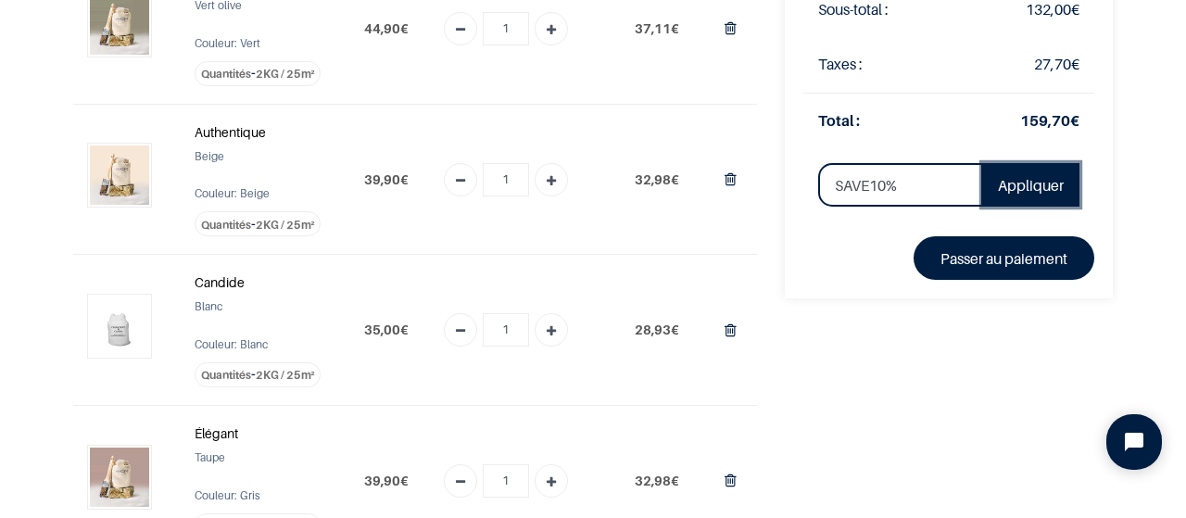
click at [1033, 179] on link "Appliquer" at bounding box center [1030, 185] width 97 height 44
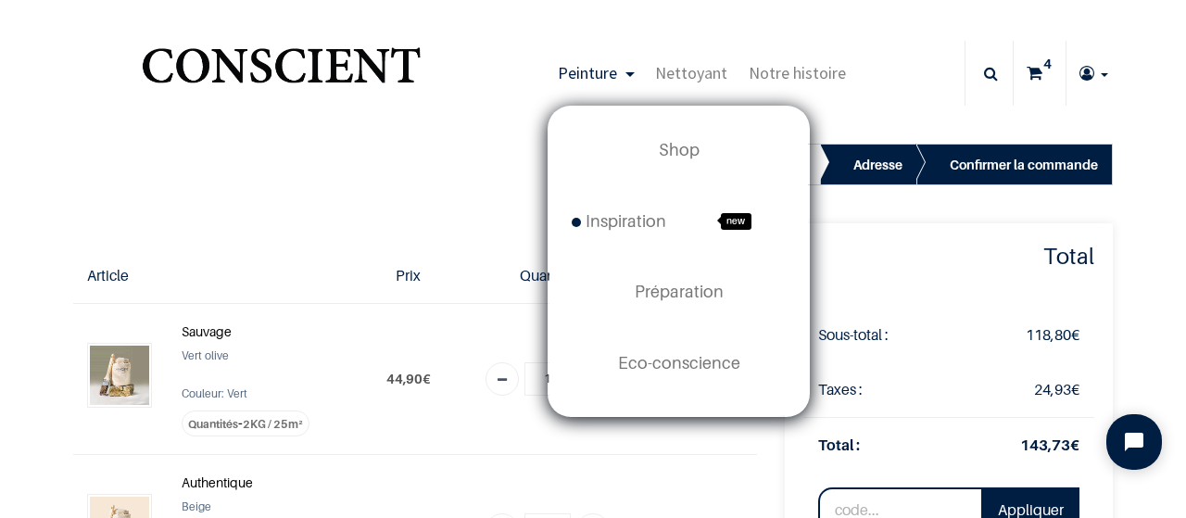
click at [614, 78] on span "Peinture" at bounding box center [587, 72] width 59 height 21
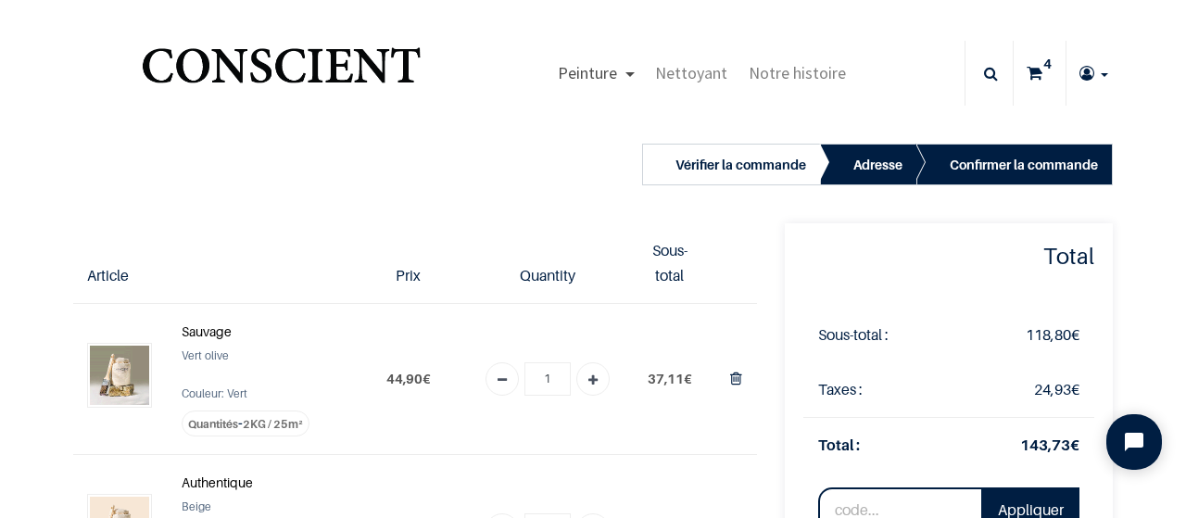
click at [630, 75] on link "Peinture" at bounding box center [596, 73] width 97 height 65
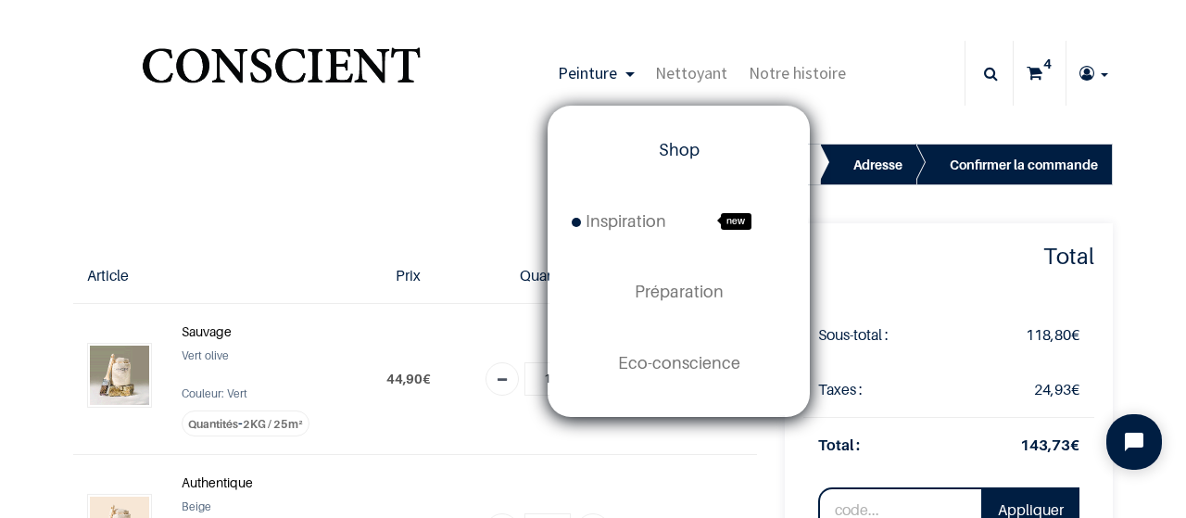
click at [672, 149] on span "Shop" at bounding box center [679, 149] width 41 height 19
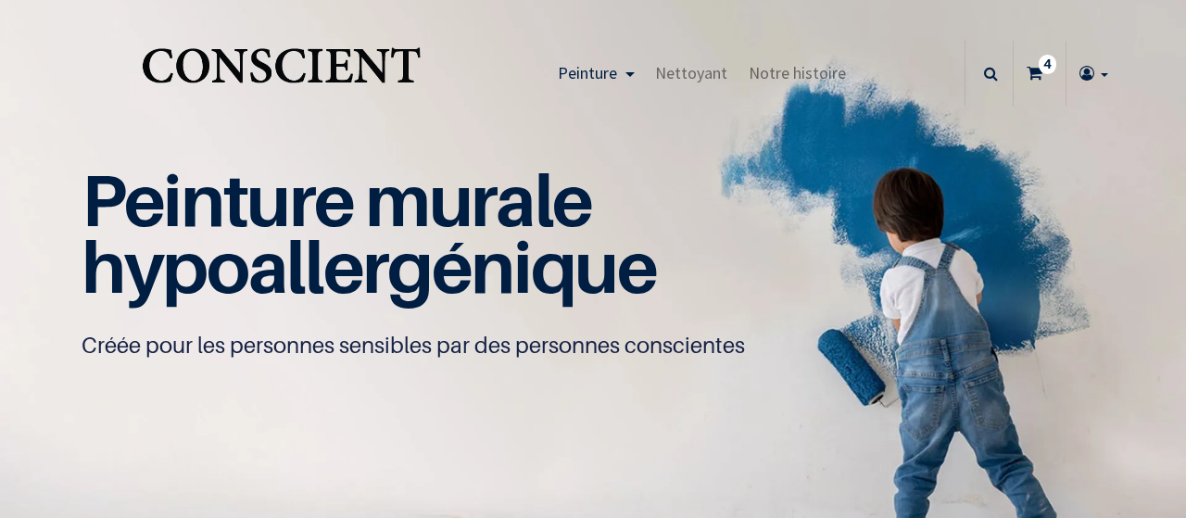
type input "[EMAIL_ADDRESS][DOMAIN_NAME]"
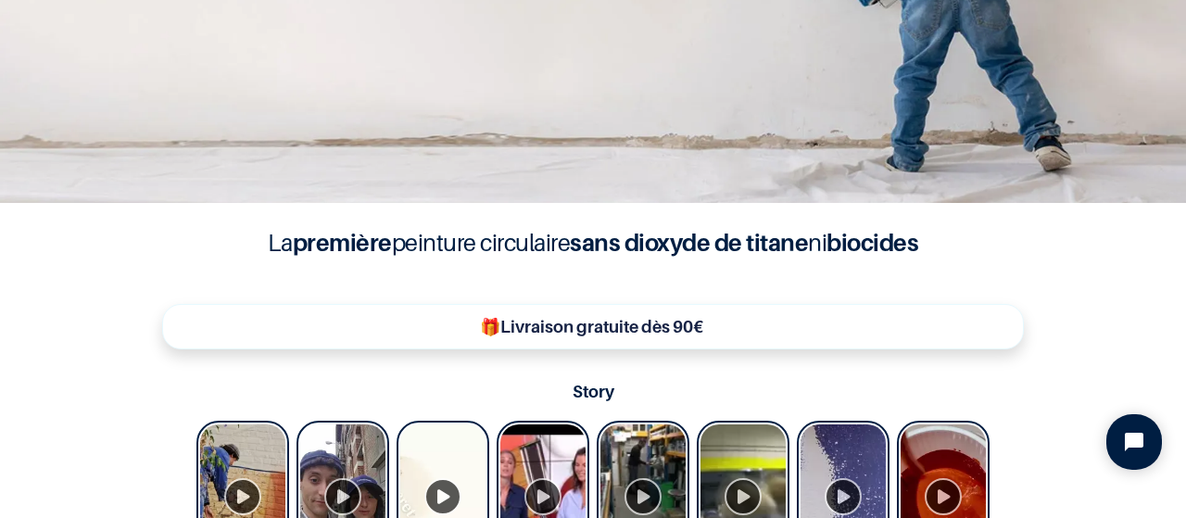
scroll to position [431, 0]
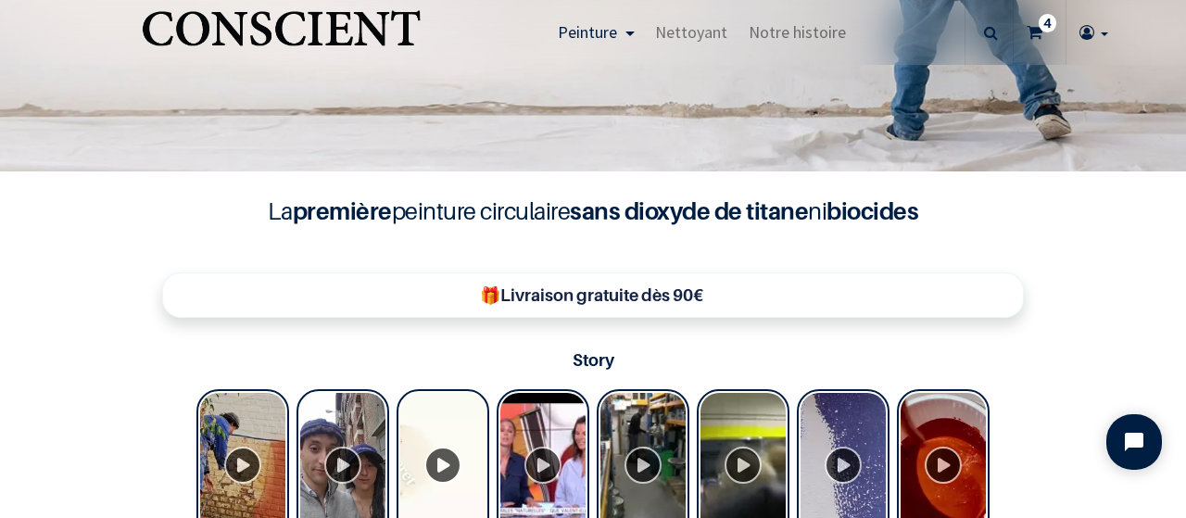
click at [549, 297] on b "🎁Livraison gratuite dès 90€" at bounding box center [591, 294] width 223 height 19
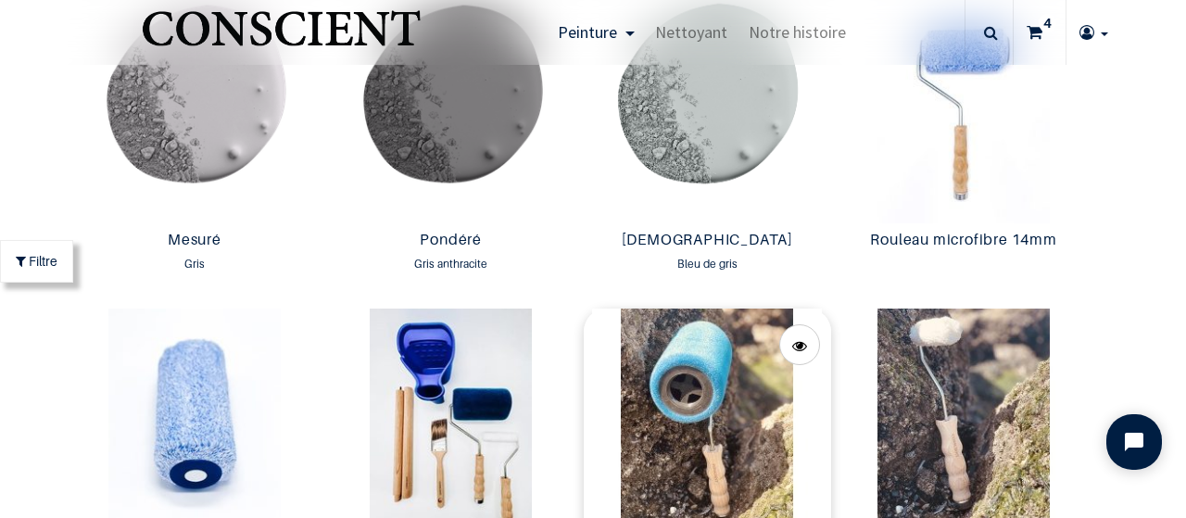
scroll to position [3117, 0]
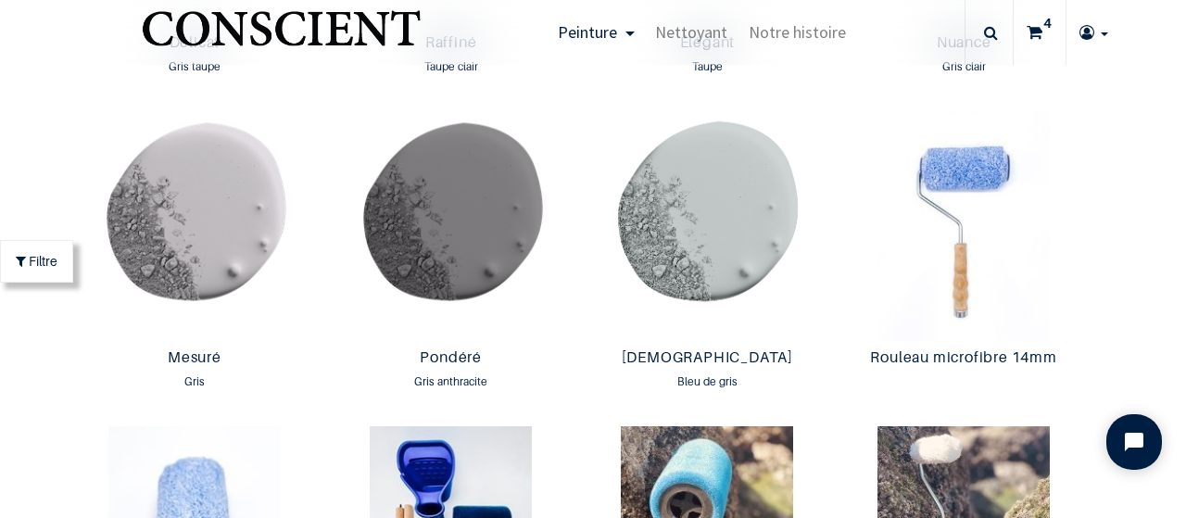
click at [1039, 25] on sup "4" at bounding box center [1048, 23] width 18 height 19
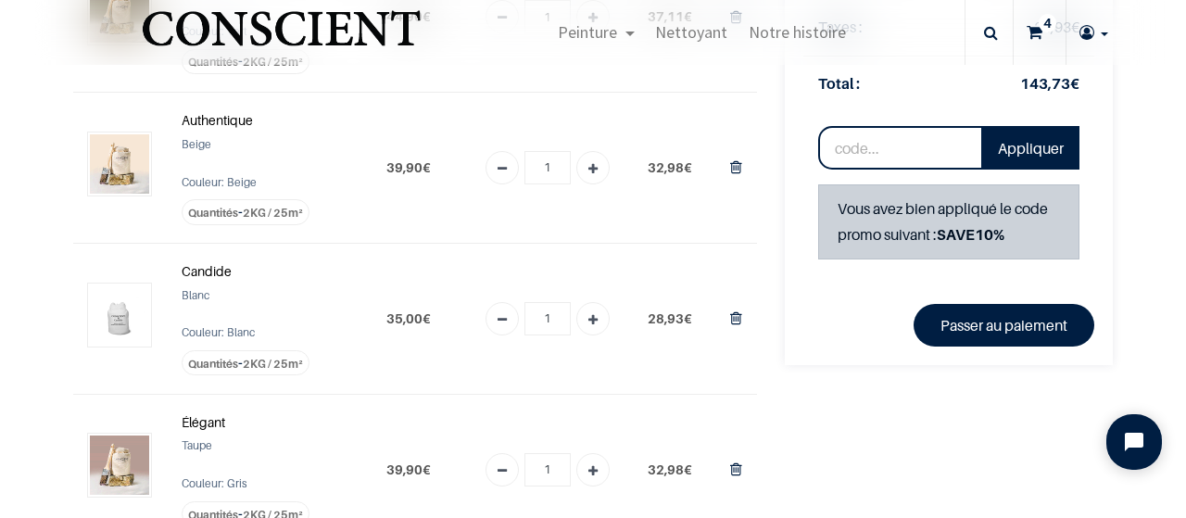
scroll to position [322, 0]
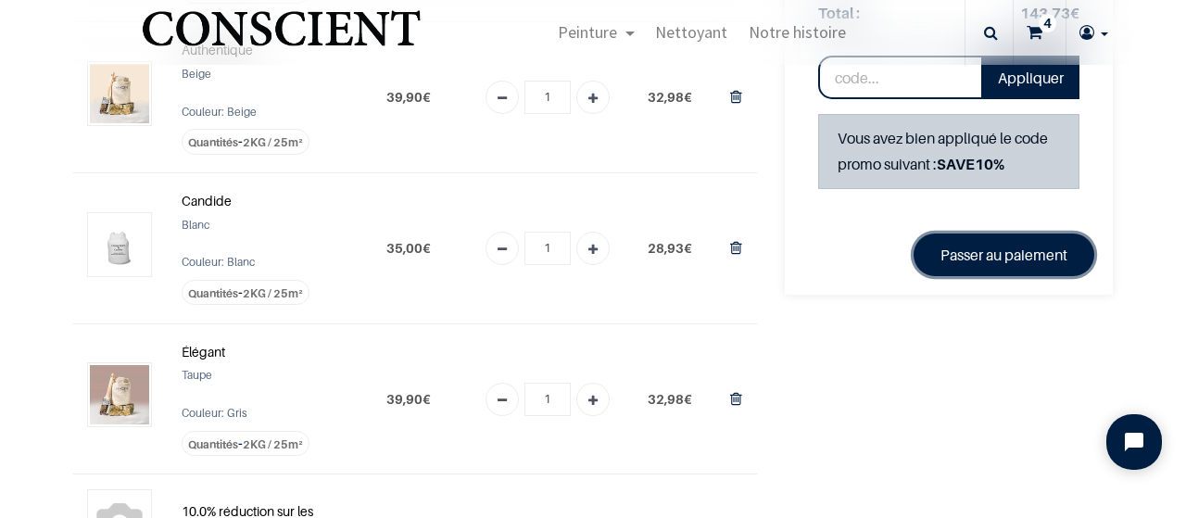
click at [1009, 255] on link "Passer au paiement" at bounding box center [1004, 255] width 181 height 43
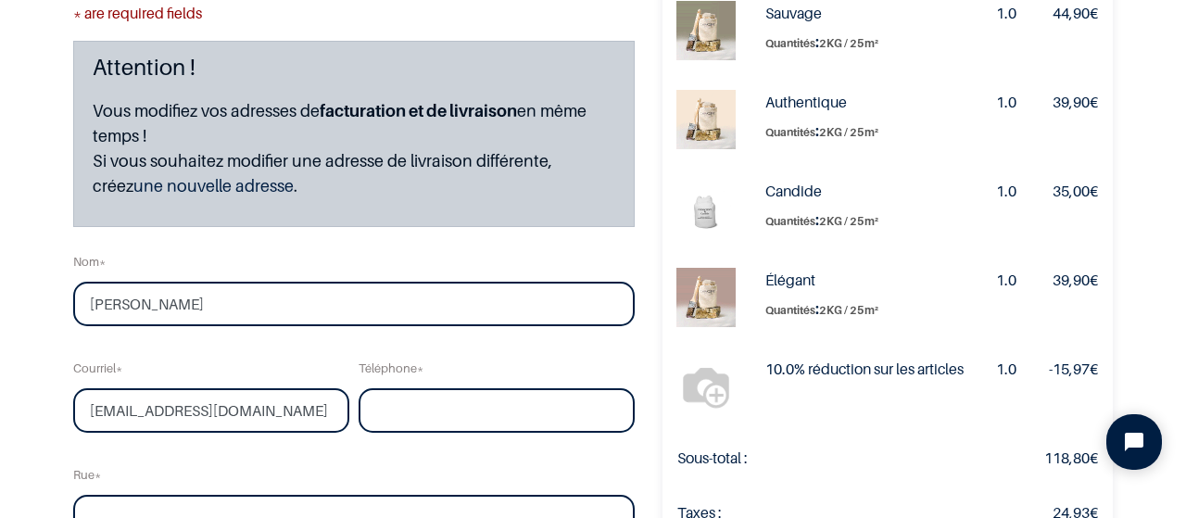
scroll to position [215, 0]
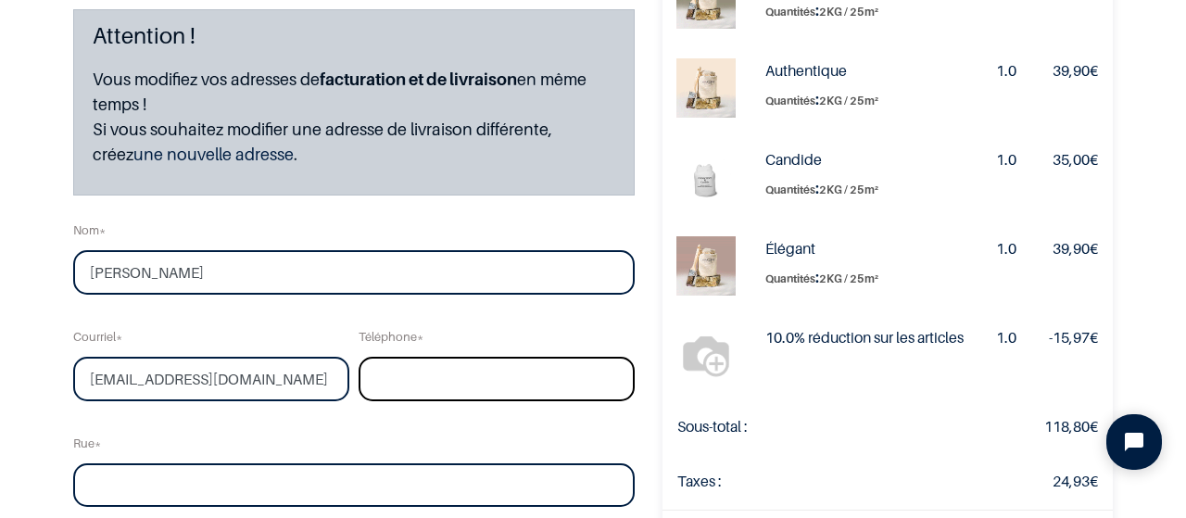
click at [451, 387] on input "tel" at bounding box center [497, 379] width 276 height 44
type input "0456/726785"
click at [225, 479] on input "text" at bounding box center [354, 485] width 562 height 44
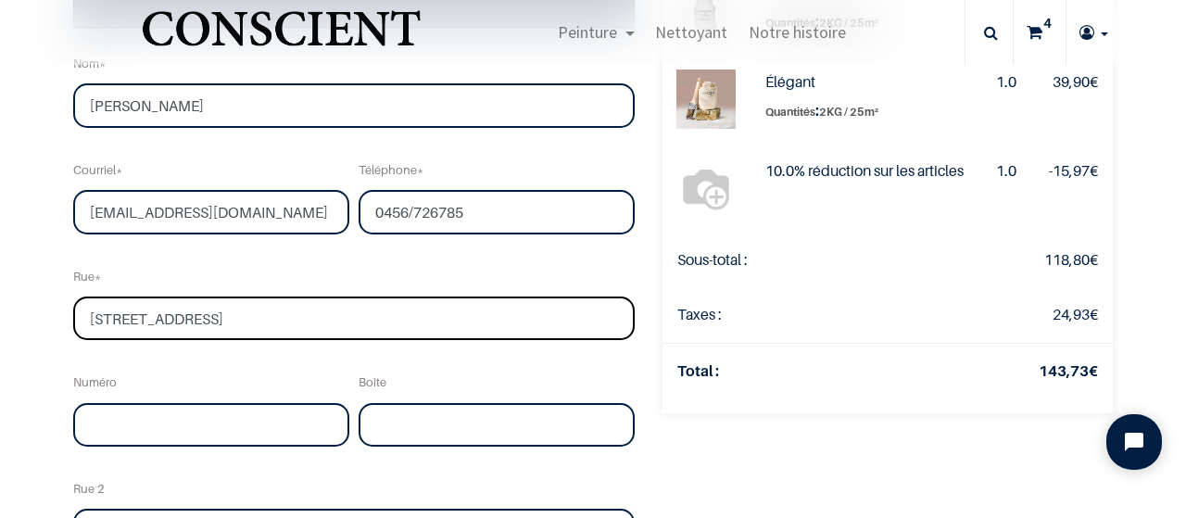
scroll to position [430, 0]
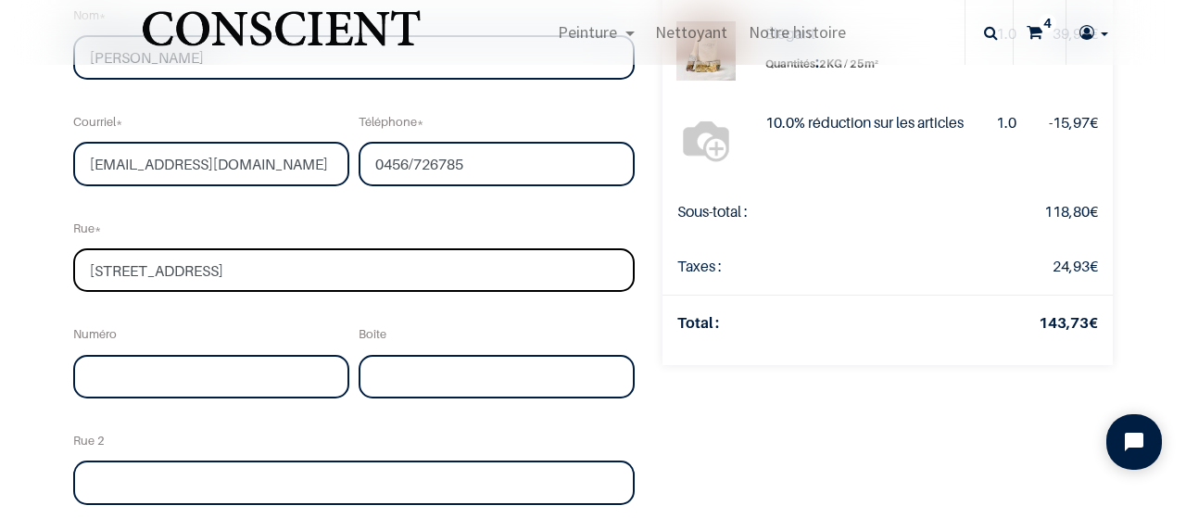
type input "Hulstraat 9"
click at [168, 371] on input "text" at bounding box center [211, 377] width 276 height 44
type input "9"
click at [191, 272] on input "Hulstraat 9" at bounding box center [354, 270] width 562 height 44
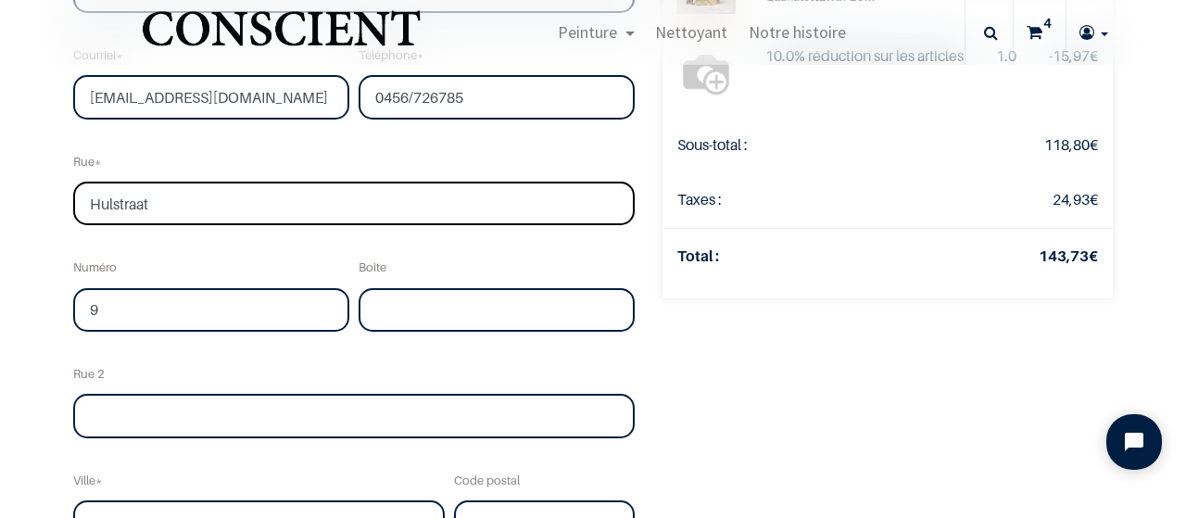
scroll to position [537, 0]
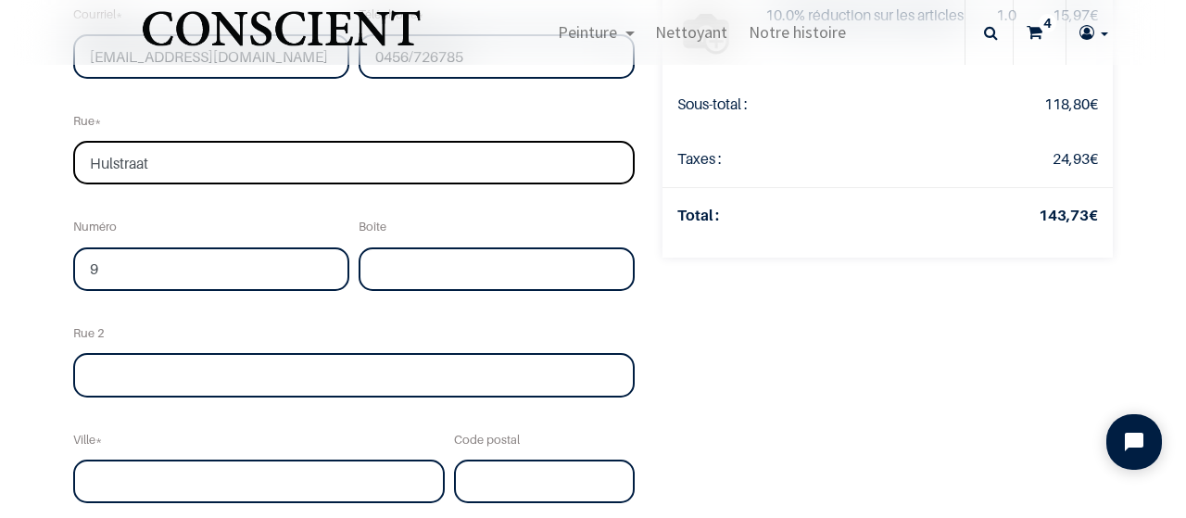
type input "Hulstraat"
click at [141, 466] on input "text" at bounding box center [259, 482] width 372 height 44
type input "Vollezele"
click at [501, 477] on input "text" at bounding box center [544, 482] width 181 height 44
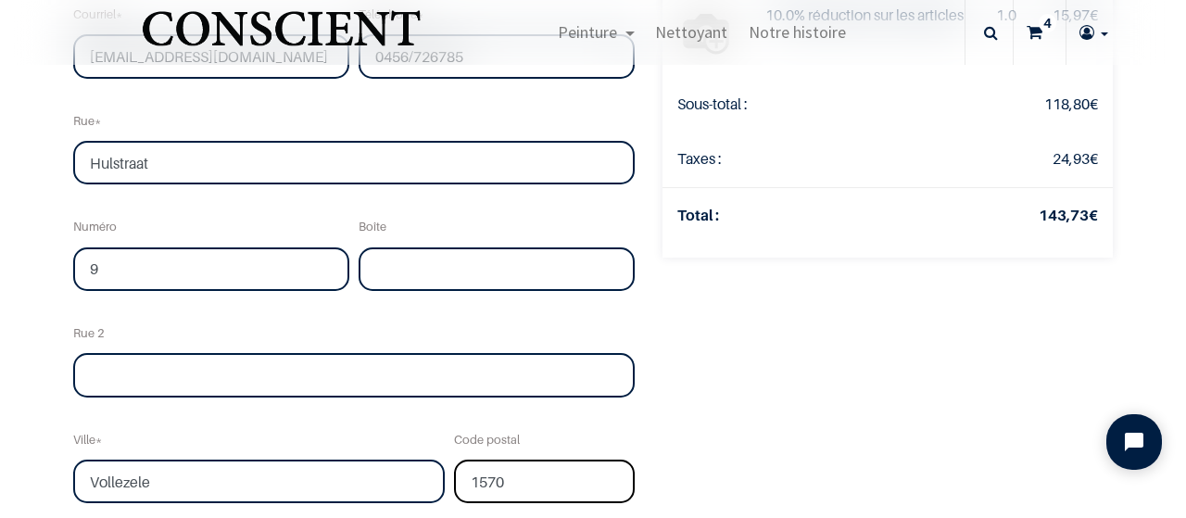
type input "1570"
click at [716, 398] on div "Votre commande: 143,73 € Product Qty Price Sauvage Quantités : 1.0 44,90 € Auth…" at bounding box center [888, 175] width 478 height 1199
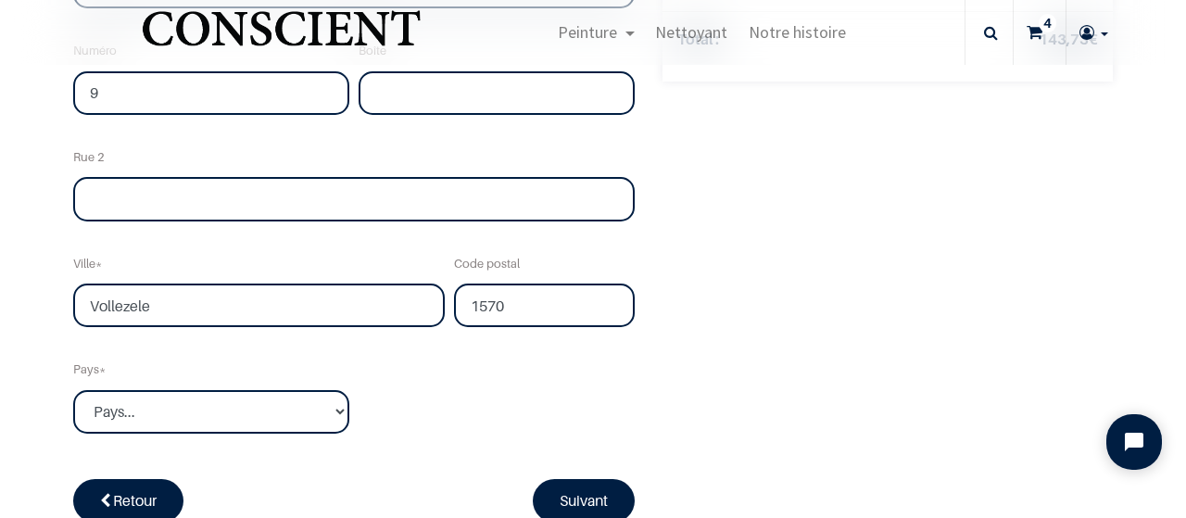
scroll to position [752, 0]
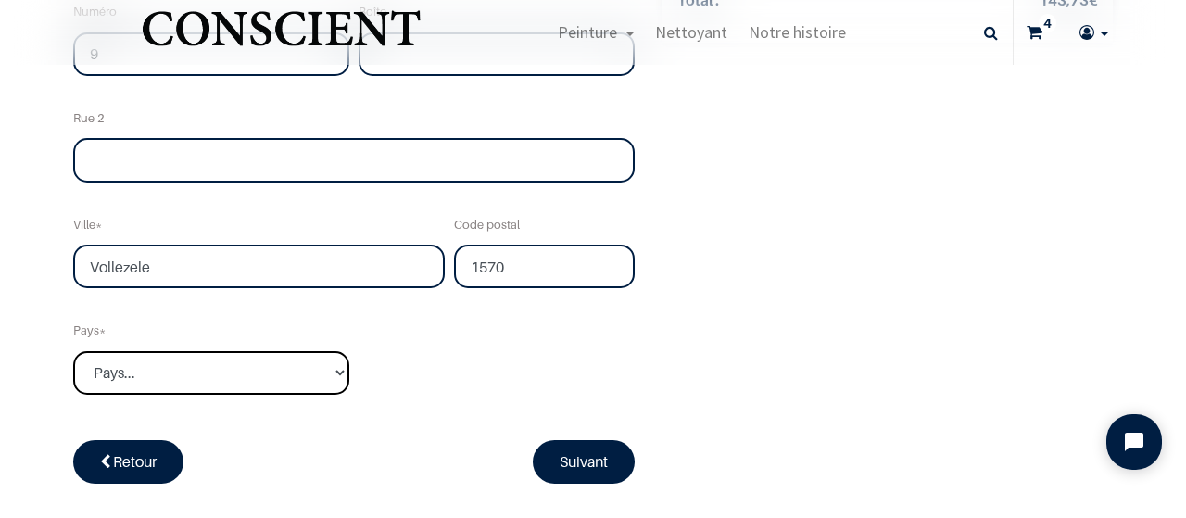
click at [73, 351] on select "Pays... Afghanistan Afrique du sud Albanie Algérie" at bounding box center [211, 373] width 276 height 44
select select "20"
click option "[GEOGRAPHIC_DATA]" at bounding box center [0, 0] width 0 height 0
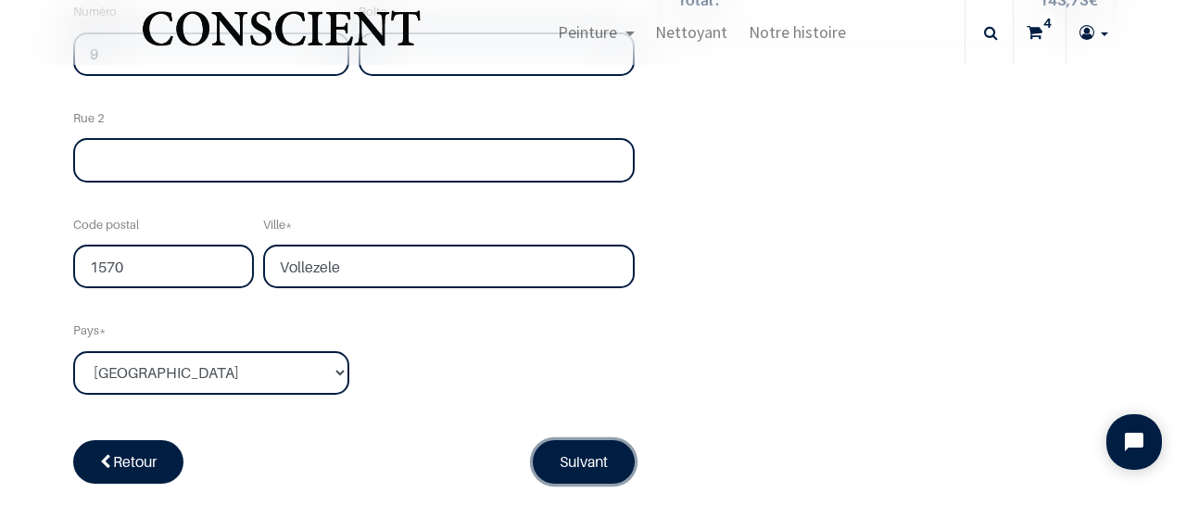
click at [563, 455] on link "Suivant" at bounding box center [584, 461] width 102 height 43
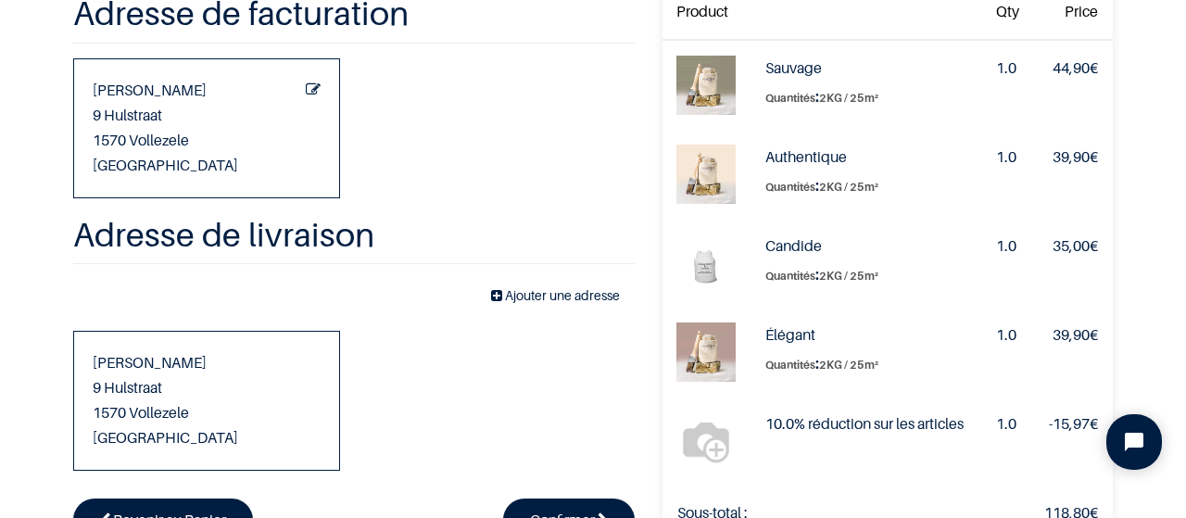
scroll to position [236, 0]
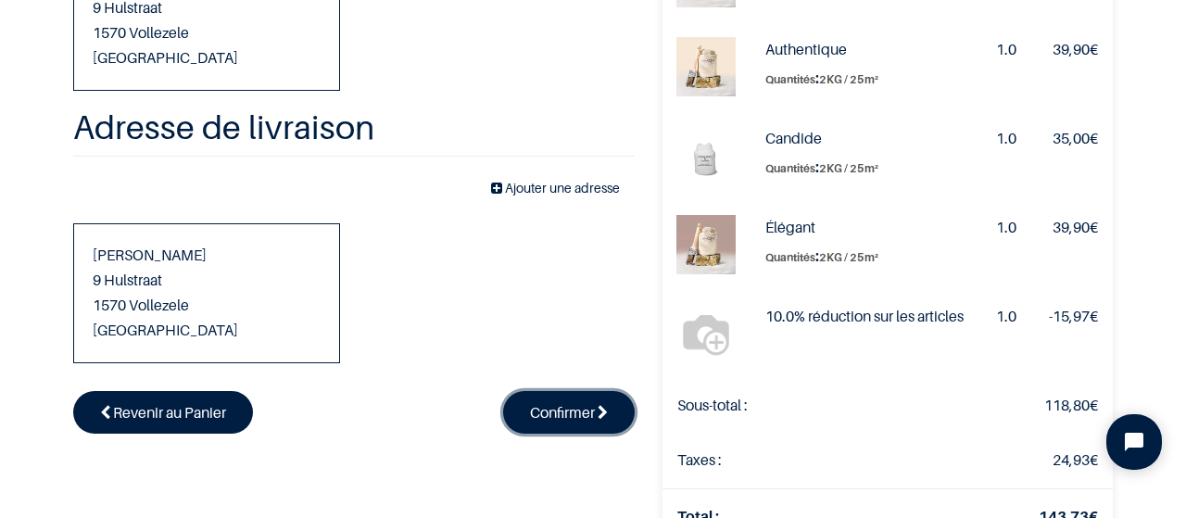
click at [569, 403] on span "Confirmer" at bounding box center [562, 412] width 65 height 19
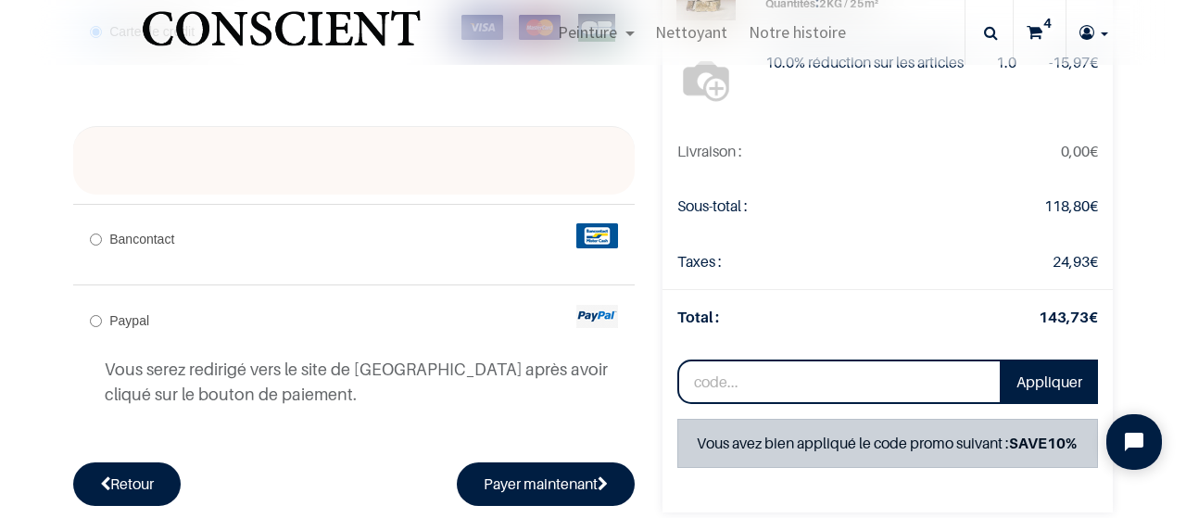
click at [398, 305] on div "Paypal Vous serez redirigé vers le site de Paypal après avoir cliqué sur le bou…" at bounding box center [354, 362] width 562 height 156
radio input "true"
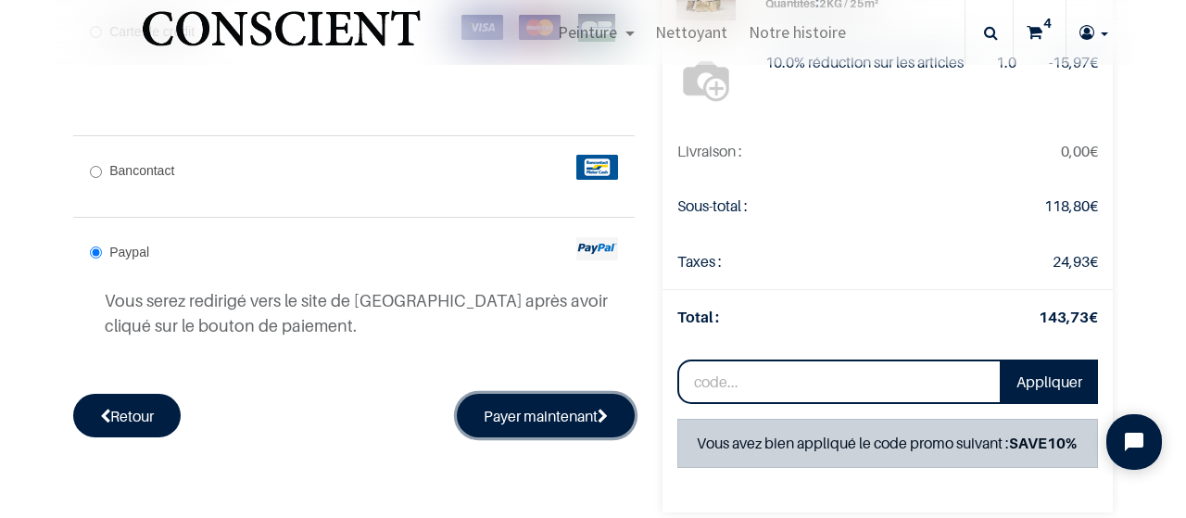
click at [523, 412] on button "Payer maintenant" at bounding box center [546, 415] width 178 height 43
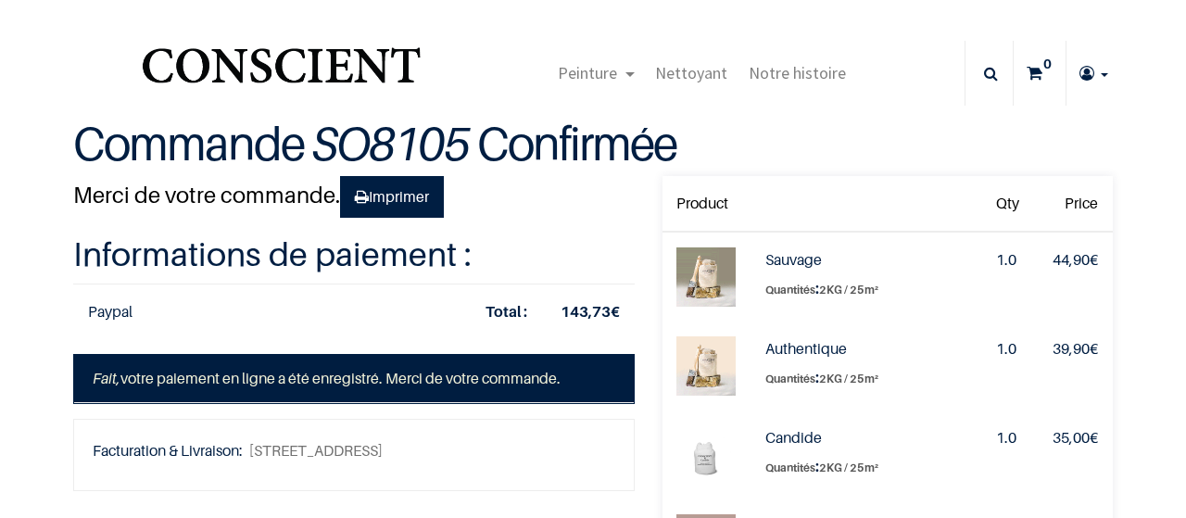
type input "[EMAIL_ADDRESS][DOMAIN_NAME]"
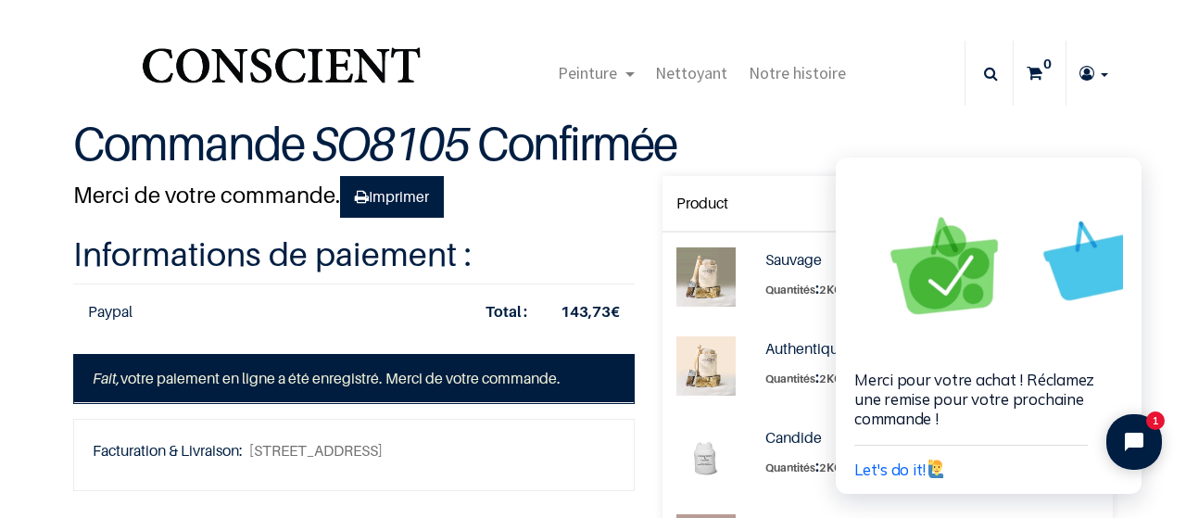
click at [866, 104] on html "Merci pour votre achat ! Réclamez une remise pour votre prochaine commande ! Le…" at bounding box center [991, 307] width 389 height 421
click at [890, 474] on span "Let's do it!" at bounding box center [901, 469] width 94 height 19
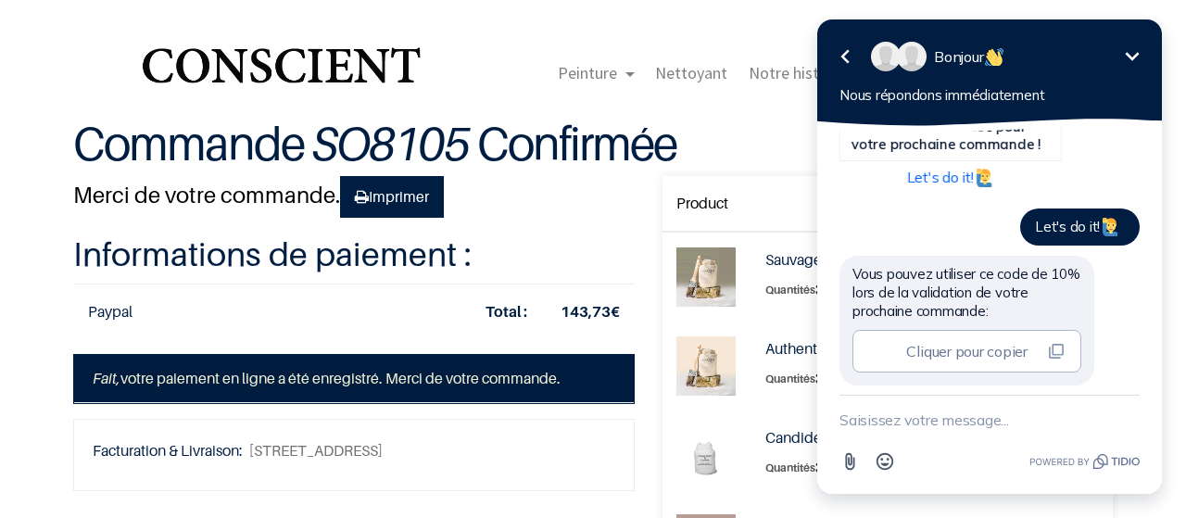
scroll to position [921, 0]
click at [1009, 342] on span "Cliquer pour copier" at bounding box center [966, 351] width 120 height 19
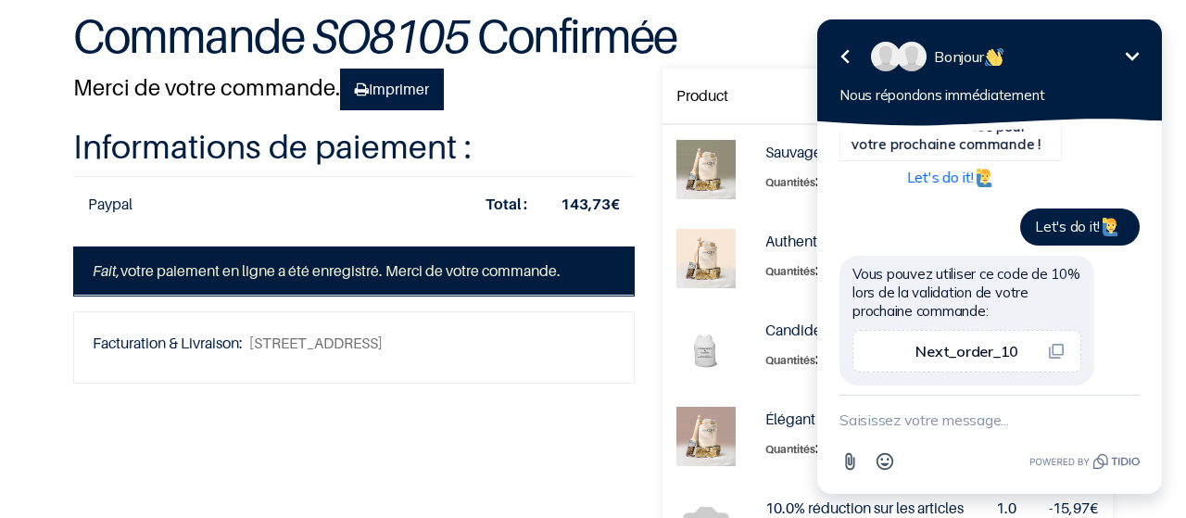
click at [1128, 56] on icon "Réduire" at bounding box center [1132, 56] width 22 height 22
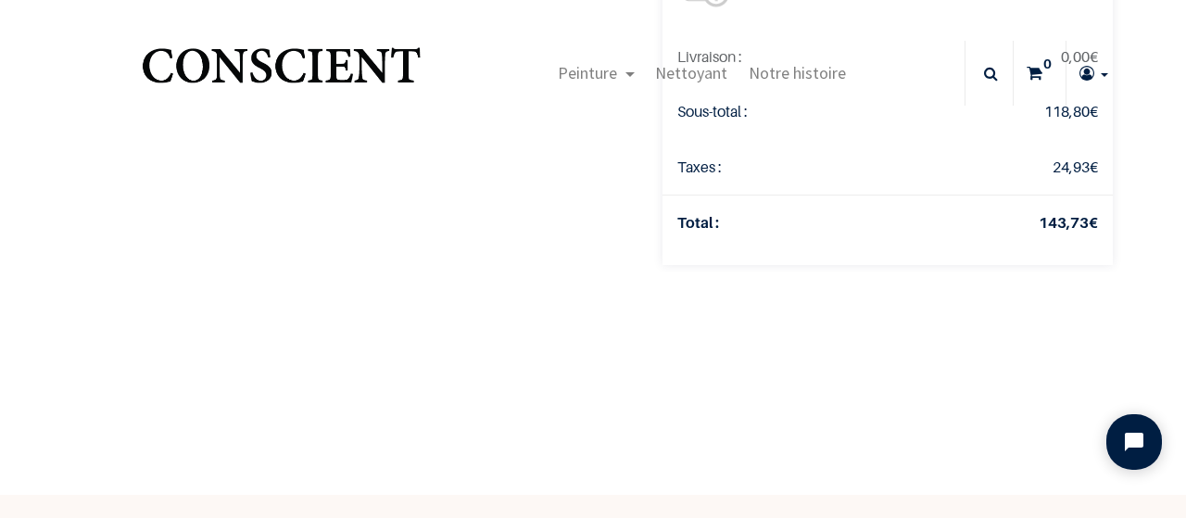
scroll to position [0, 0]
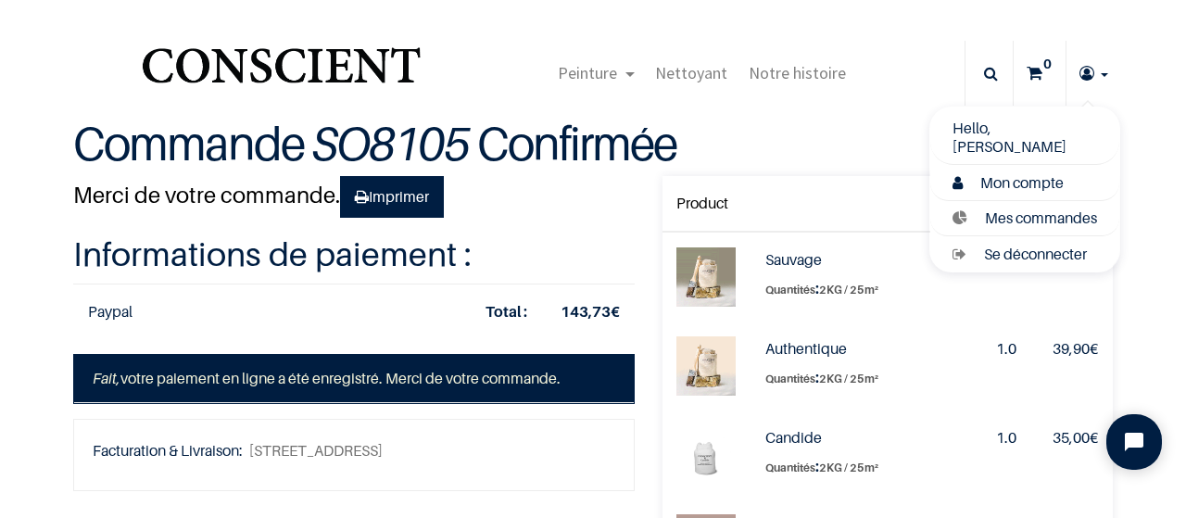
click at [1045, 182] on span "Mon compte" at bounding box center [1021, 182] width 83 height 19
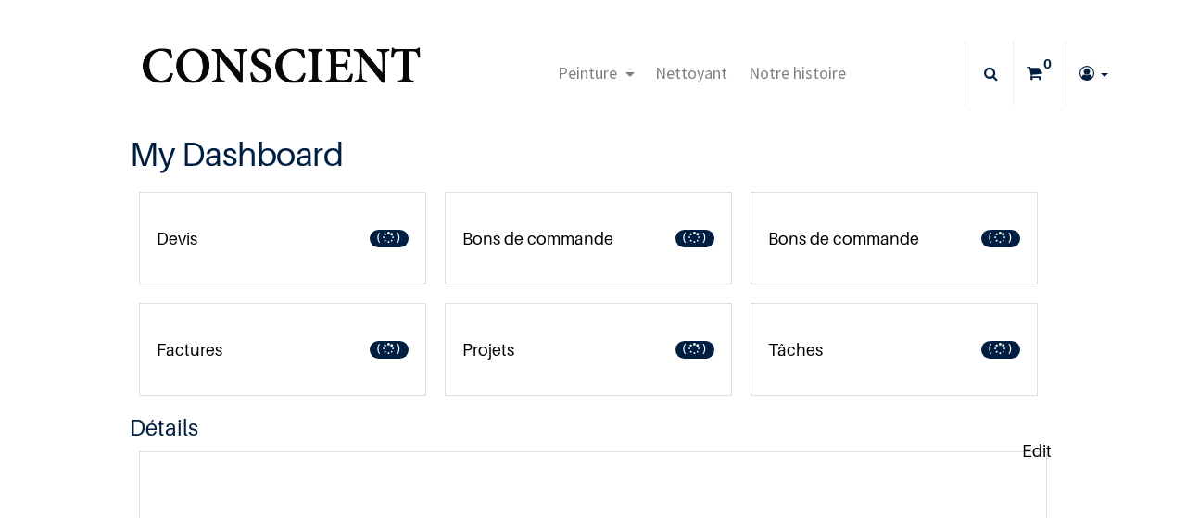
type input "[EMAIL_ADDRESS][DOMAIN_NAME]"
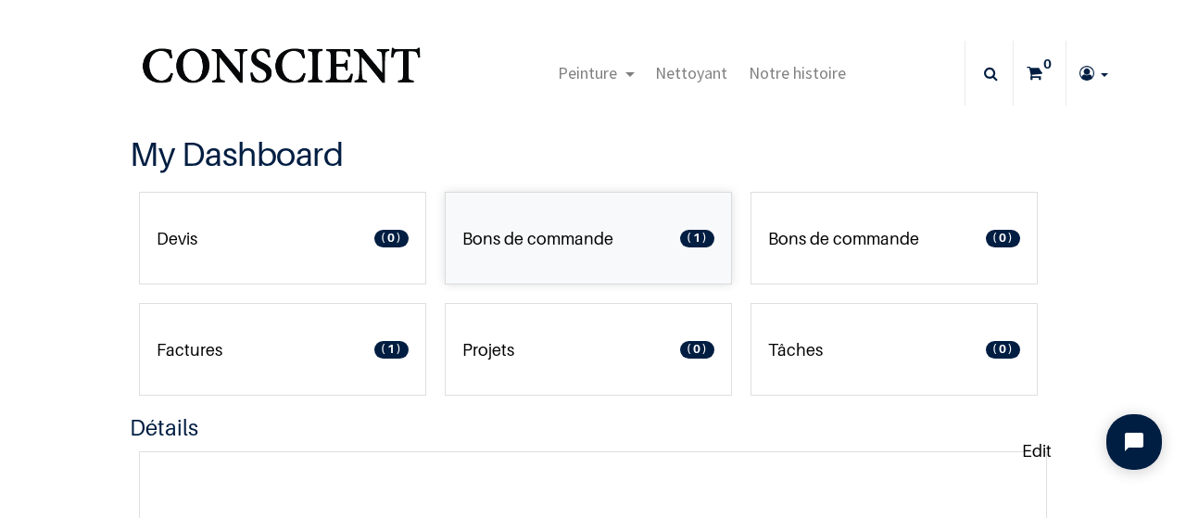
click at [577, 246] on p "Bons de commande" at bounding box center [537, 238] width 151 height 25
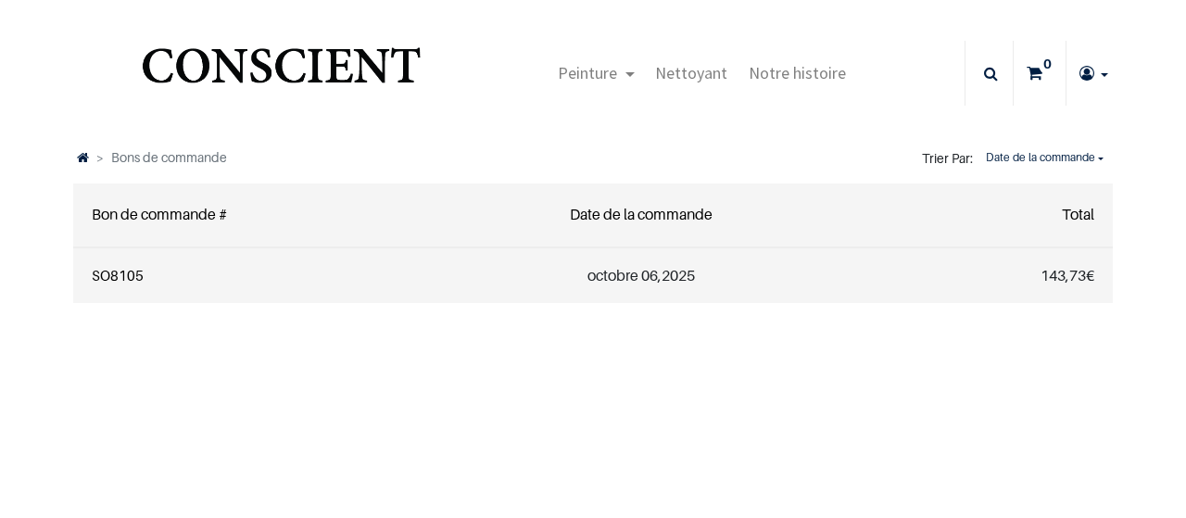
type input "[EMAIL_ADDRESS][DOMAIN_NAME]"
click at [119, 274] on link "SO8105" at bounding box center [118, 275] width 52 height 17
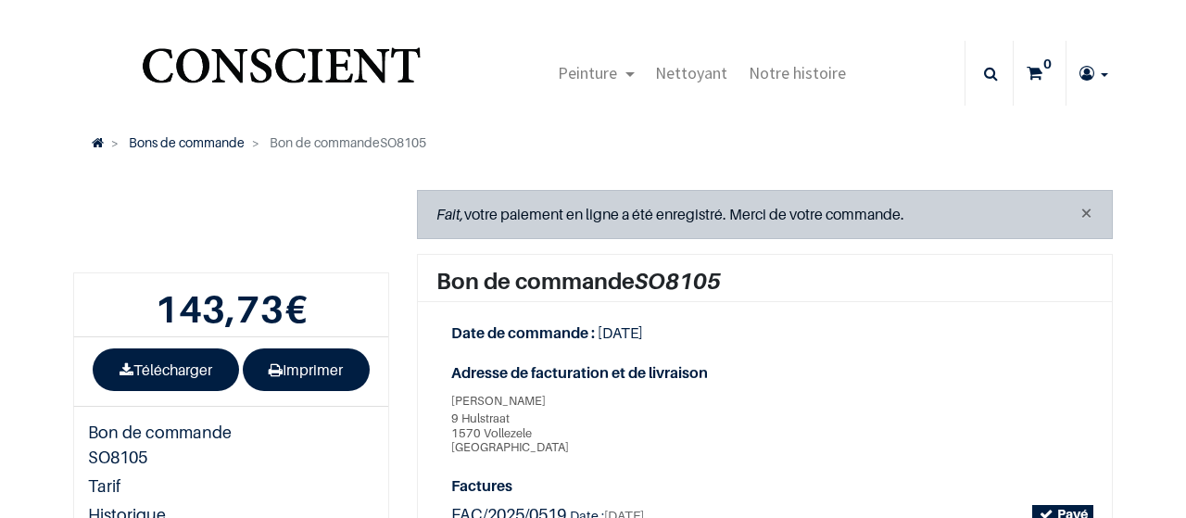
type input "[EMAIL_ADDRESS][DOMAIN_NAME]"
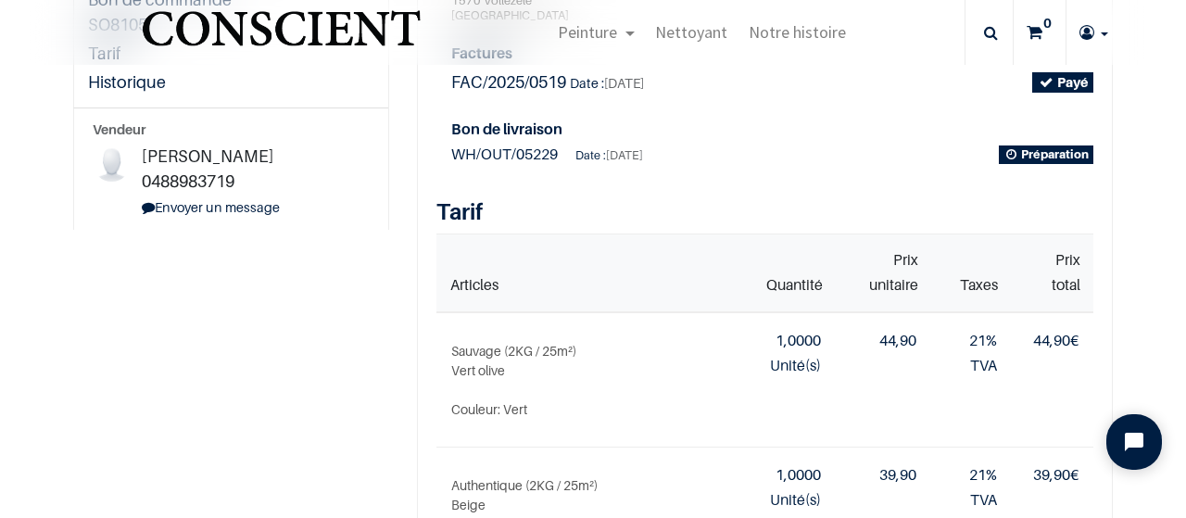
scroll to position [430, 0]
